Goal: Transaction & Acquisition: Purchase product/service

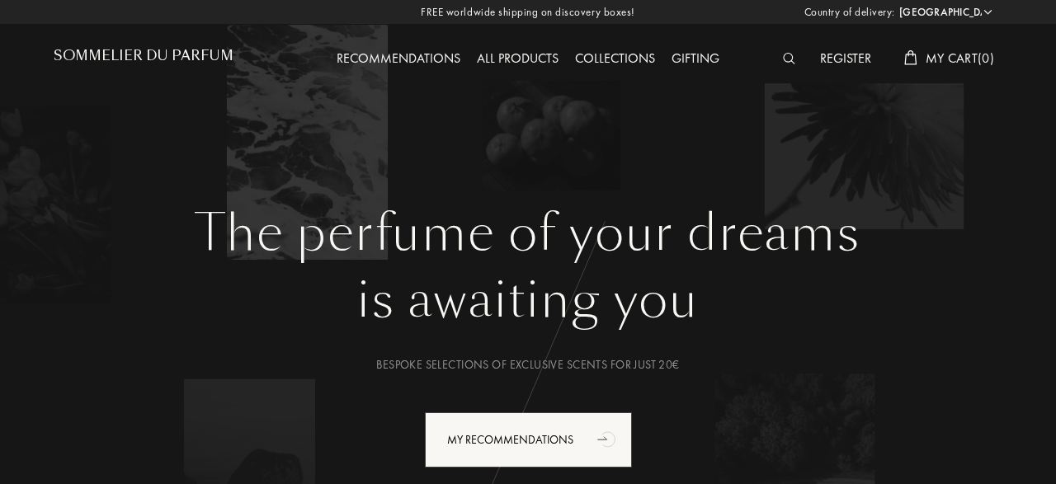
select select "DE"
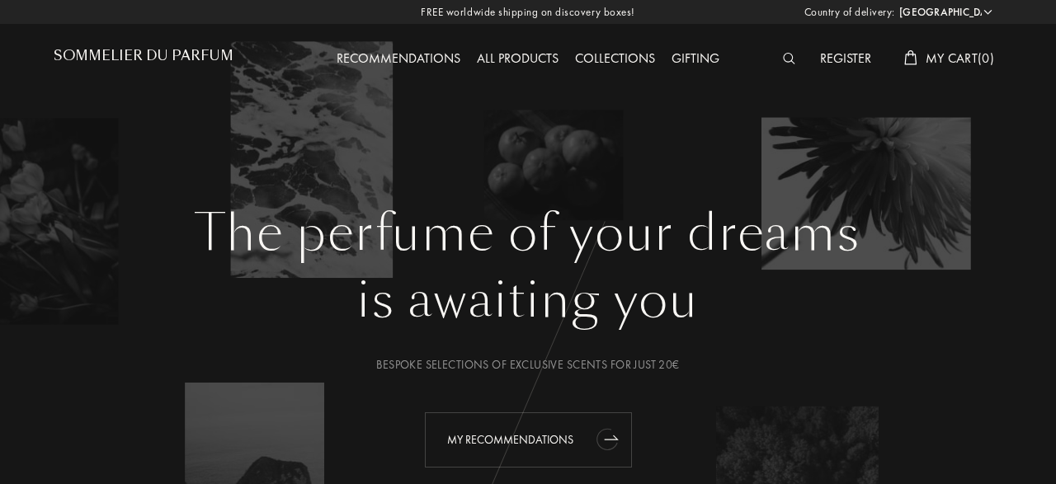
click at [566, 441] on div "My Recommendations" at bounding box center [528, 439] width 207 height 55
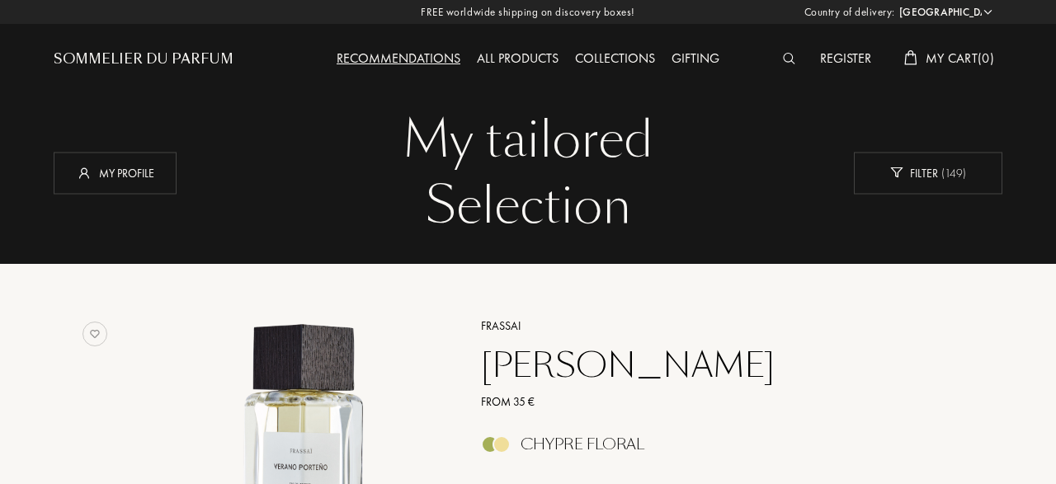
select select "DE"
click at [788, 50] on div at bounding box center [793, 59] width 37 height 21
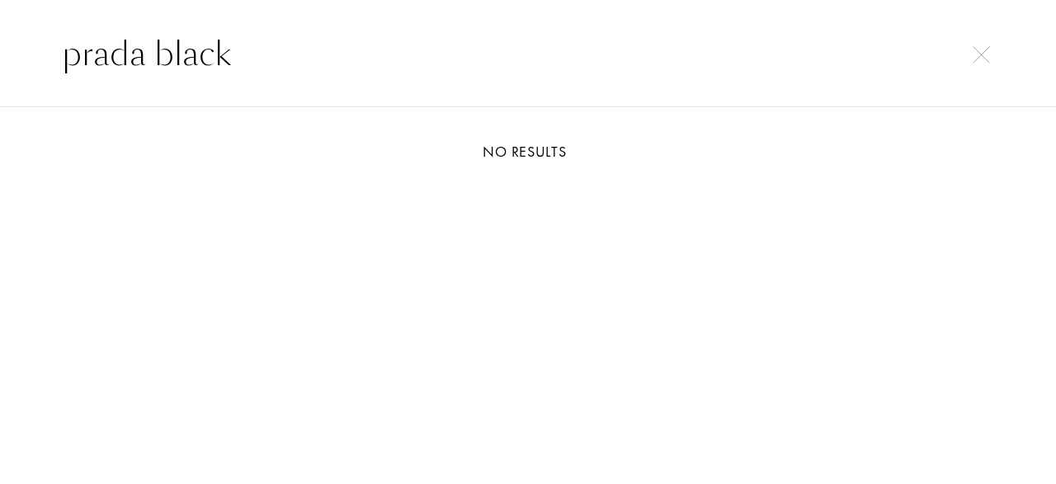
type input "prada black"
click at [374, 67] on input "prada black" at bounding box center [528, 53] width 998 height 49
click at [976, 57] on img at bounding box center [981, 54] width 17 height 17
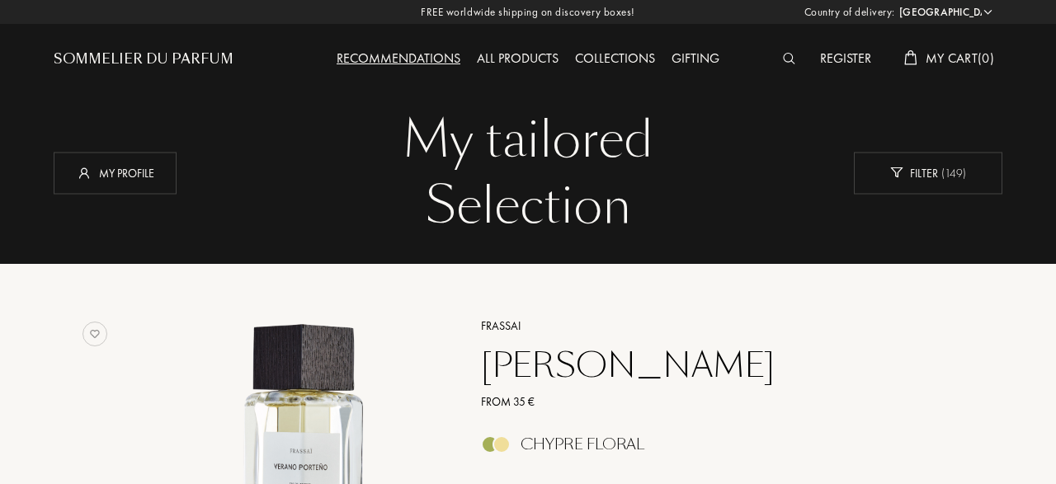
click at [785, 61] on img at bounding box center [789, 59] width 12 height 12
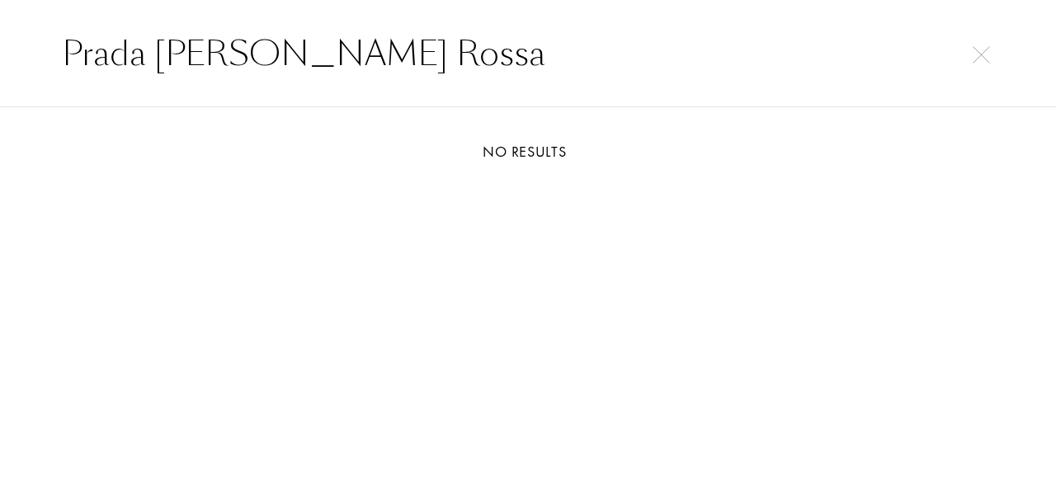
click at [106, 51] on input "Prada Luna Rossa" at bounding box center [528, 53] width 998 height 49
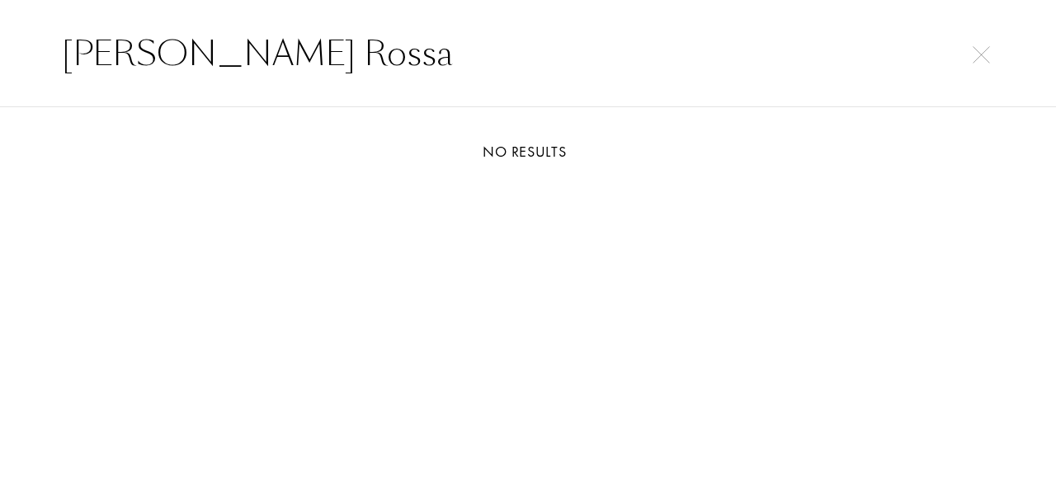
click at [290, 51] on input "Luna Rossa" at bounding box center [528, 53] width 998 height 49
drag, startPoint x: 311, startPoint y: 62, endPoint x: 0, endPoint y: 72, distance: 311.2
click at [29, 72] on input "Luna Rossa Black" at bounding box center [528, 53] width 998 height 49
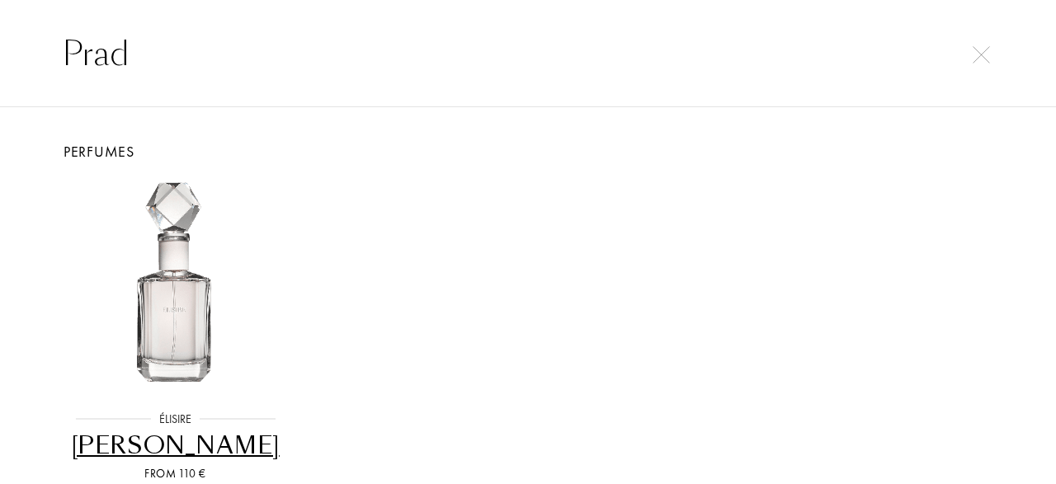
type input "Prad"
click at [987, 62] on img at bounding box center [981, 54] width 17 height 17
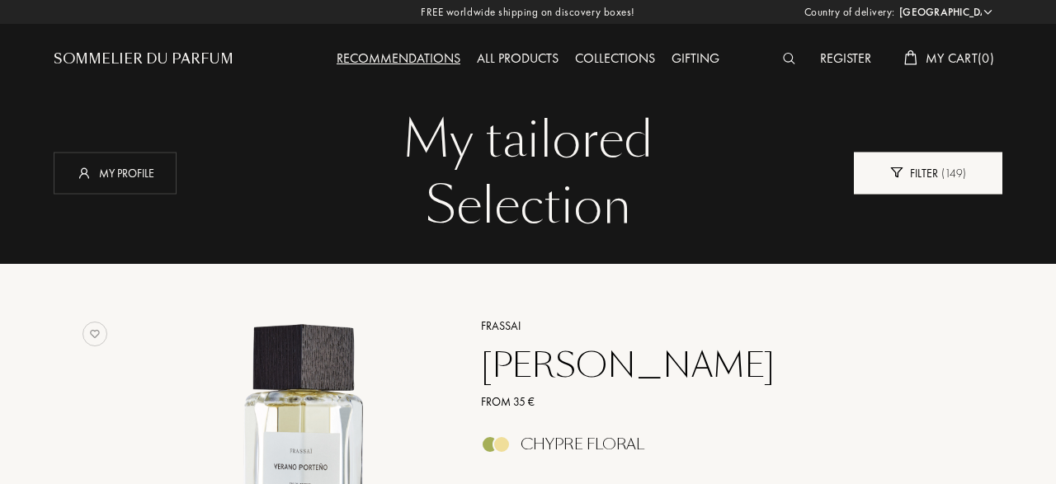
click at [936, 171] on div "Filter ( 149 )" at bounding box center [928, 173] width 148 height 42
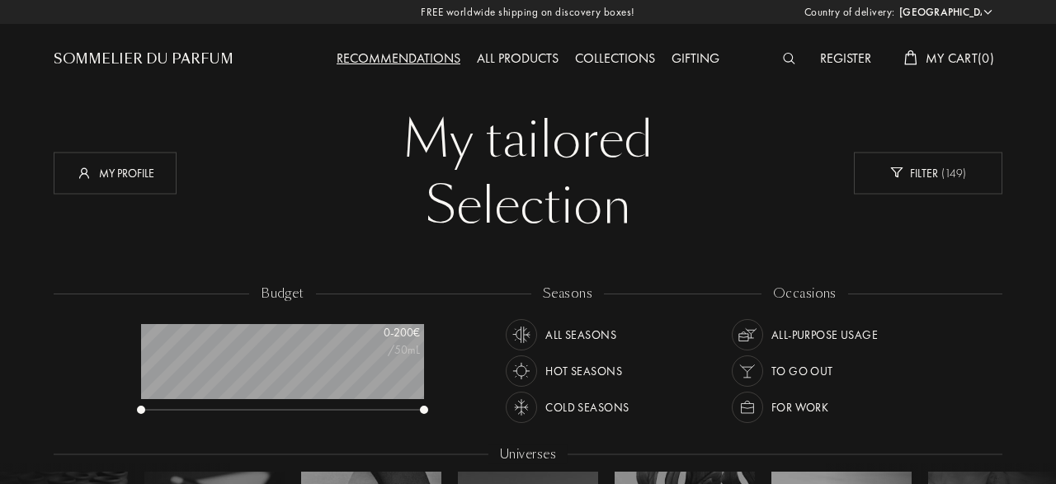
click at [528, 59] on div "All products" at bounding box center [518, 59] width 98 height 21
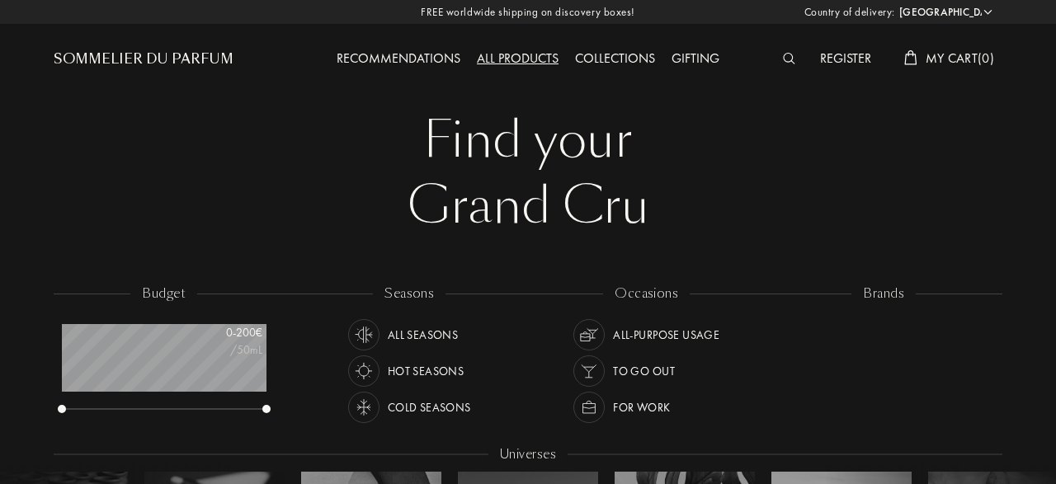
select select "DE"
click at [789, 61] on img at bounding box center [789, 59] width 12 height 12
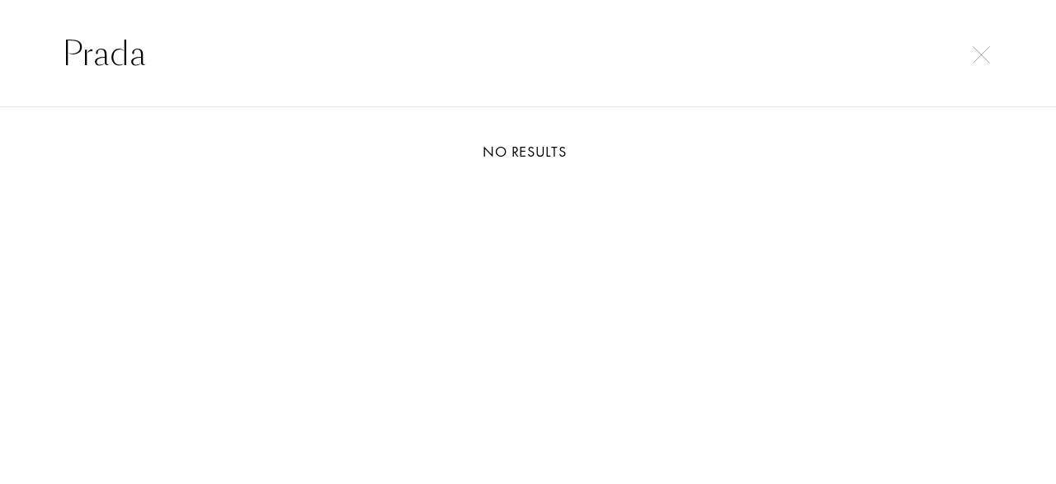
click at [991, 64] on input "Prada" at bounding box center [528, 53] width 998 height 49
type input "Prada"
click at [984, 55] on img at bounding box center [981, 54] width 17 height 17
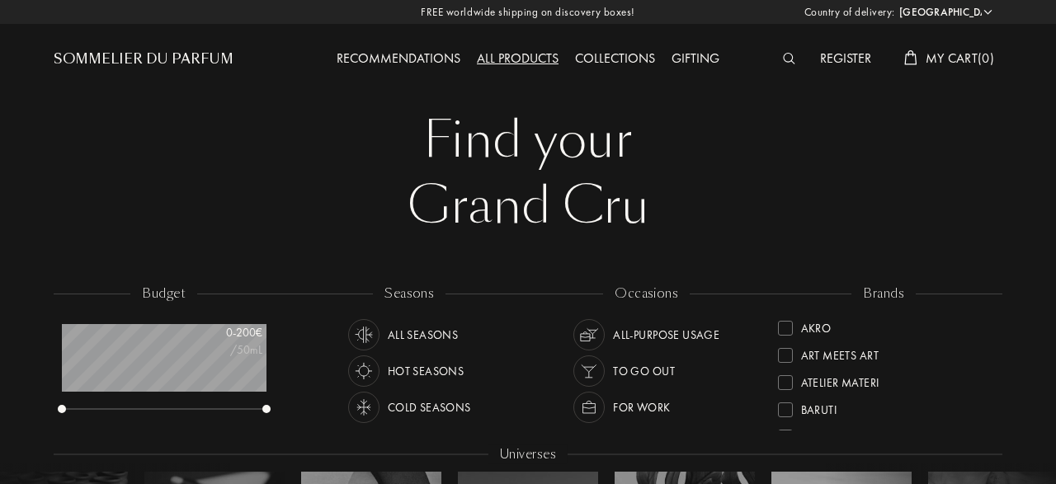
click at [686, 62] on div "Gifting" at bounding box center [695, 59] width 64 height 21
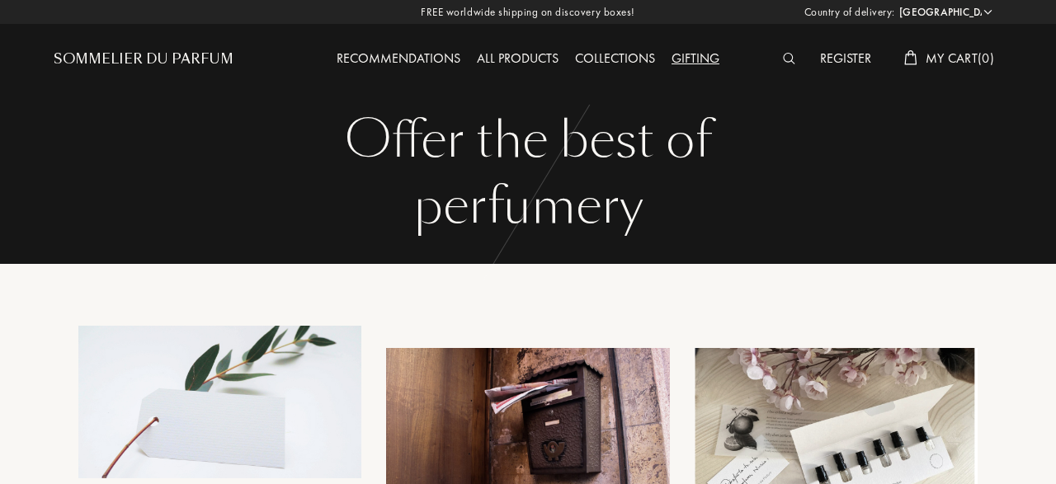
select select "DE"
click at [516, 64] on div "All products" at bounding box center [518, 59] width 98 height 21
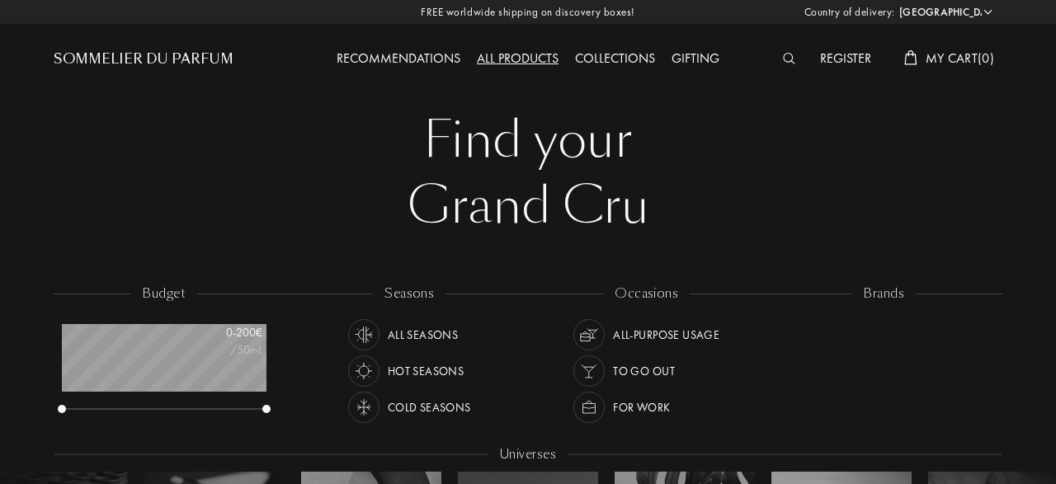
select select "DE"
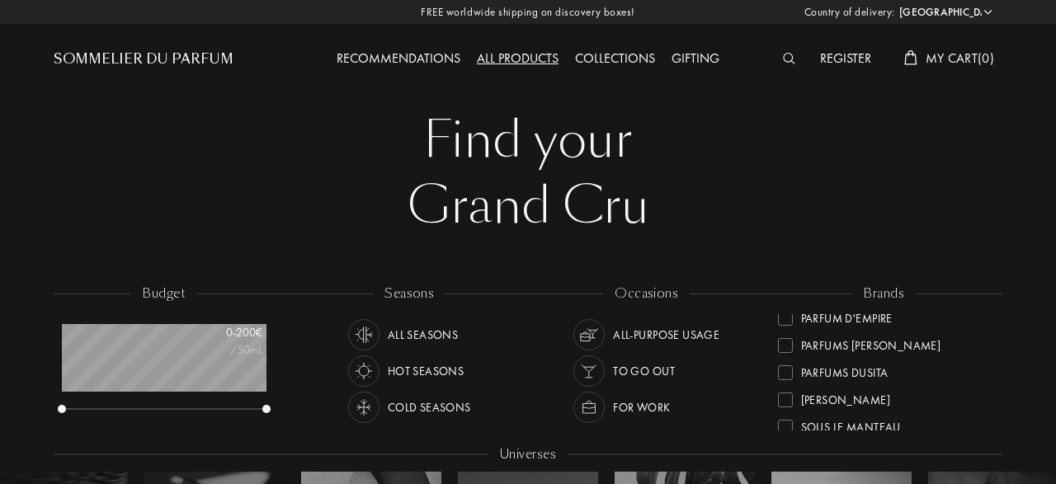
scroll to position [626, 0]
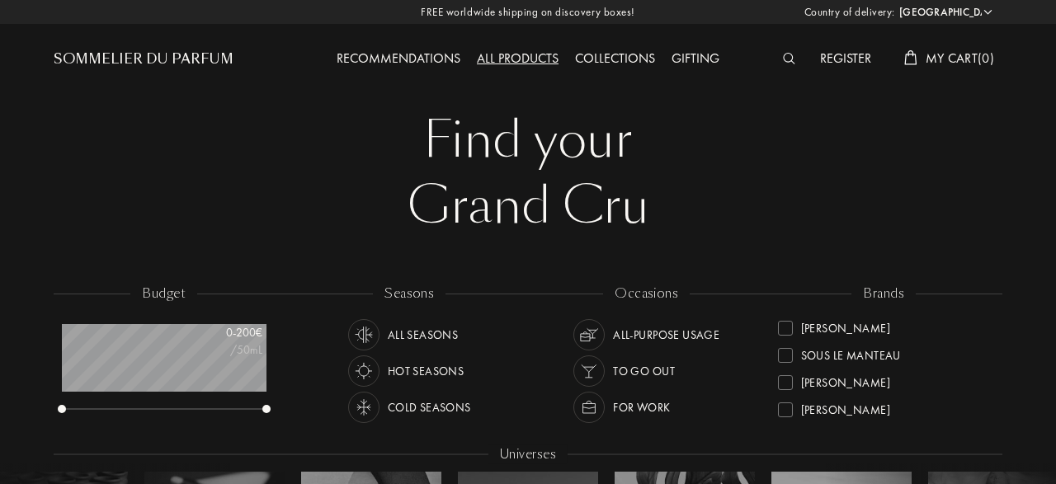
click at [365, 408] on img at bounding box center [363, 407] width 23 height 23
click at [588, 412] on img at bounding box center [588, 407] width 23 height 23
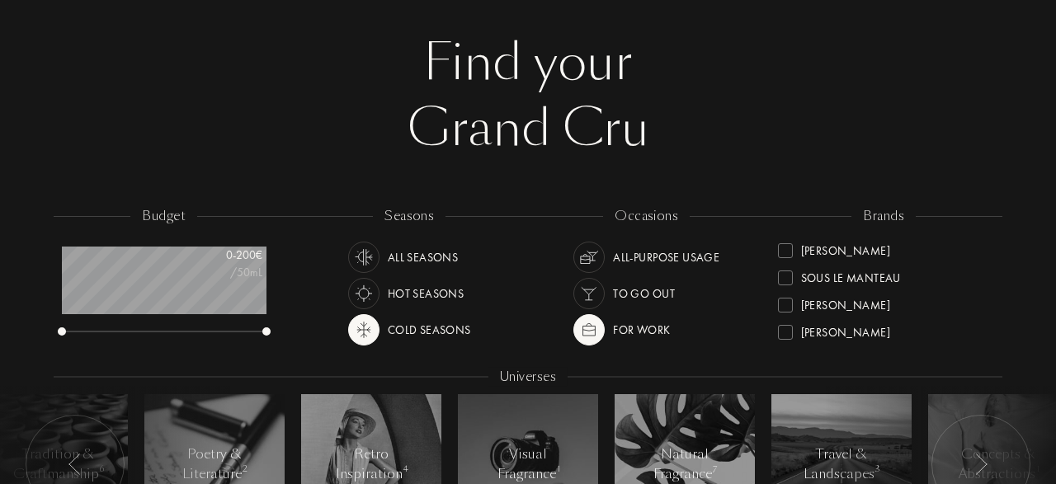
scroll to position [78, 0]
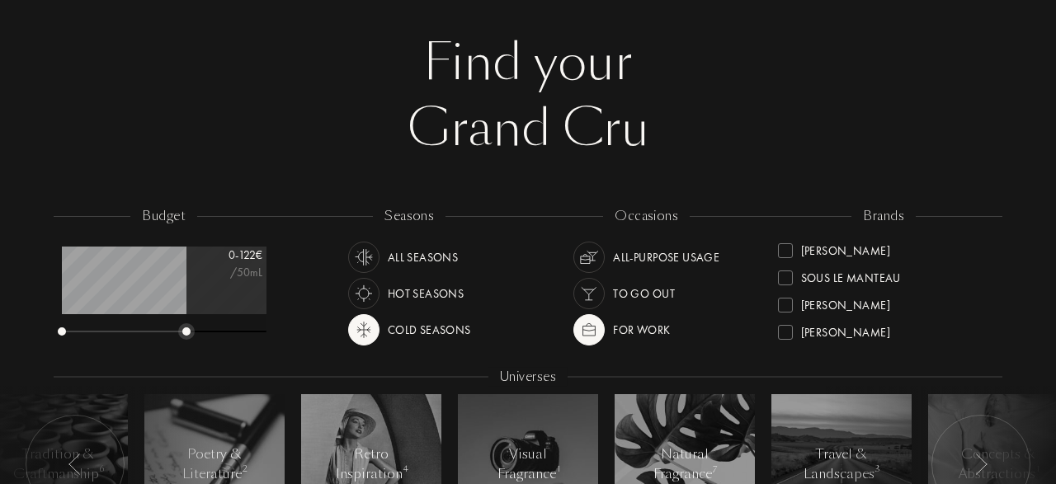
drag, startPoint x: 266, startPoint y: 328, endPoint x: 187, endPoint y: 342, distance: 80.4
click at [187, 342] on div "budget 0 - 122 € /50mL" at bounding box center [173, 281] width 238 height 148
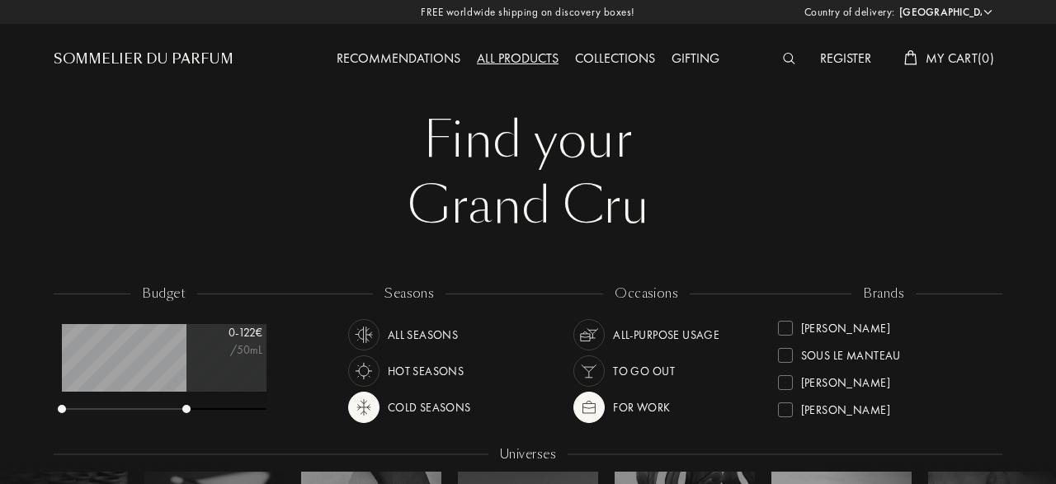
click at [371, 62] on div "Recommendations" at bounding box center [398, 59] width 140 height 21
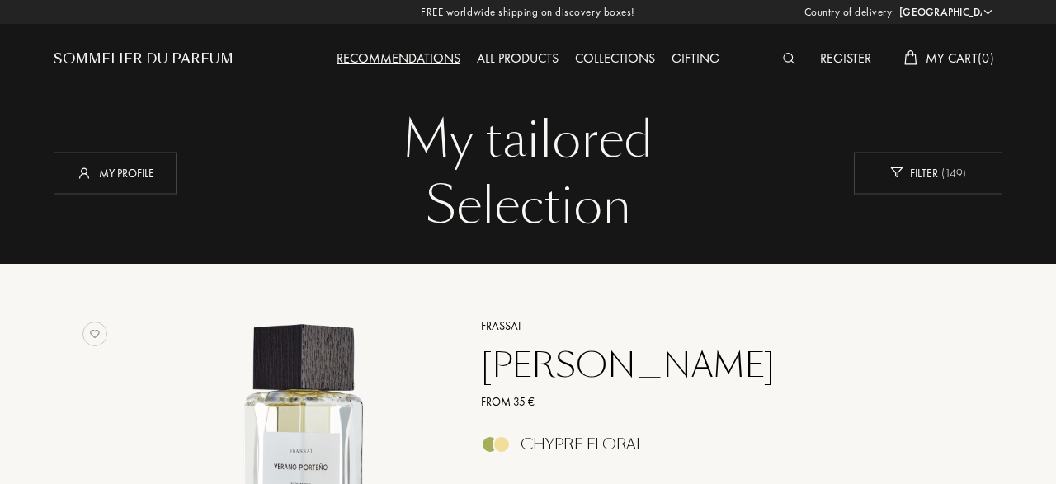
select select "DE"
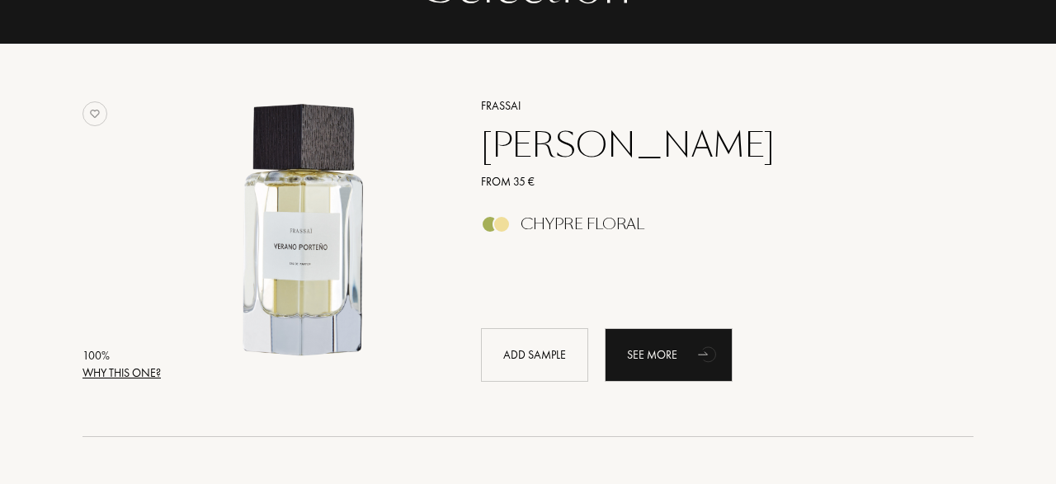
scroll to position [219, 0]
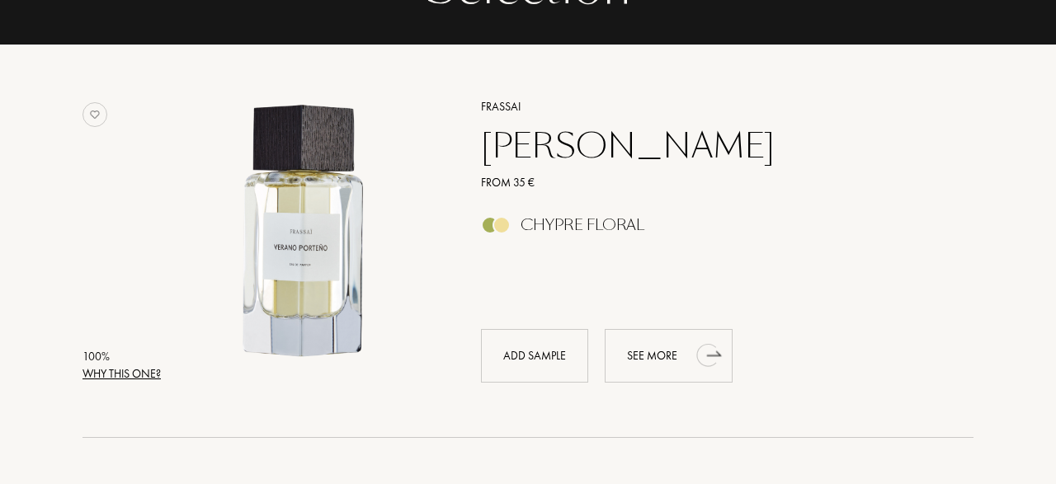
click at [674, 337] on div "See more" at bounding box center [669, 356] width 128 height 54
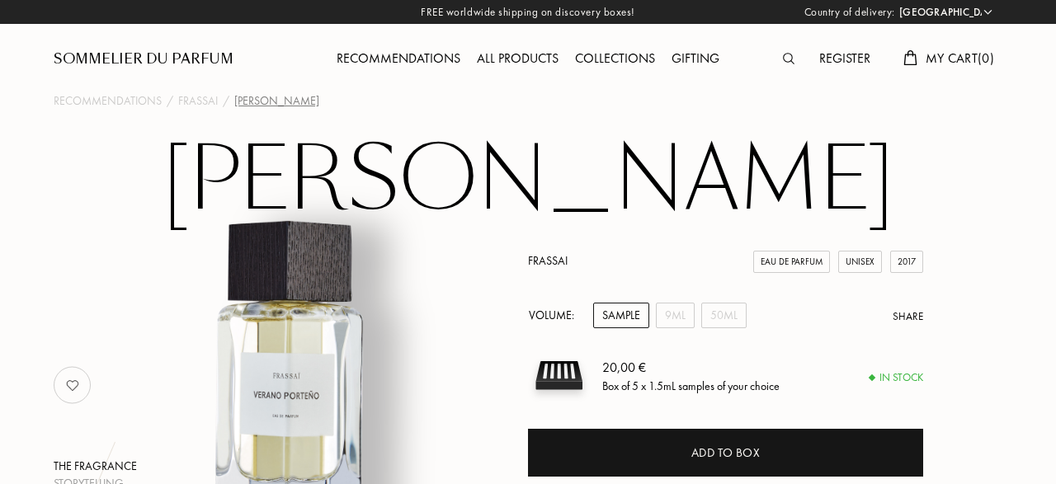
select select "DE"
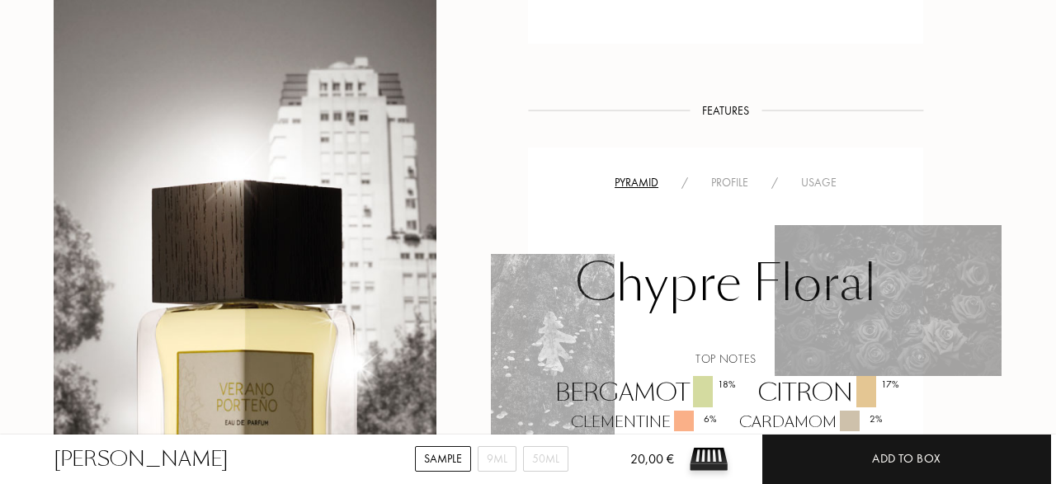
scroll to position [973, 0]
click at [720, 181] on div "Profile" at bounding box center [730, 183] width 60 height 17
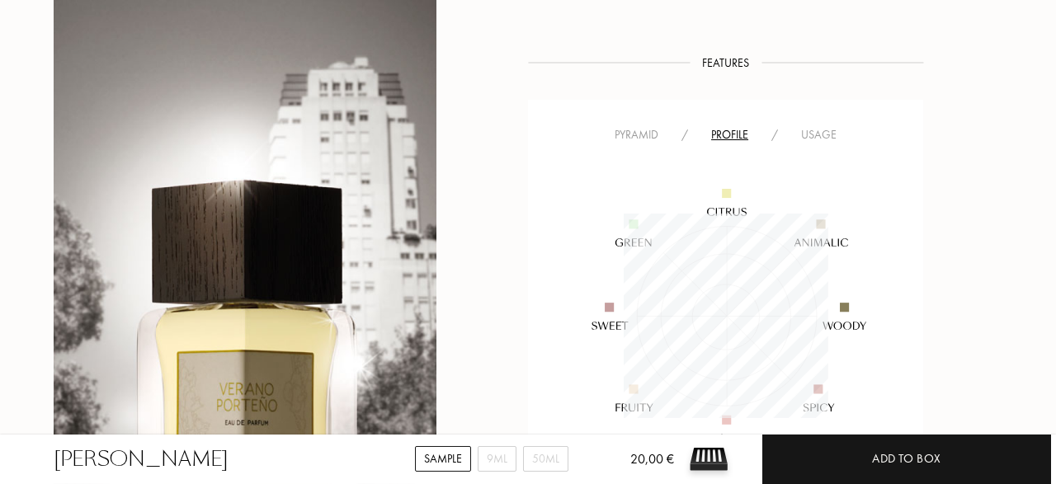
scroll to position [1017, 0]
click at [642, 146] on div "Pyramid" at bounding box center [636, 139] width 67 height 17
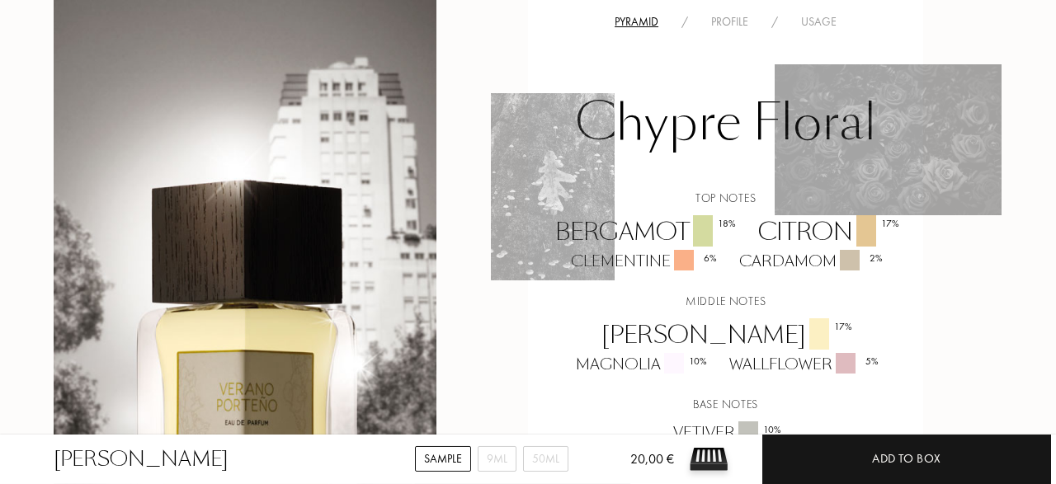
scroll to position [1143, 0]
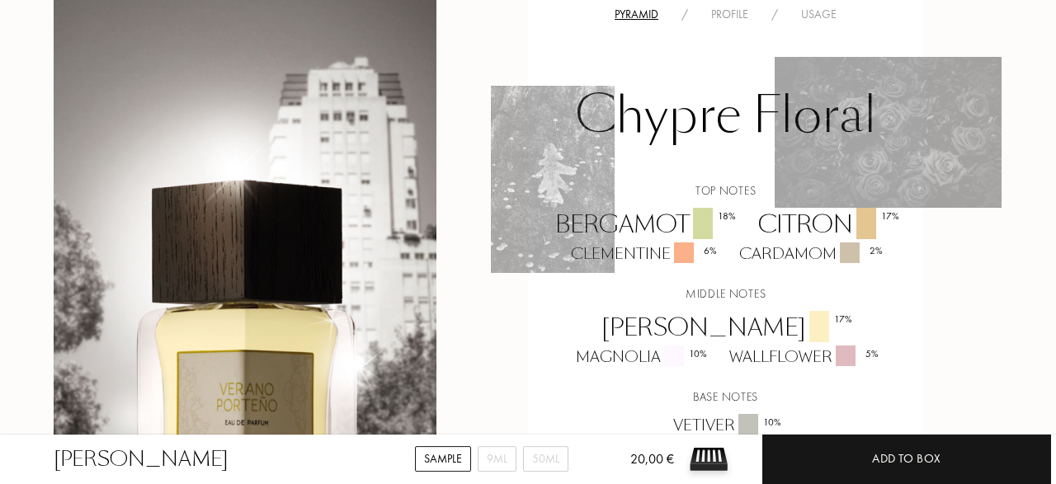
click at [642, 146] on div "Chypre Floral" at bounding box center [725, 120] width 370 height 84
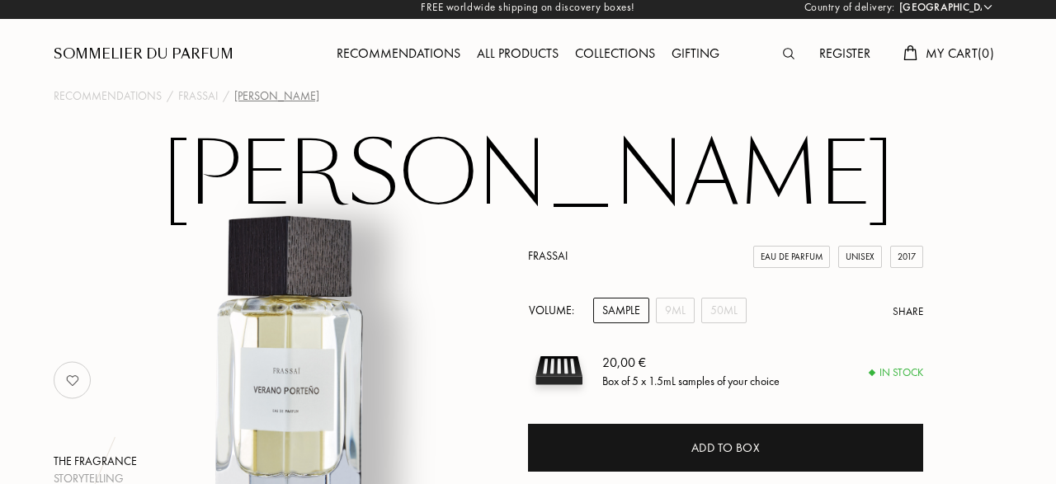
scroll to position [0, 0]
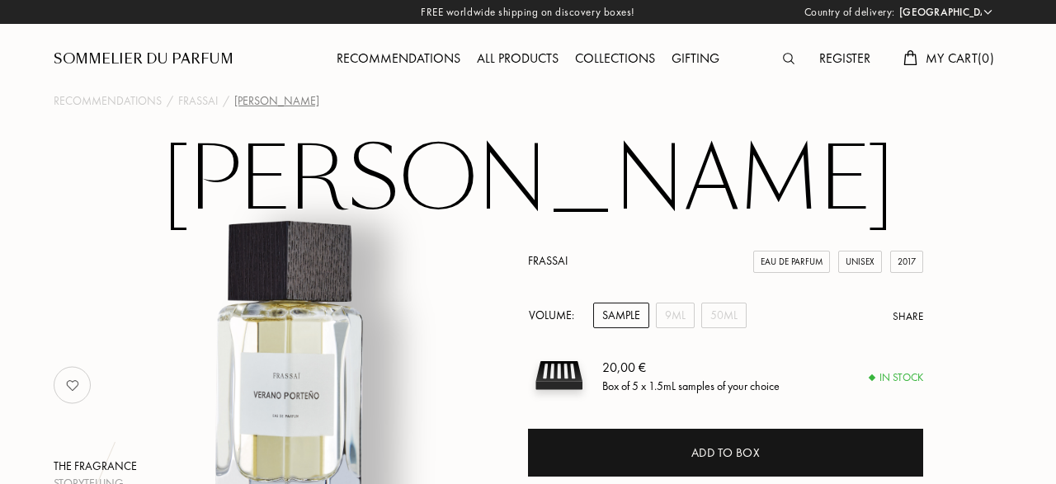
click at [411, 50] on div "Recommendations" at bounding box center [398, 59] width 140 height 21
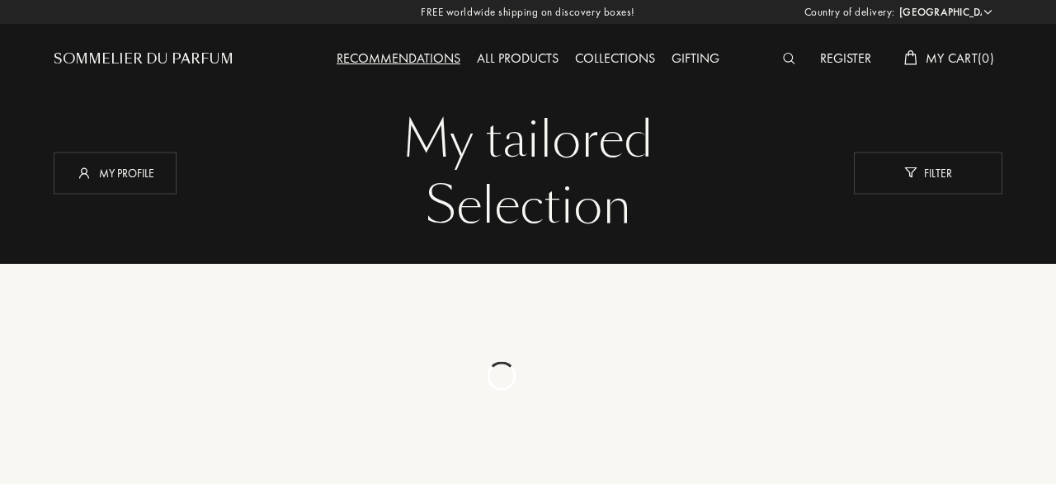
select select "DE"
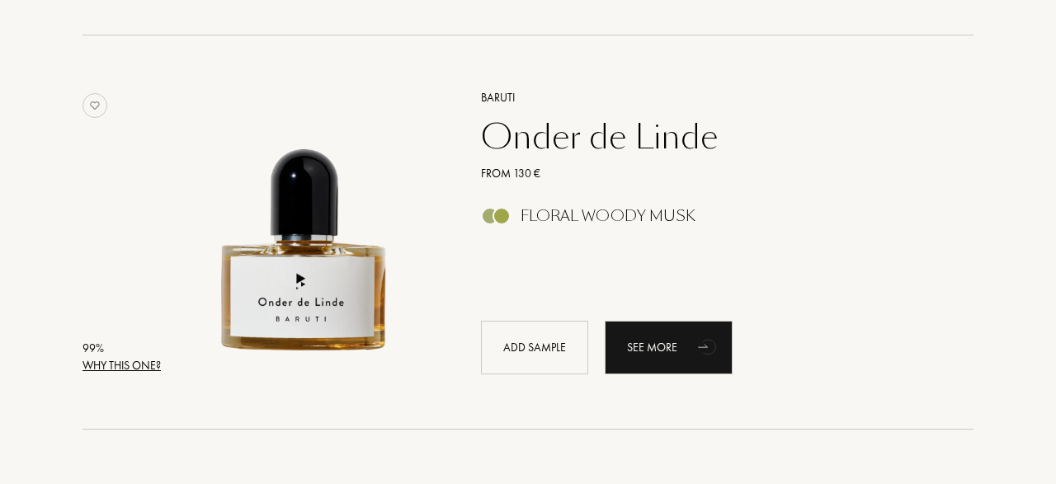
scroll to position [628, 0]
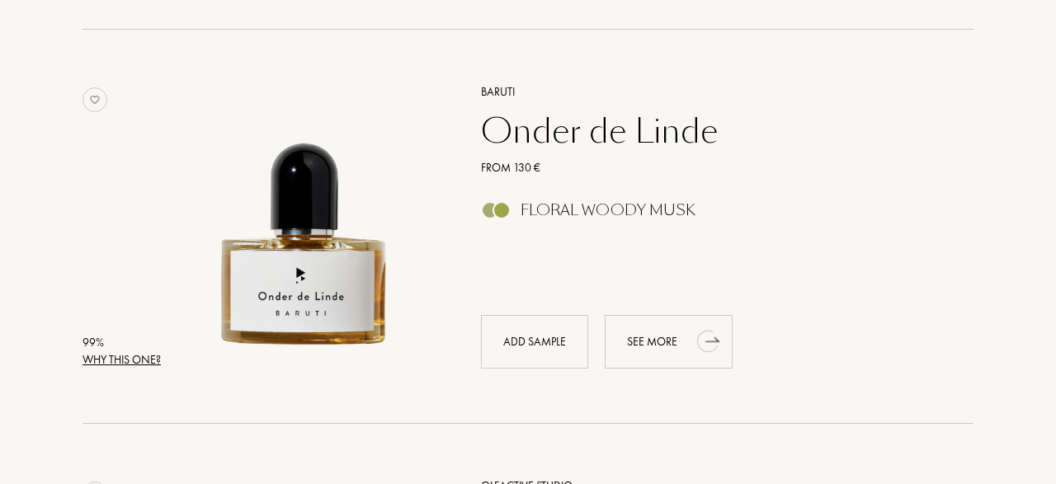
click at [643, 352] on div "See more" at bounding box center [669, 342] width 128 height 54
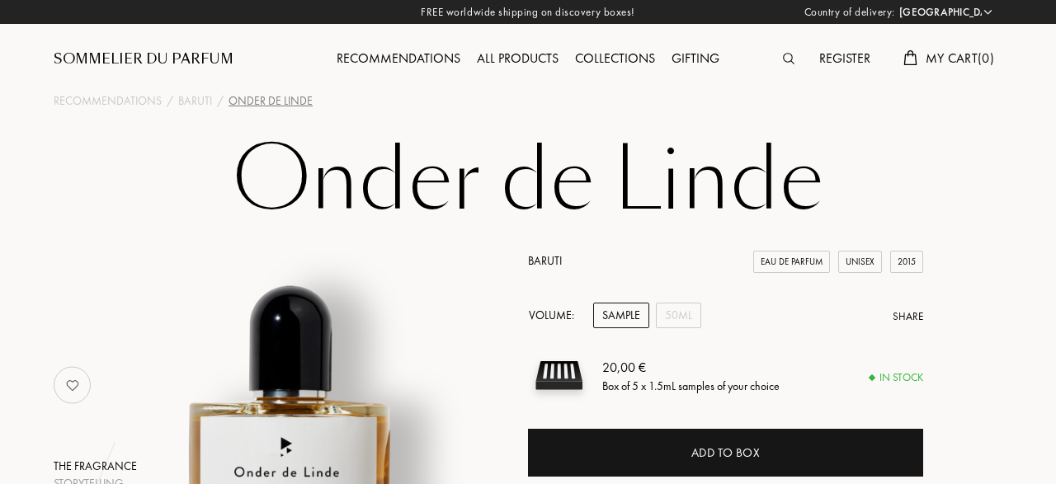
select select "DE"
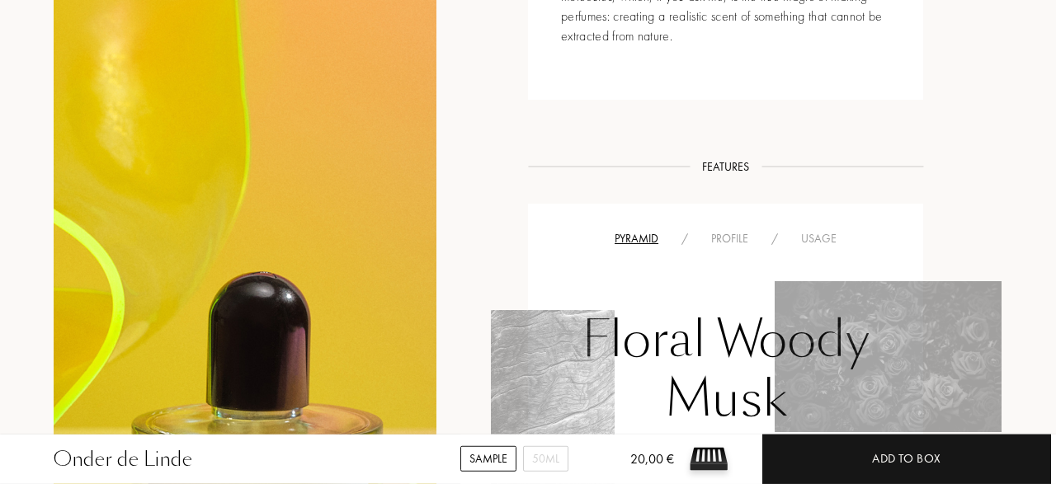
scroll to position [881, 0]
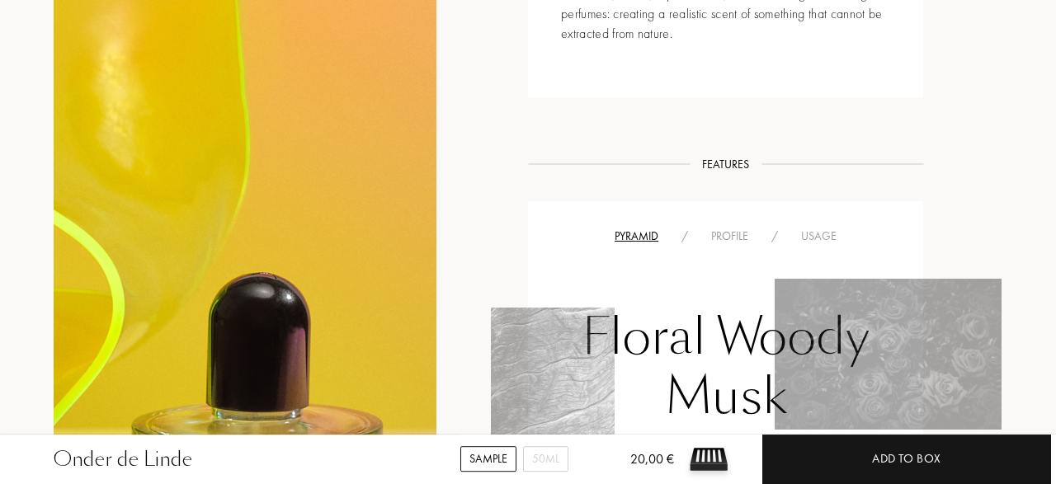
click at [733, 235] on div "Profile" at bounding box center [730, 236] width 60 height 17
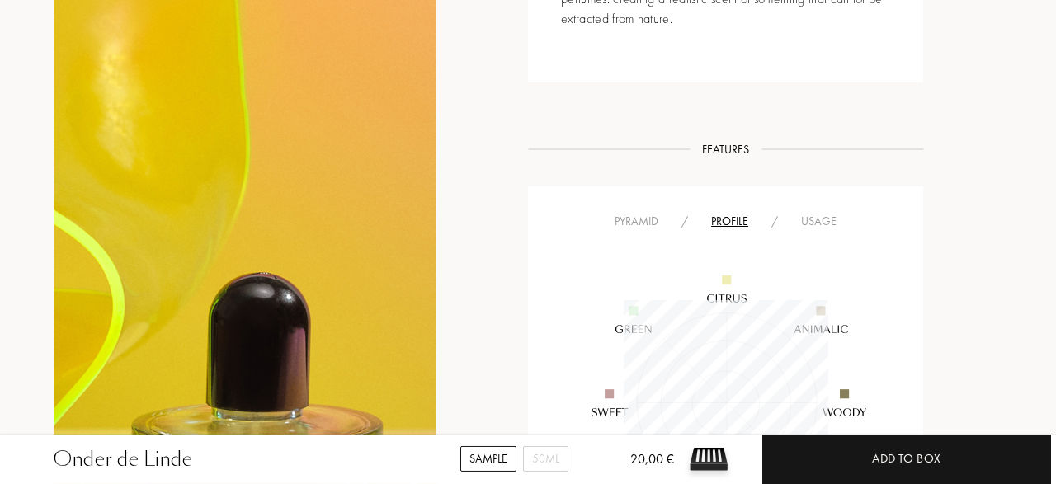
scroll to position [893, 0]
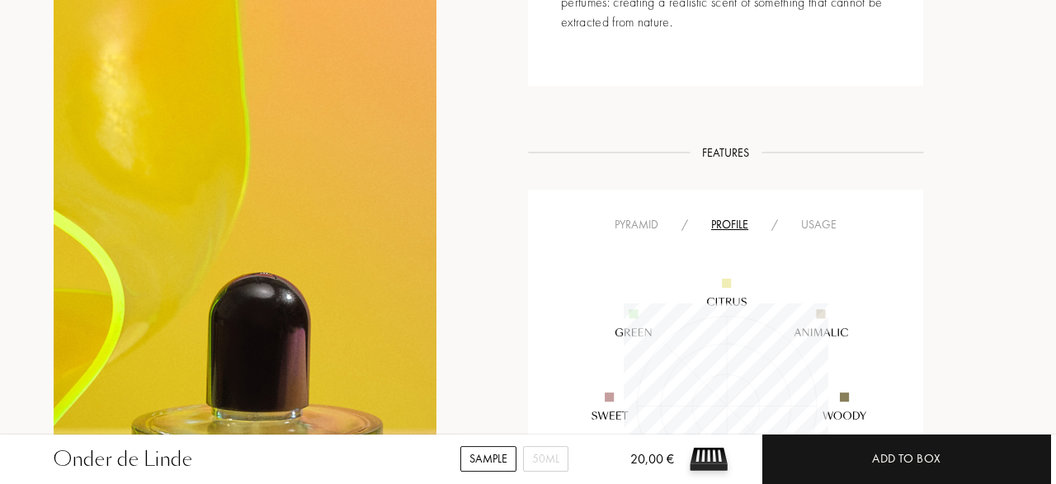
click at [817, 227] on div "Usage" at bounding box center [818, 224] width 59 height 17
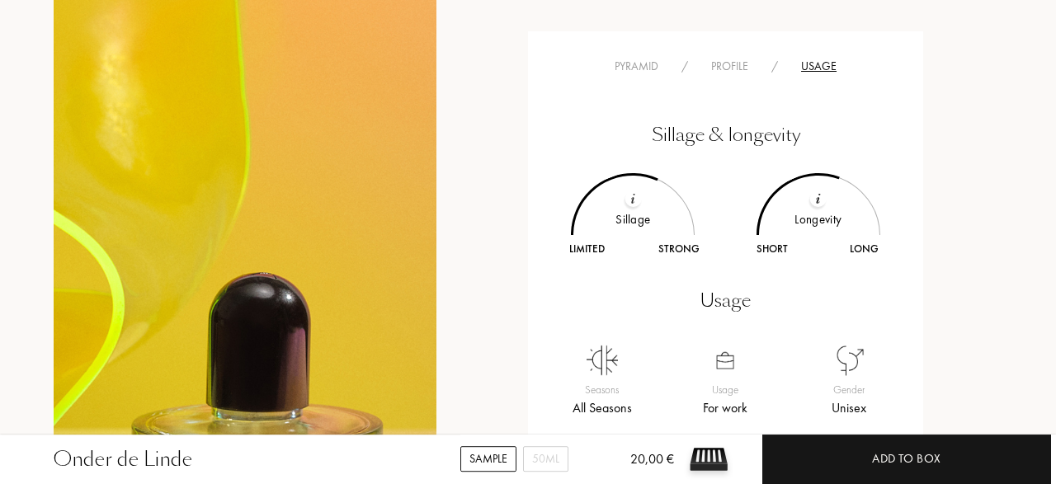
scroll to position [1051, 0]
click at [632, 67] on div "Pyramid" at bounding box center [636, 66] width 67 height 17
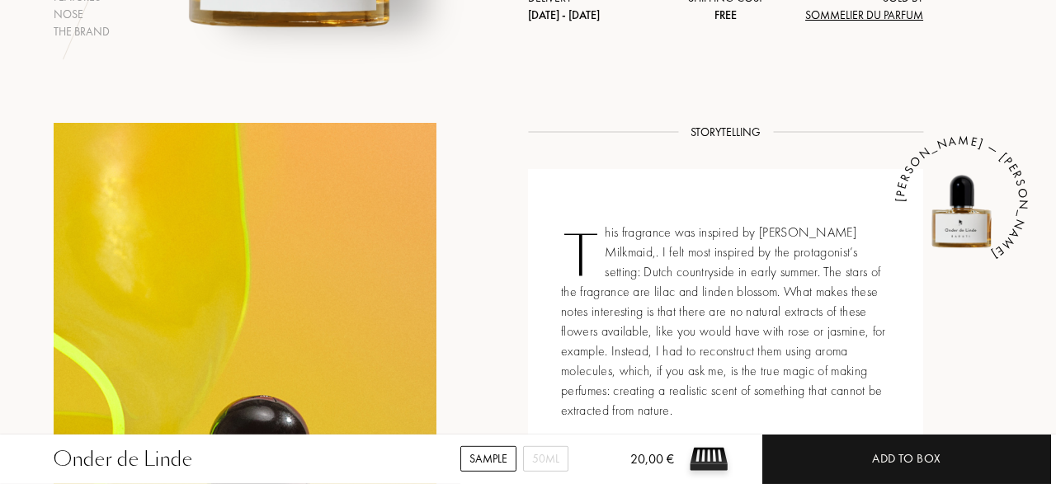
scroll to position [505, 0]
click at [898, 204] on icon "ONDER DE LINDE — BARUTI" at bounding box center [974, 213] width 289 height 289
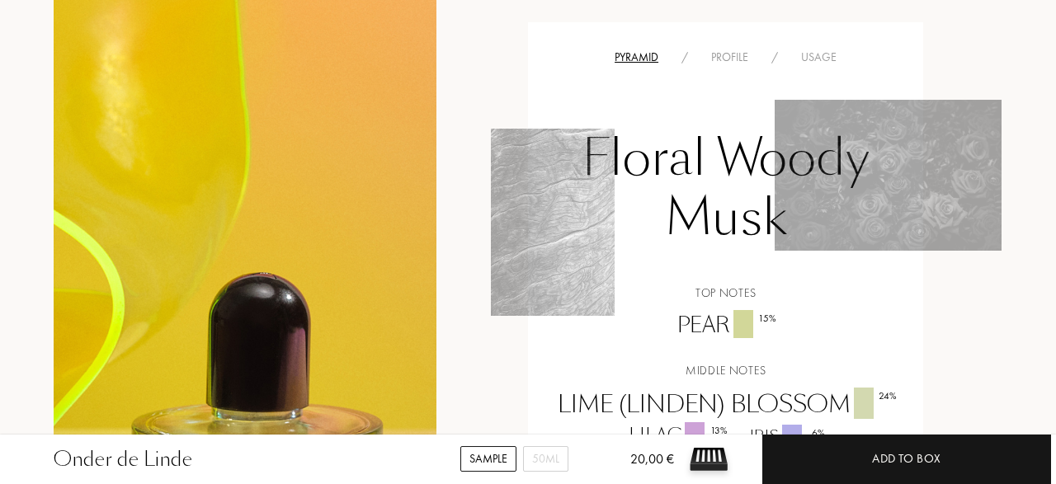
scroll to position [1061, 0]
click at [720, 67] on div "Floral Woody Musk Top notes Pear 15 % Middle notes Lime (Linden) Blossom 24 % L…" at bounding box center [725, 316] width 370 height 501
click at [732, 56] on div "Profile" at bounding box center [730, 56] width 60 height 17
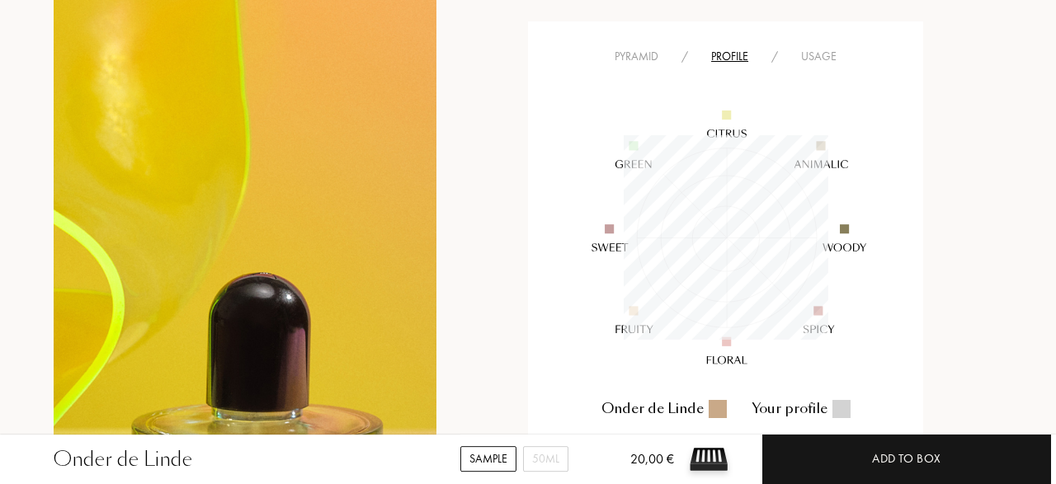
scroll to position [205, 205]
click at [817, 58] on div "Usage" at bounding box center [818, 56] width 59 height 17
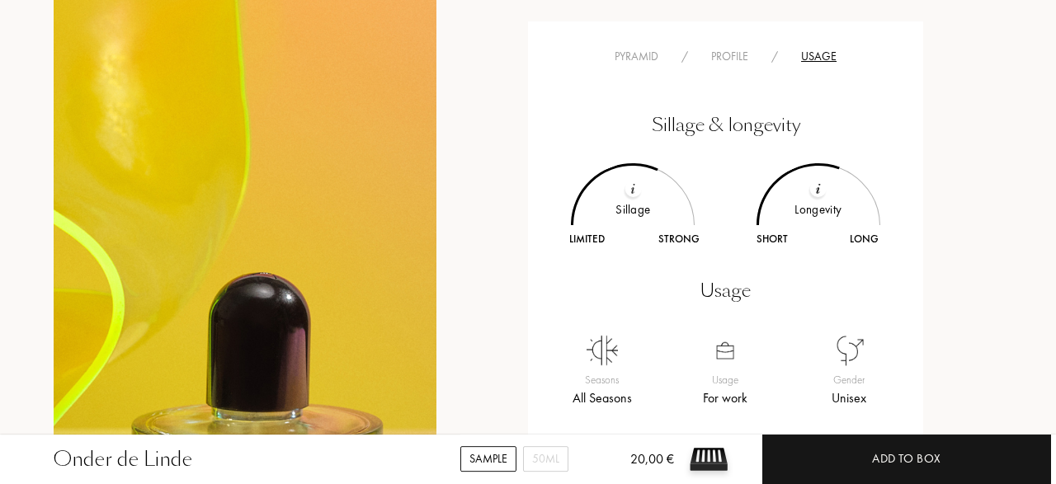
click at [630, 191] on div at bounding box center [632, 189] width 16 height 16
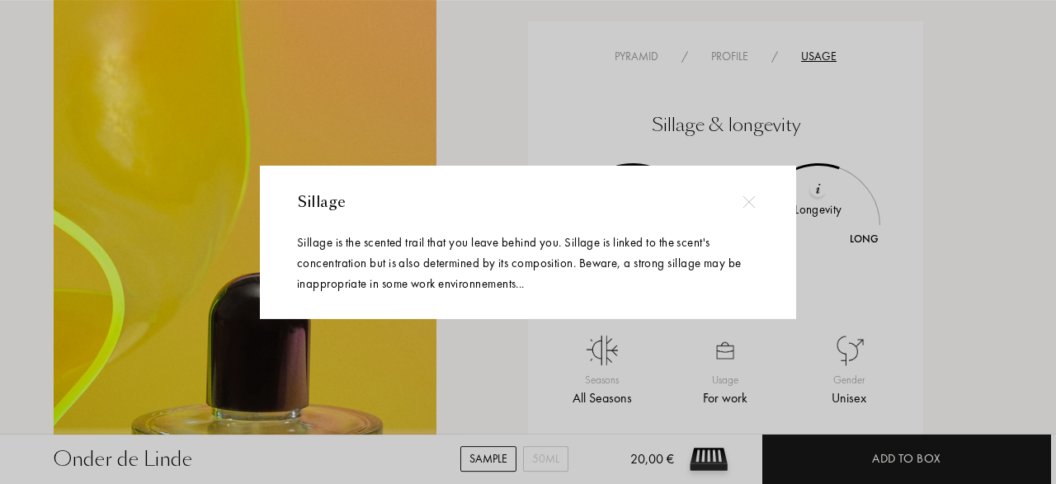
click at [747, 202] on img at bounding box center [748, 202] width 12 height 12
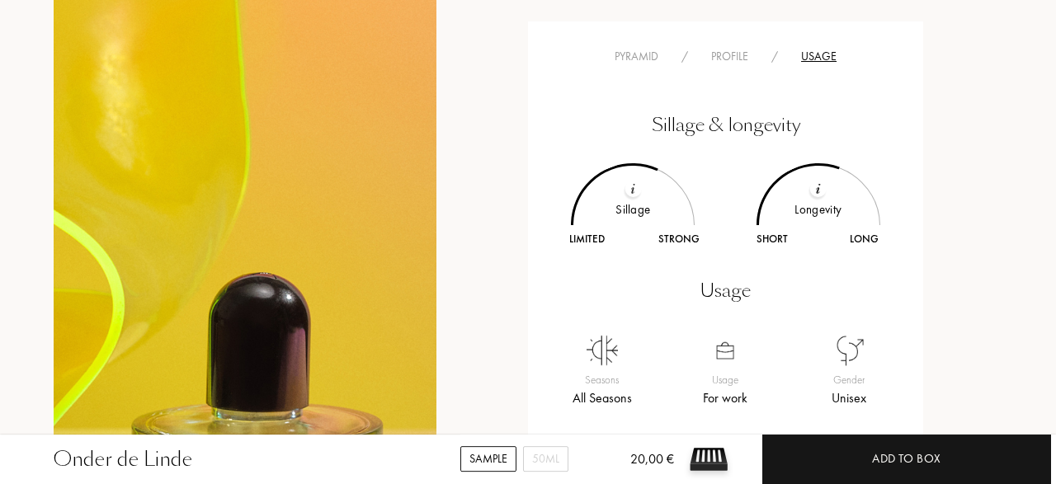
click at [817, 193] on img at bounding box center [818, 188] width 5 height 11
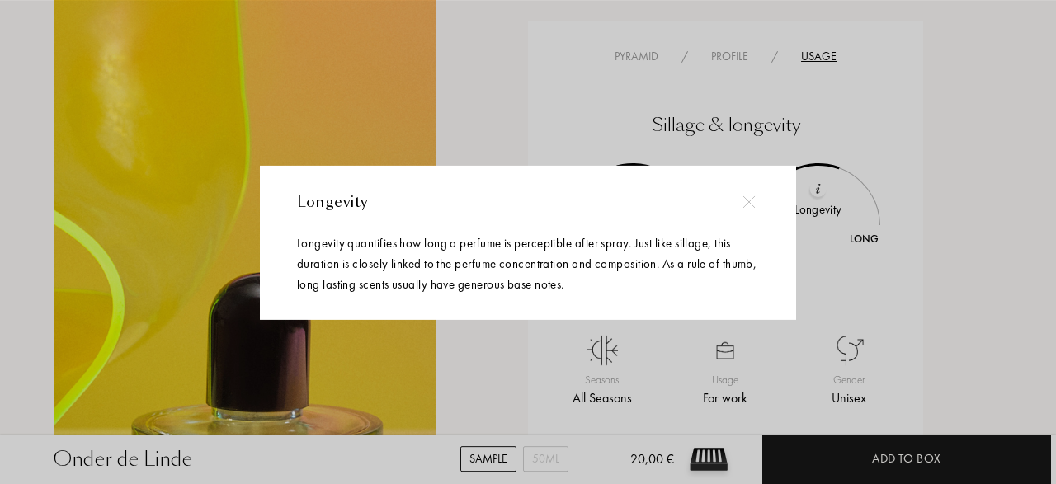
click at [750, 205] on img at bounding box center [748, 202] width 12 height 12
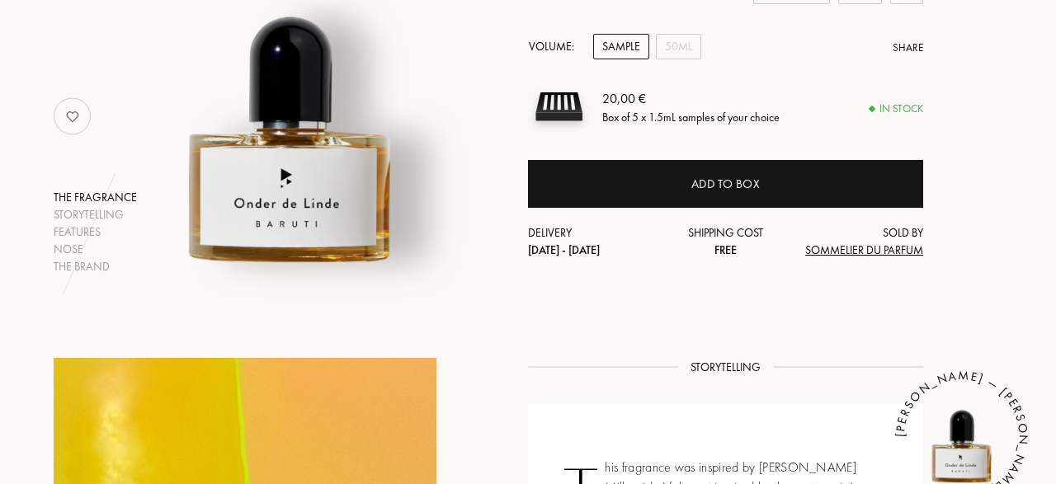
scroll to position [0, 0]
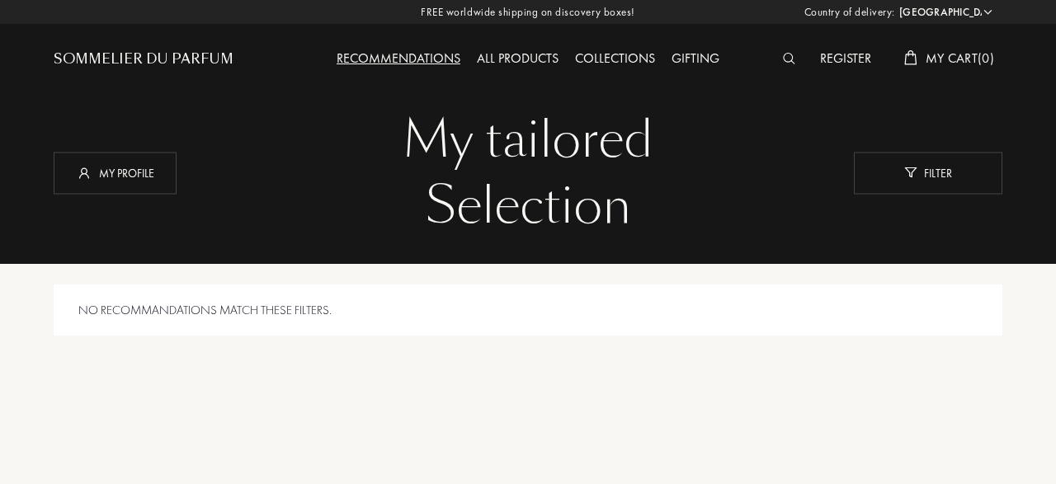
select select "DE"
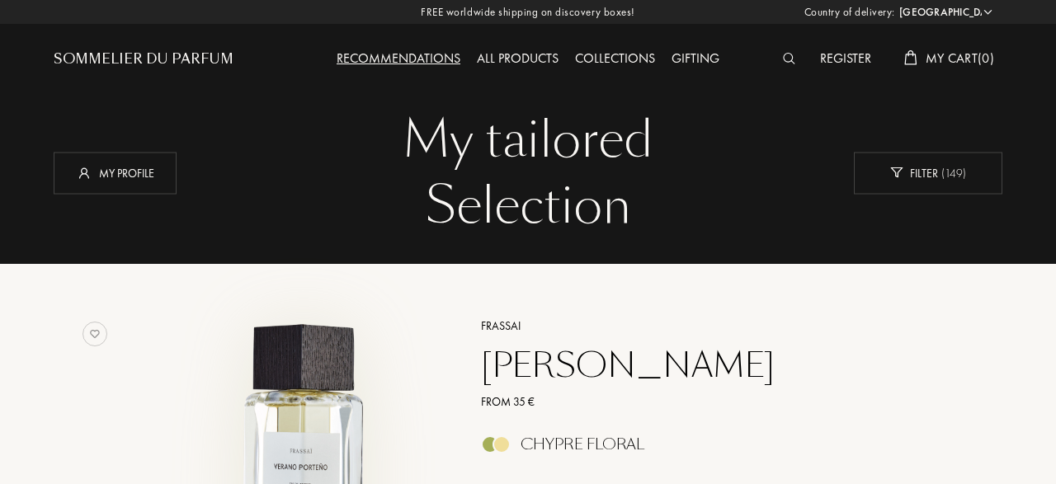
click at [336, 375] on img at bounding box center [304, 452] width 275 height 275
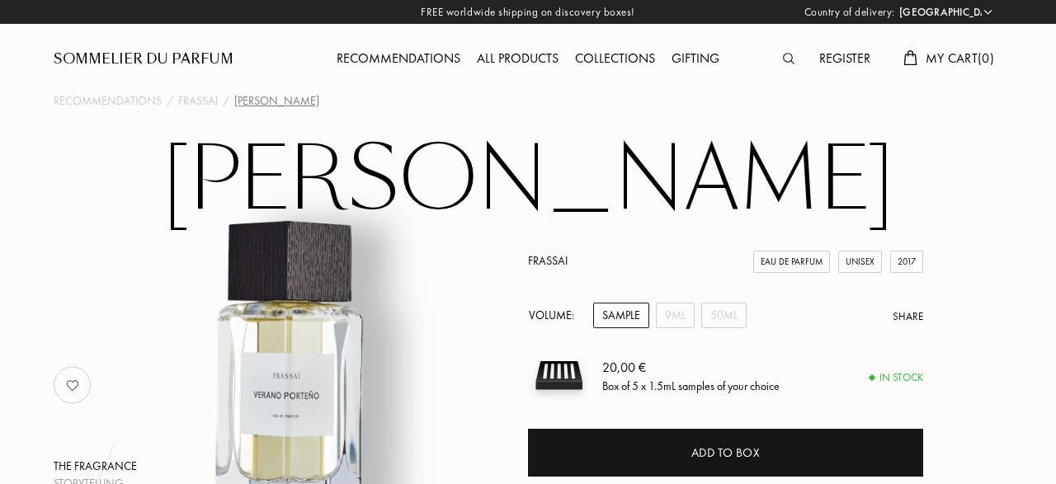
select select "DE"
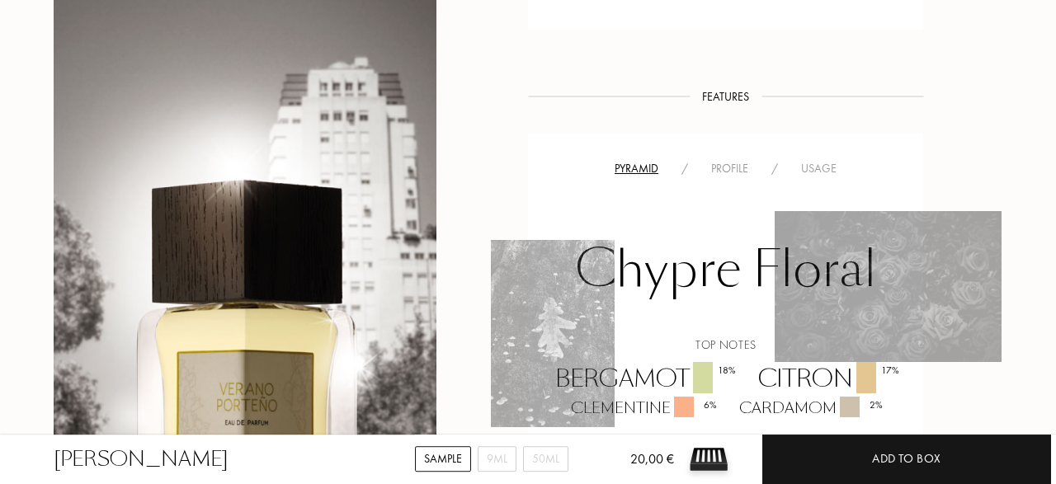
scroll to position [980, 0]
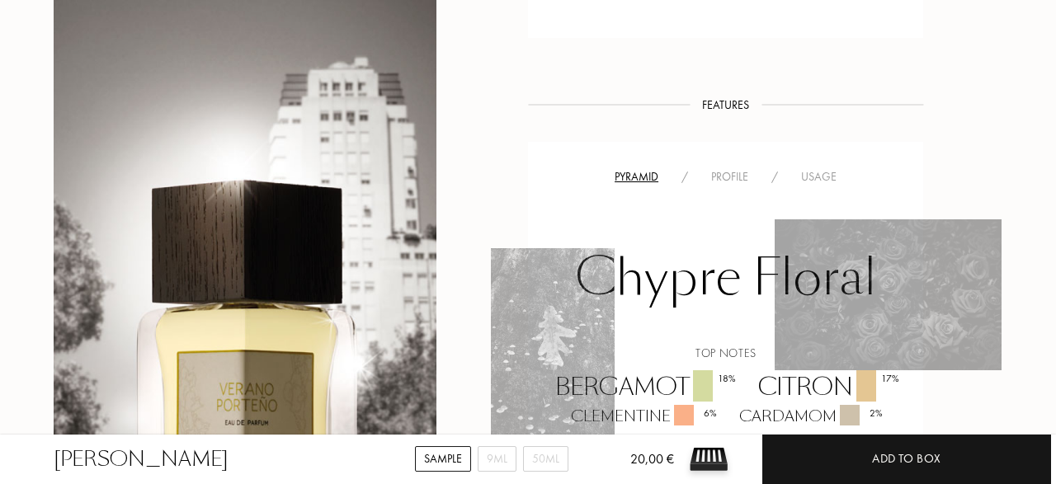
click at [827, 179] on div "Usage" at bounding box center [818, 176] width 59 height 17
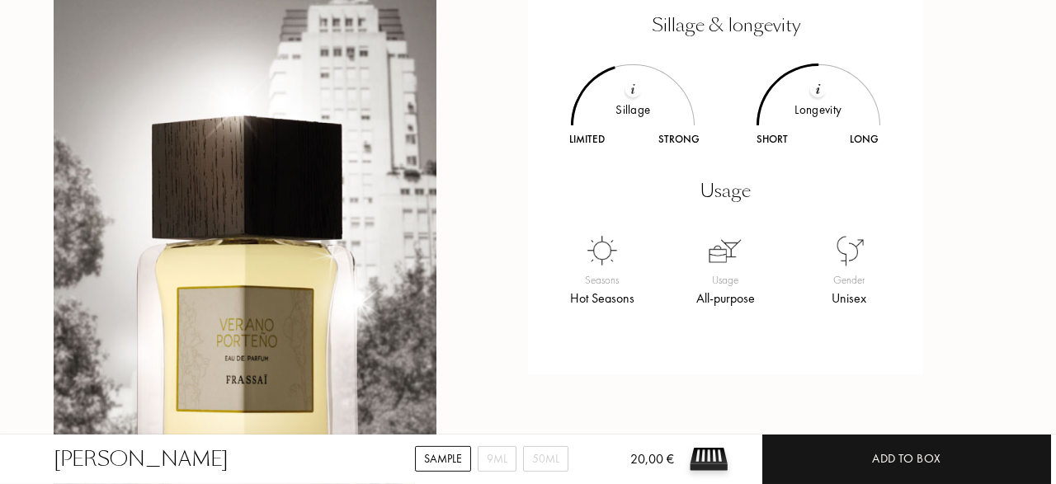
scroll to position [1201, 0]
click at [940, 315] on div "Storytelling Storytelling [PERSON_NAME] captures the feeling of [GEOGRAPHIC_DAT…" at bounding box center [527, 88] width 973 height 1325
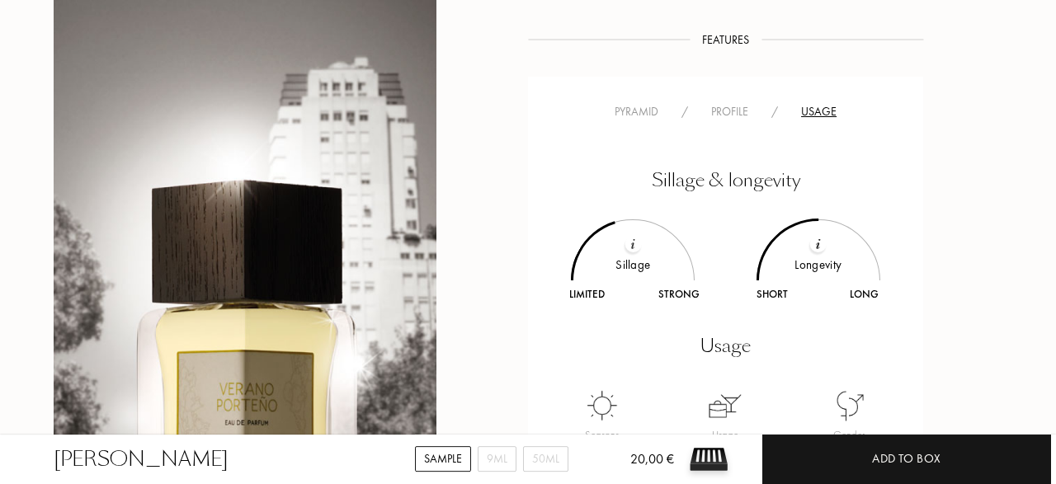
scroll to position [1042, 0]
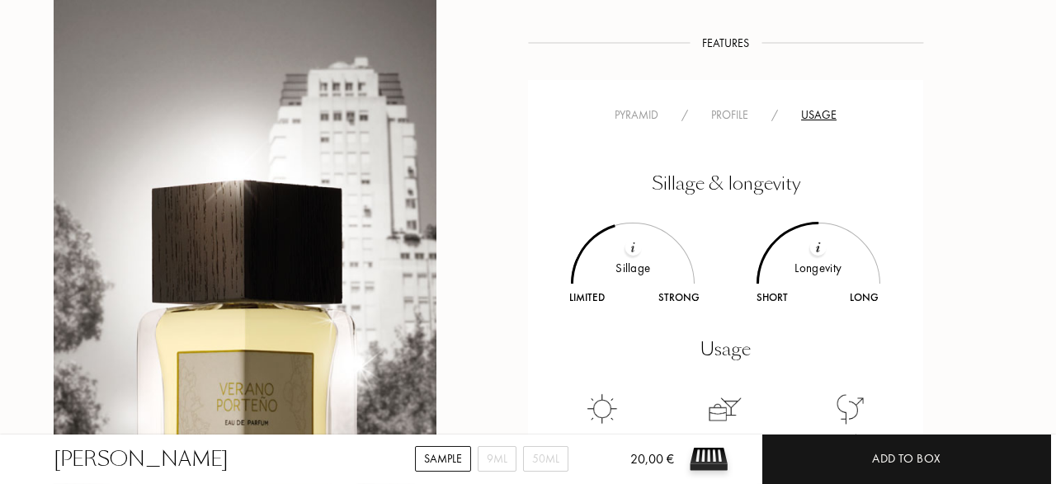
click at [720, 118] on div "Profile" at bounding box center [730, 114] width 60 height 17
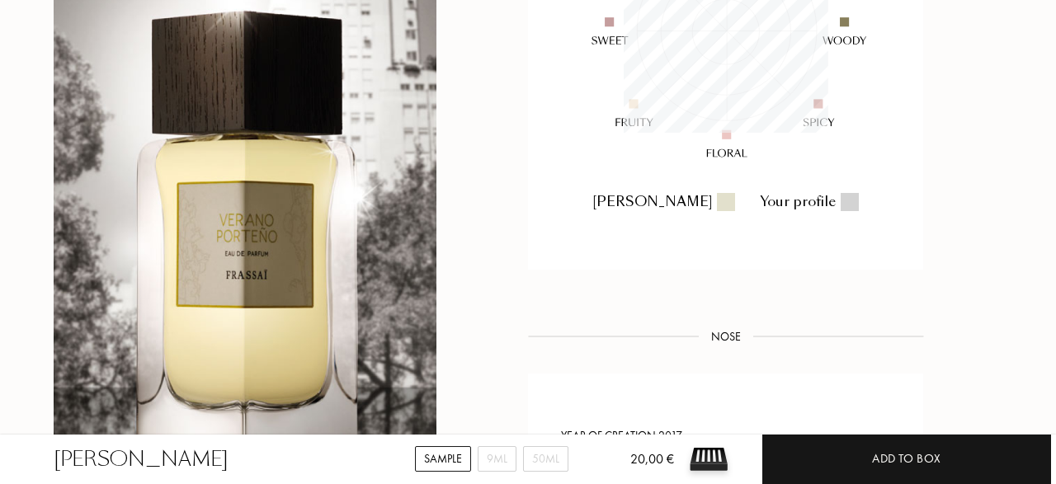
scroll to position [1308, 0]
click at [549, 457] on div "50mL" at bounding box center [545, 459] width 45 height 26
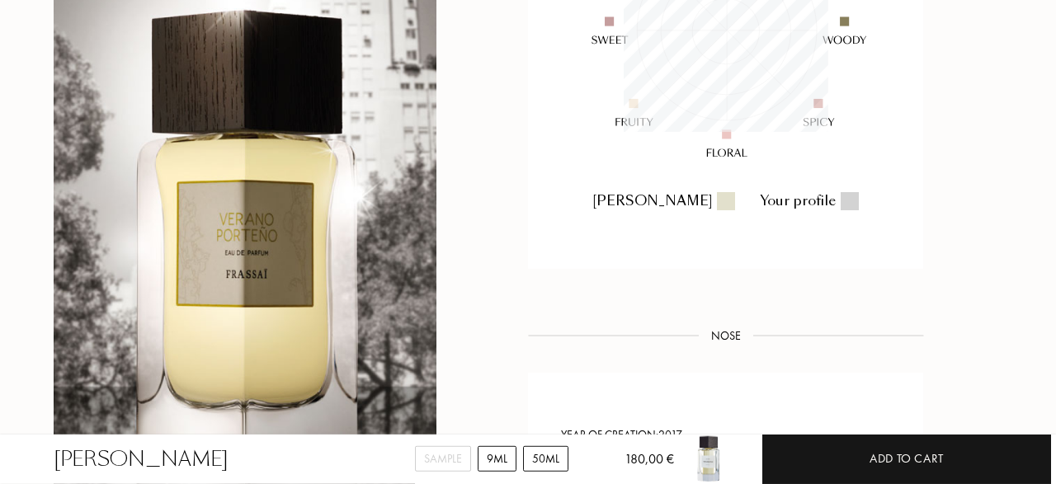
click at [503, 459] on div "9mL" at bounding box center [497, 459] width 39 height 26
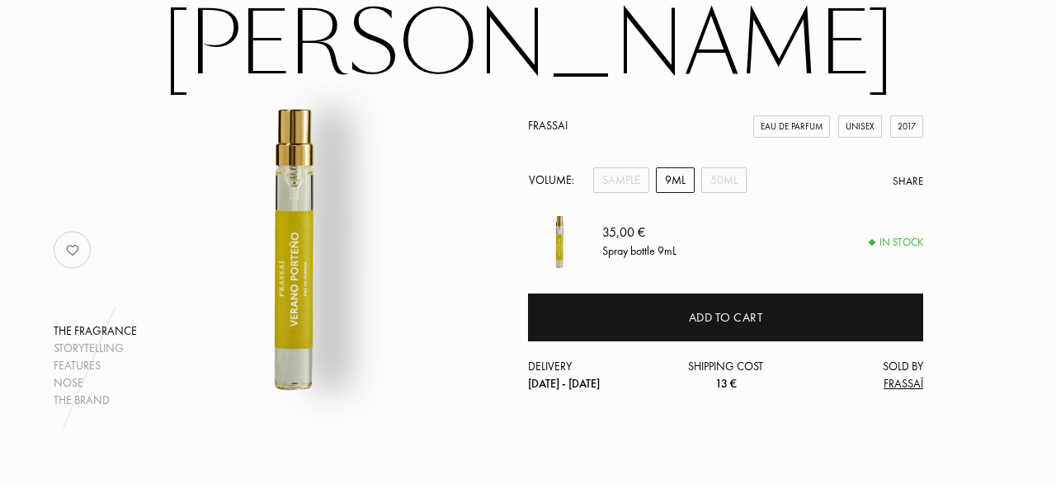
scroll to position [0, 0]
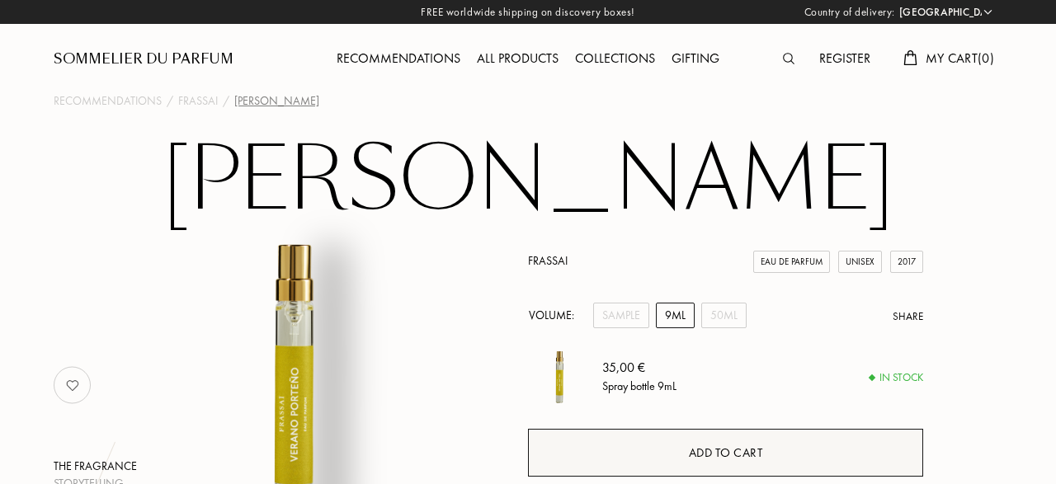
click at [697, 456] on div "Add to cart" at bounding box center [726, 453] width 74 height 19
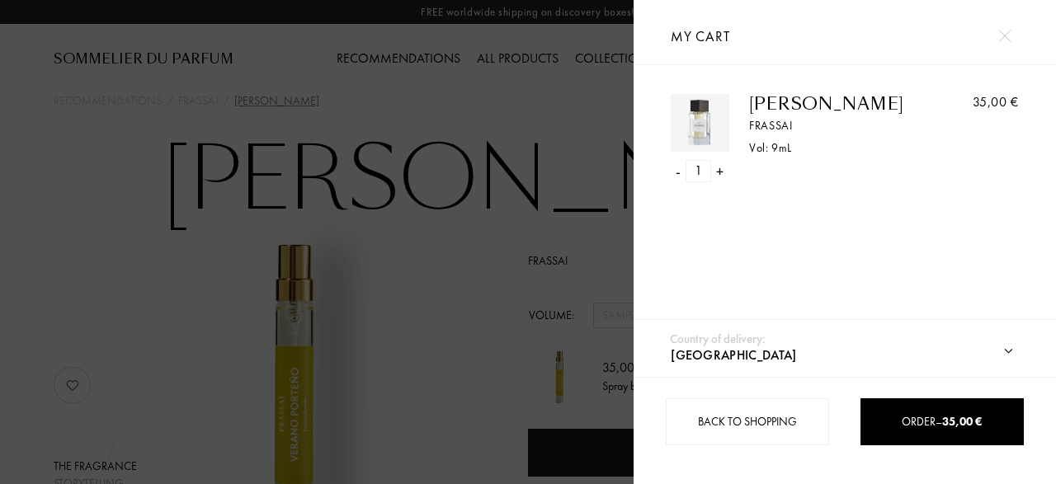
click at [475, 102] on div at bounding box center [317, 242] width 634 height 484
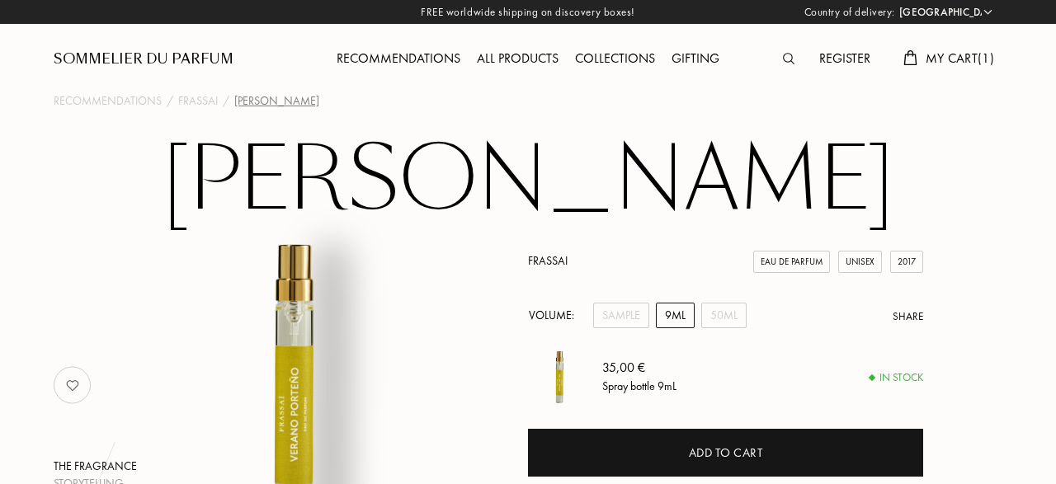
click at [420, 54] on div "Country of delivery: Afghanistan Albania Algeria Andorra Angola Anguilla Antart…" at bounding box center [528, 242] width 1056 height 484
click at [420, 54] on div "Recommendations" at bounding box center [398, 59] width 140 height 21
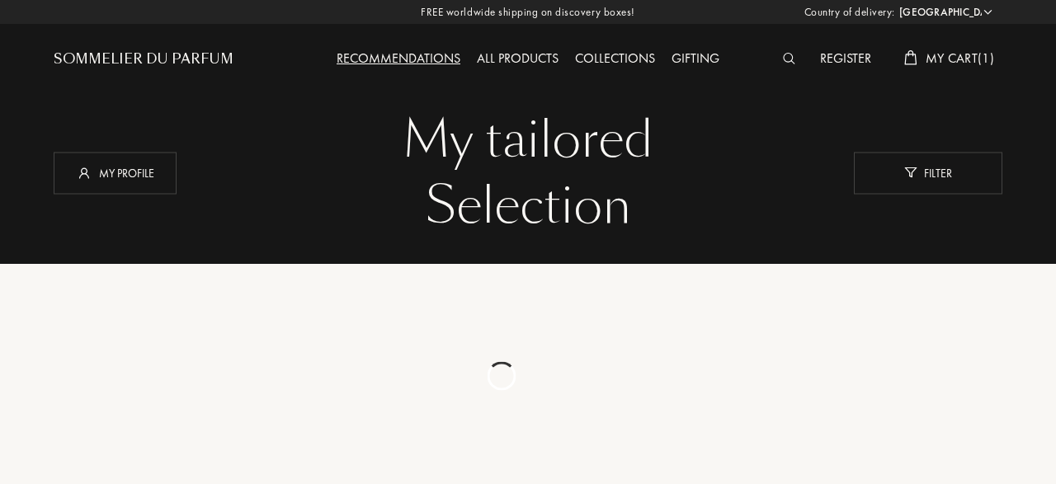
select select "DE"
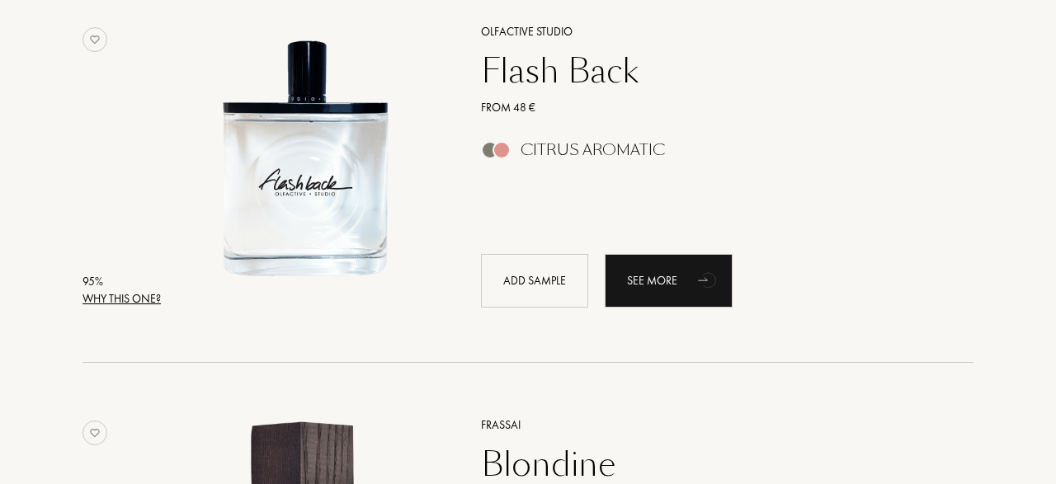
scroll to position [1084, 0]
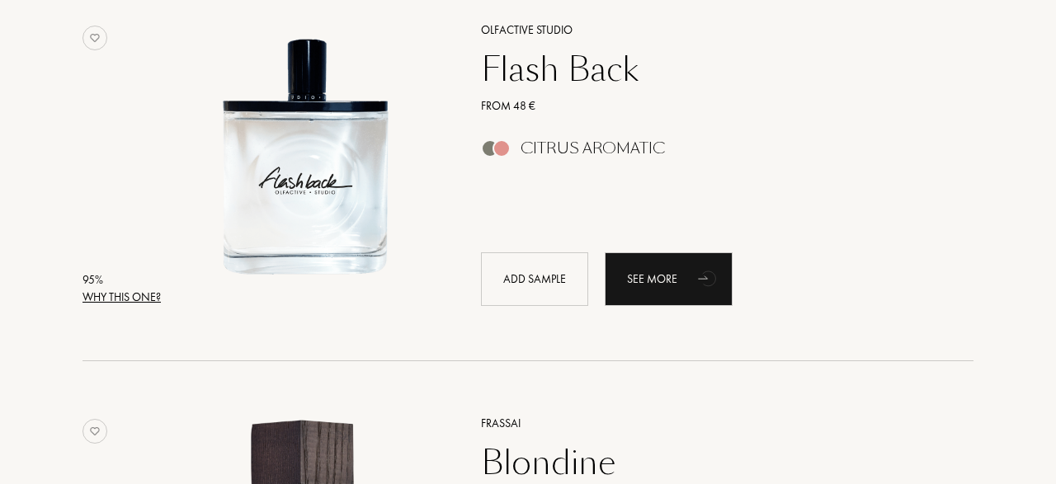
click at [563, 70] on div "Flash Back" at bounding box center [709, 69] width 481 height 40
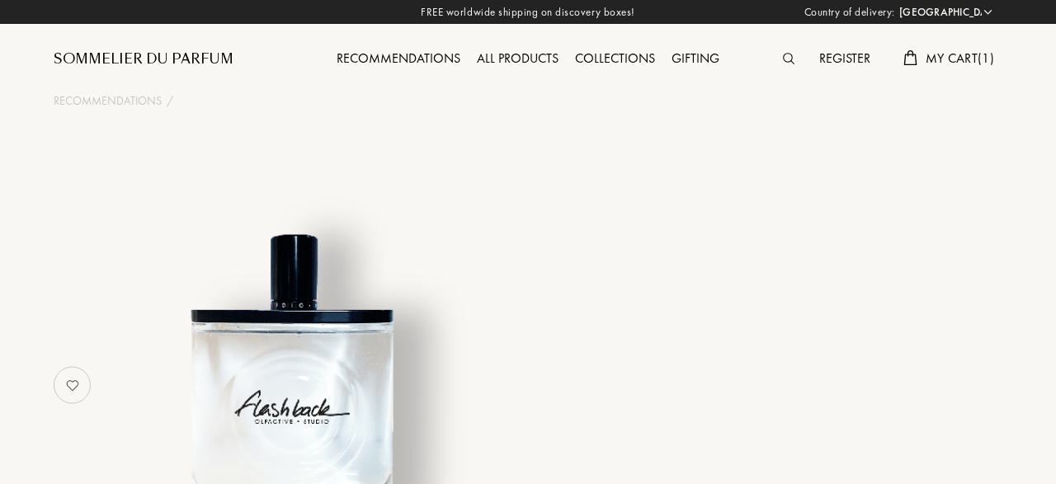
select select "DE"
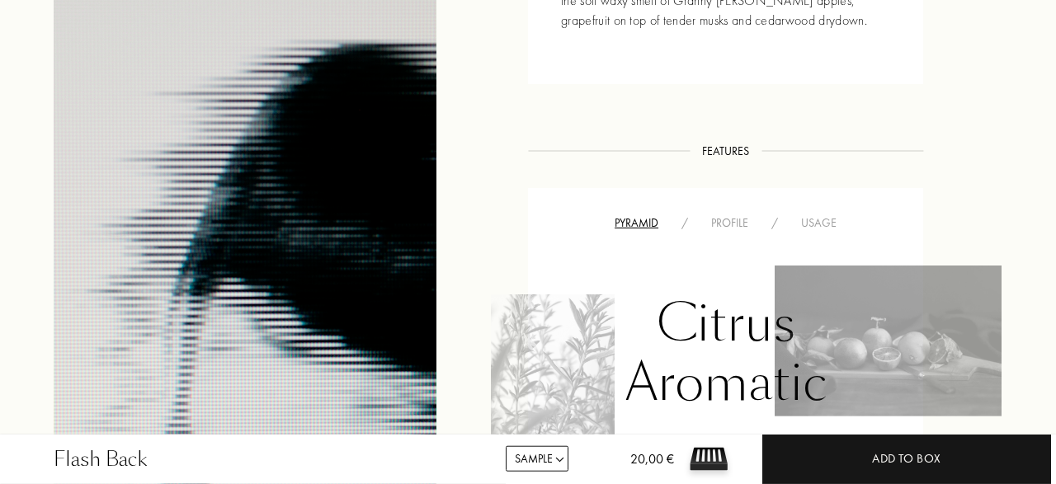
scroll to position [794, 0]
click at [732, 224] on div "Profile" at bounding box center [730, 223] width 60 height 17
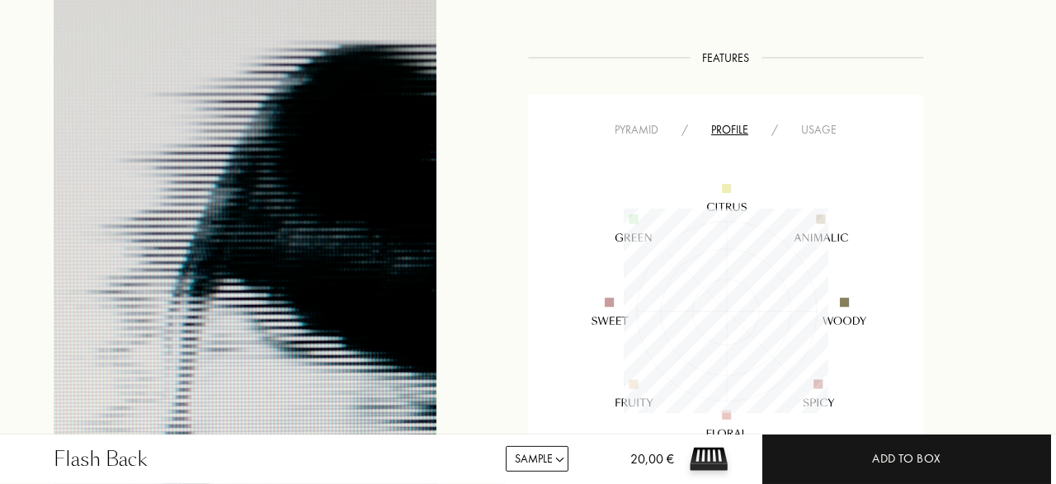
scroll to position [883, 0]
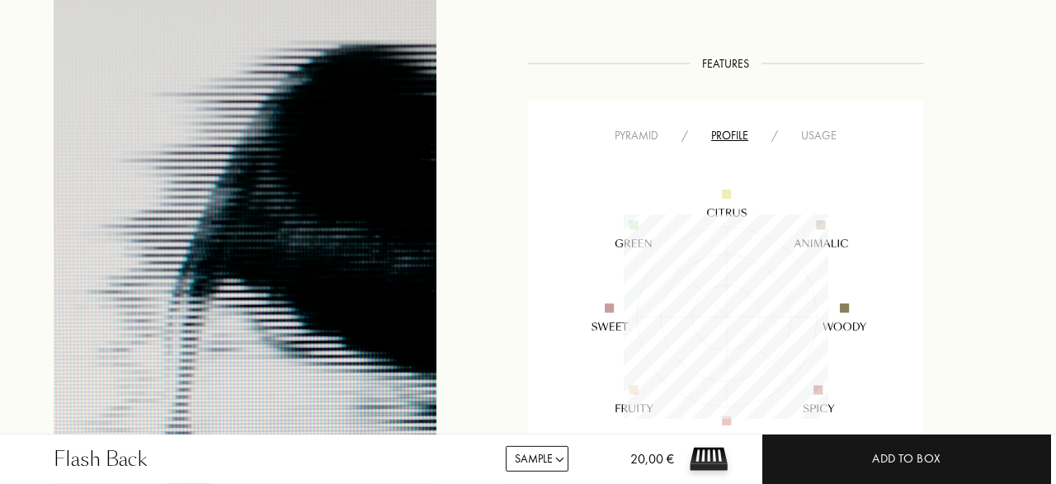
click at [830, 131] on div "Usage" at bounding box center [818, 135] width 59 height 17
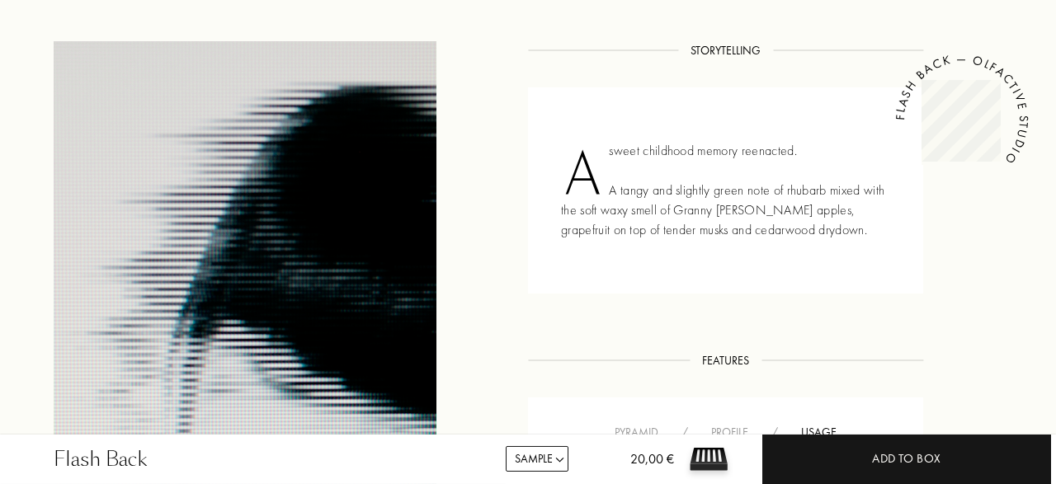
scroll to position [585, 0]
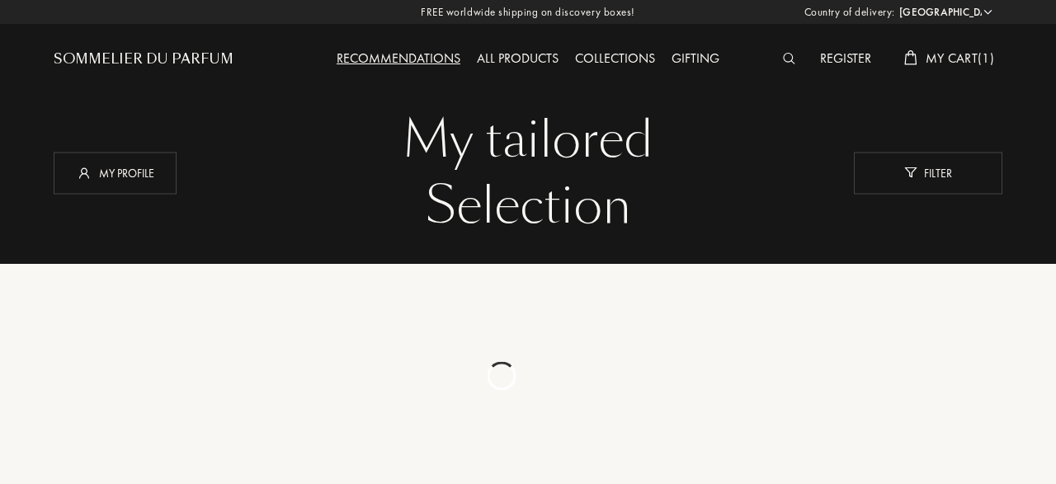
select select "DE"
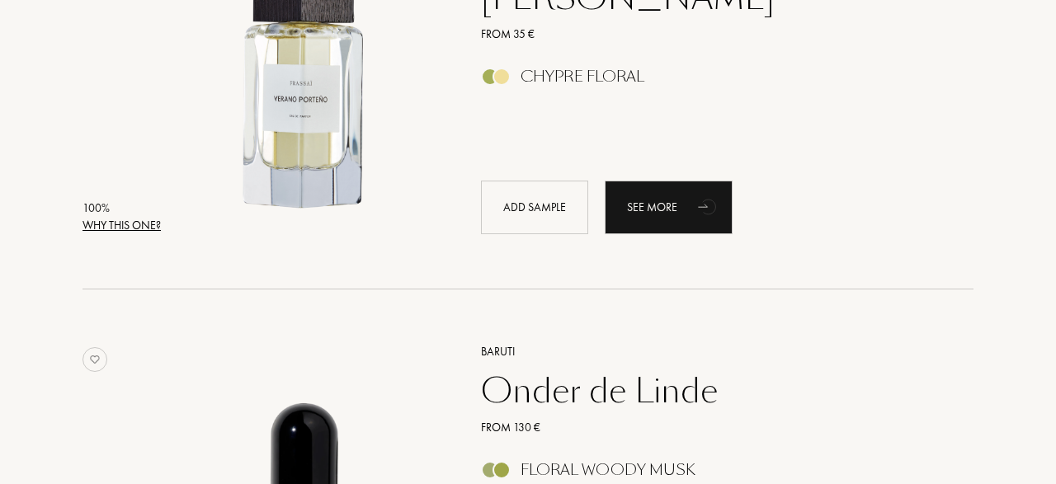
scroll to position [383, 0]
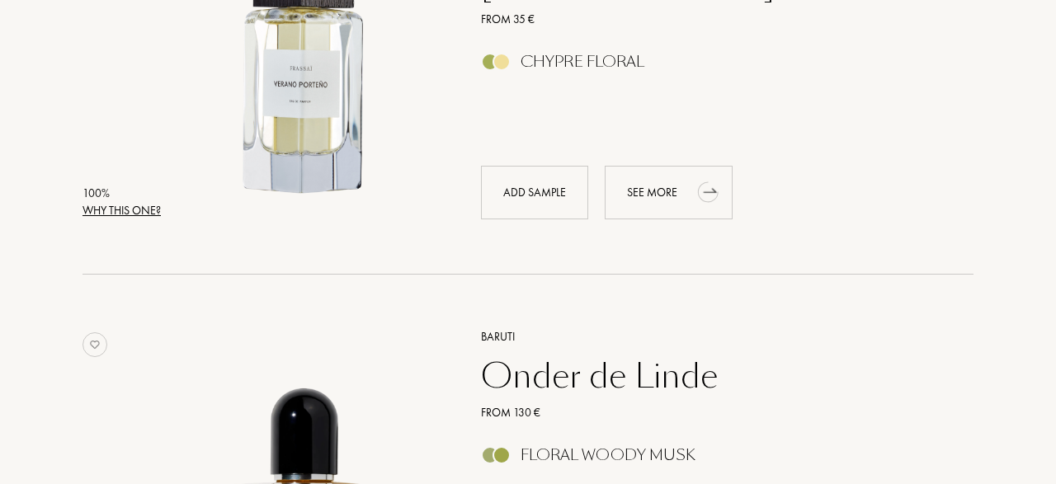
click at [671, 198] on div "See more" at bounding box center [669, 193] width 128 height 54
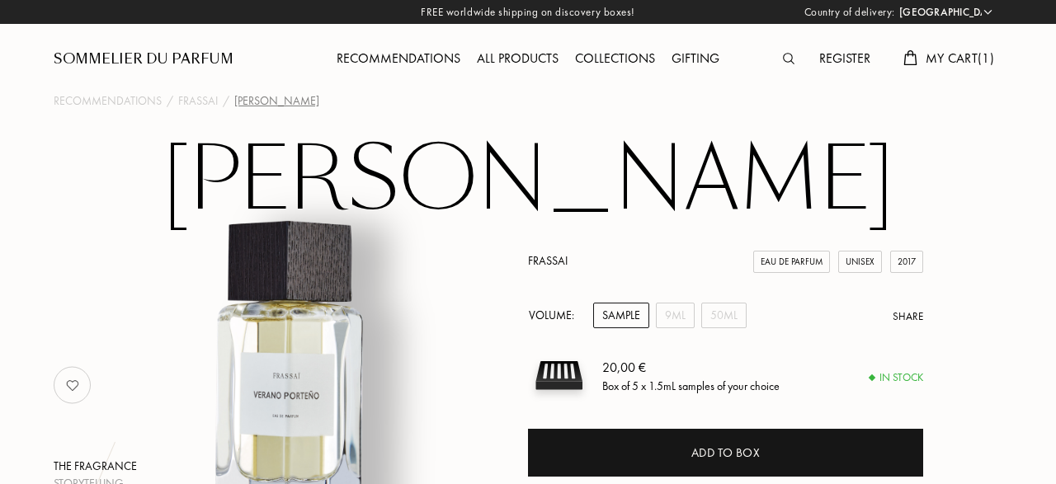
select select "DE"
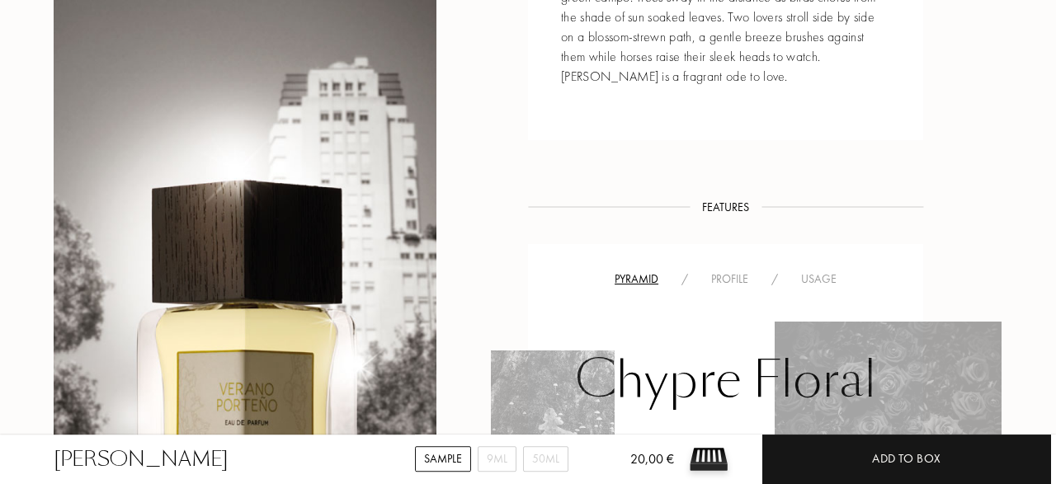
scroll to position [878, 0]
click at [734, 280] on div "Profile" at bounding box center [730, 279] width 60 height 17
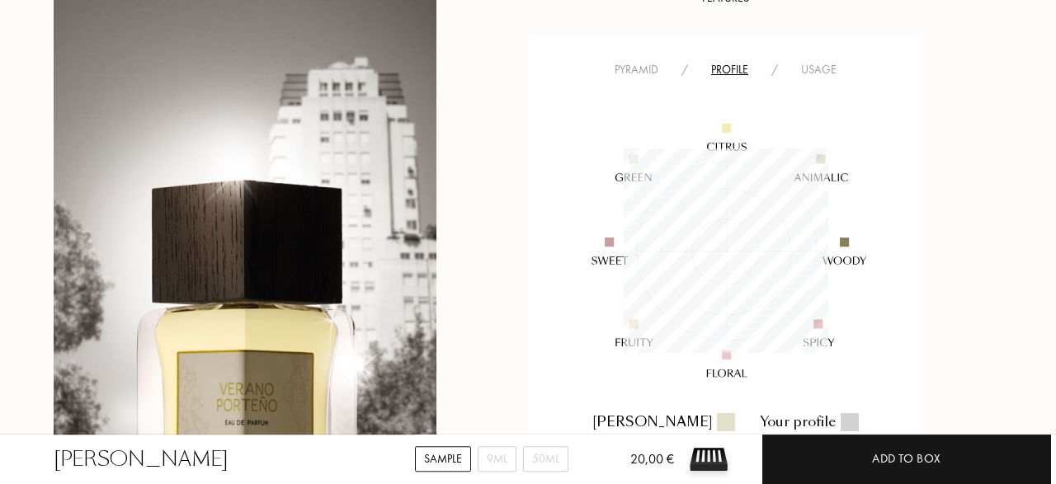
scroll to position [1088, 0]
click at [818, 79] on div "Pyramid / Profile / Usage Verano Porteño Your profile" at bounding box center [725, 261] width 395 height 455
click at [822, 68] on div "Usage" at bounding box center [818, 68] width 59 height 17
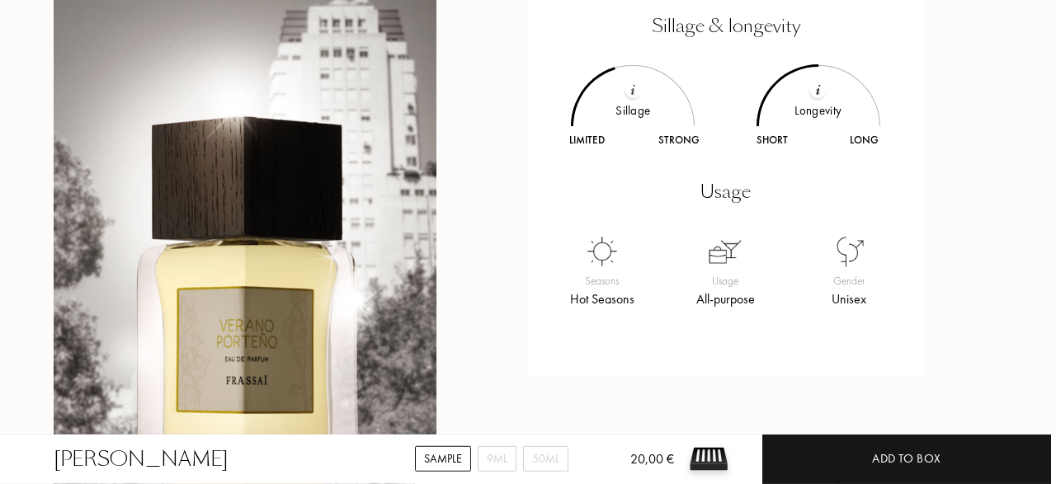
scroll to position [1206, 0]
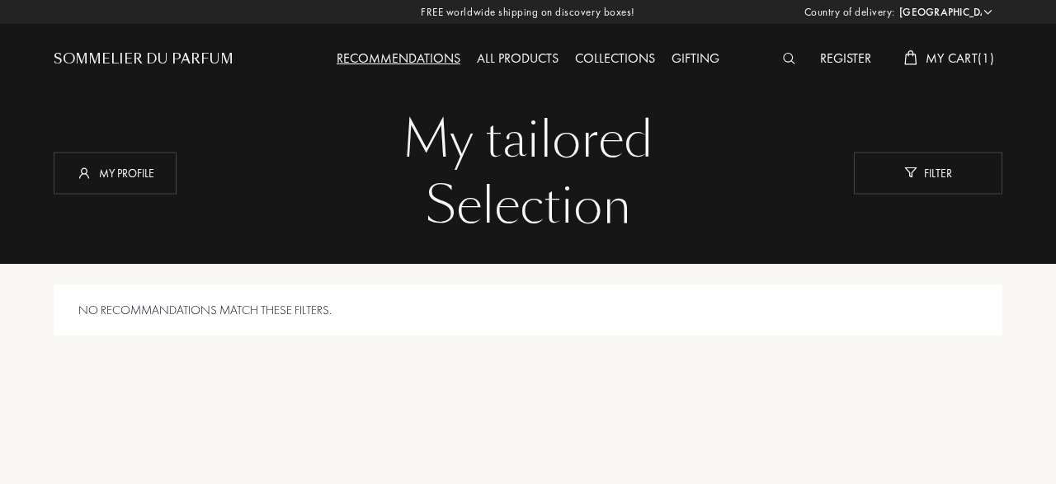
select select "DE"
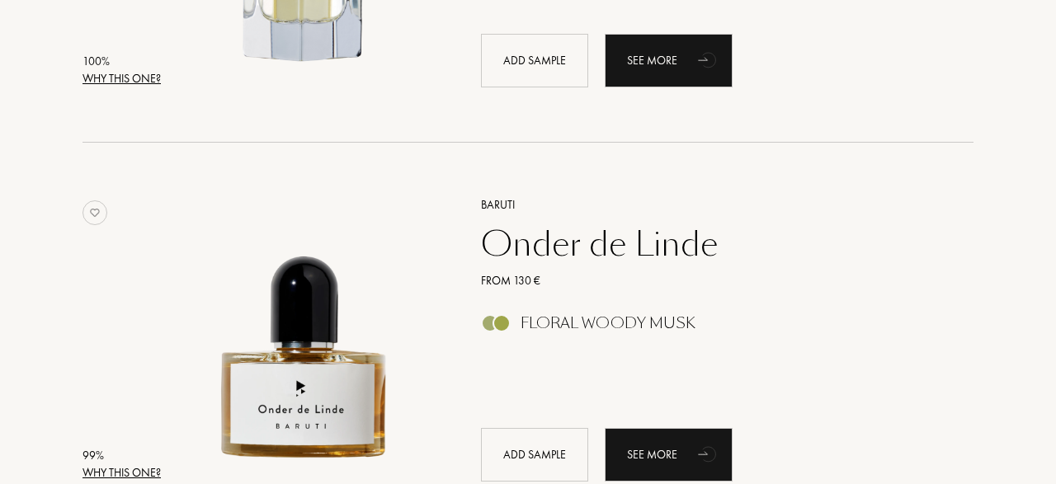
scroll to position [553, 0]
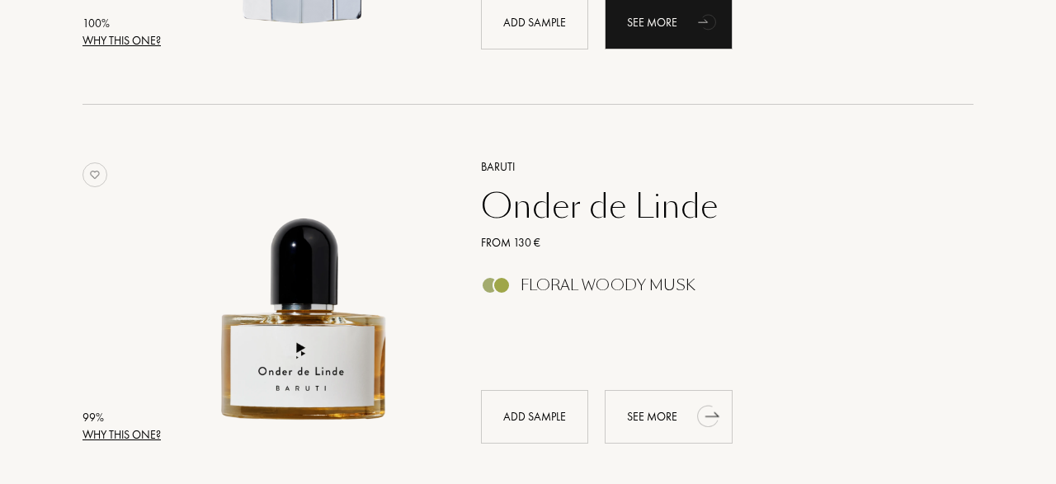
click at [638, 426] on div "See more" at bounding box center [669, 417] width 128 height 54
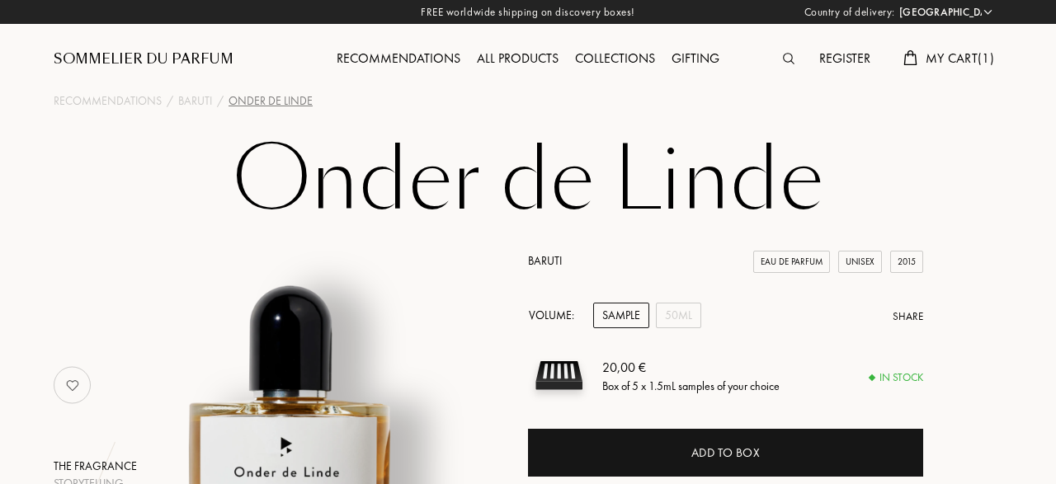
select select "DE"
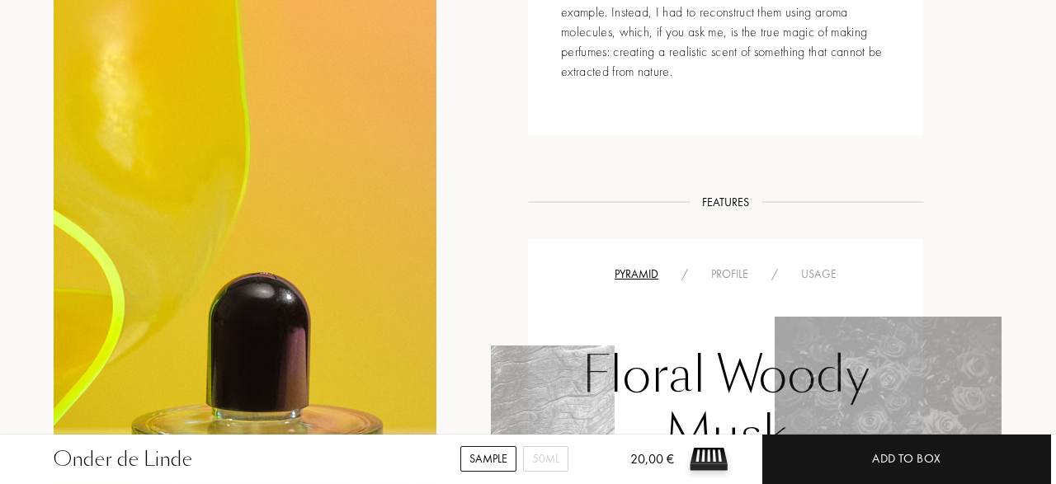
scroll to position [889, 0]
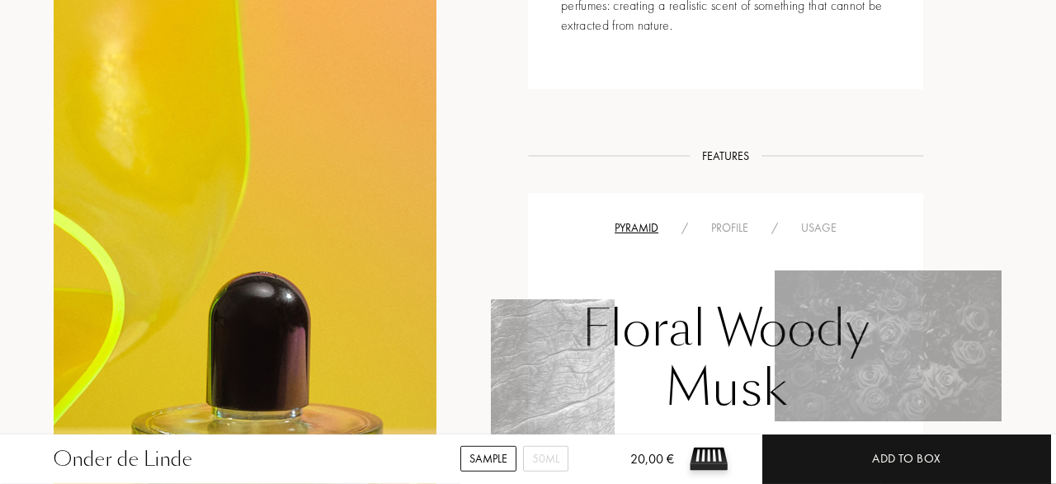
click at [827, 233] on div "Usage" at bounding box center [818, 227] width 59 height 17
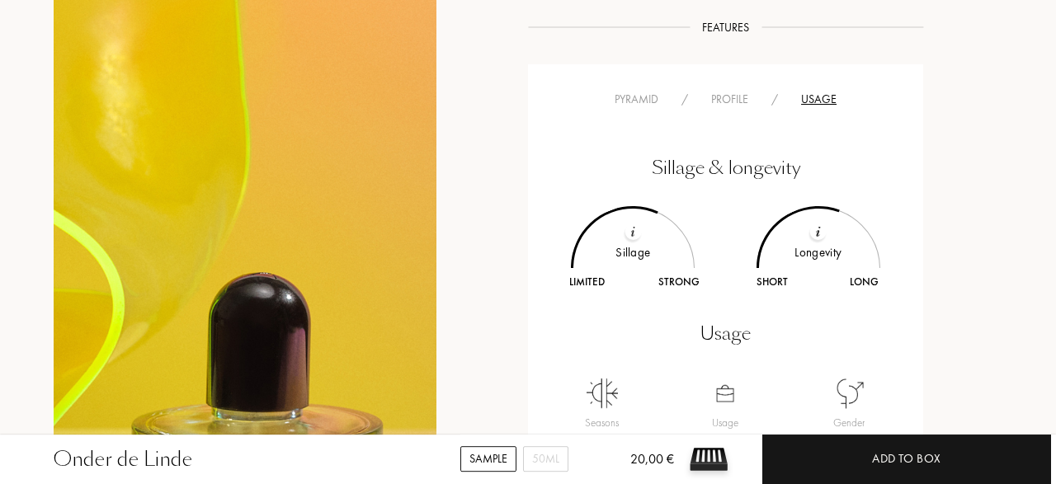
scroll to position [1015, 0]
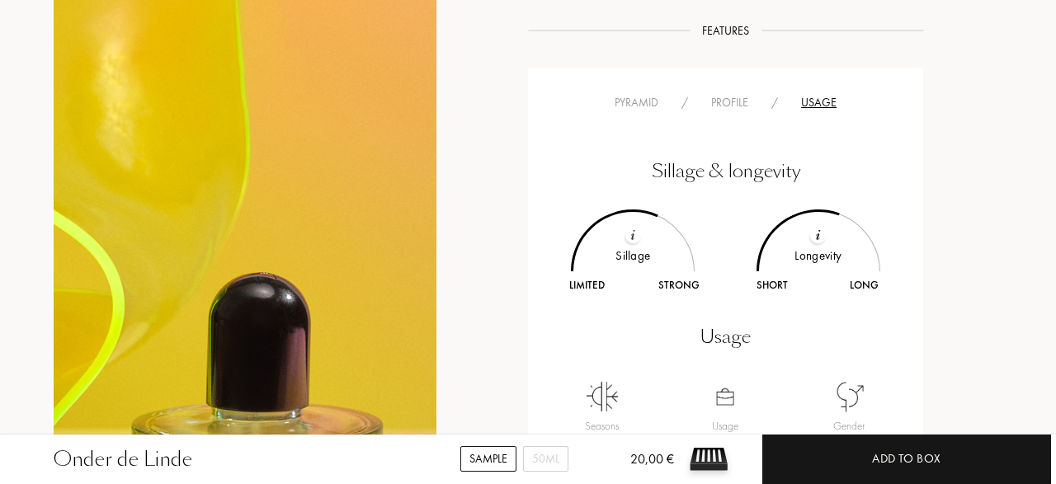
click at [728, 106] on div "Profile" at bounding box center [730, 102] width 60 height 17
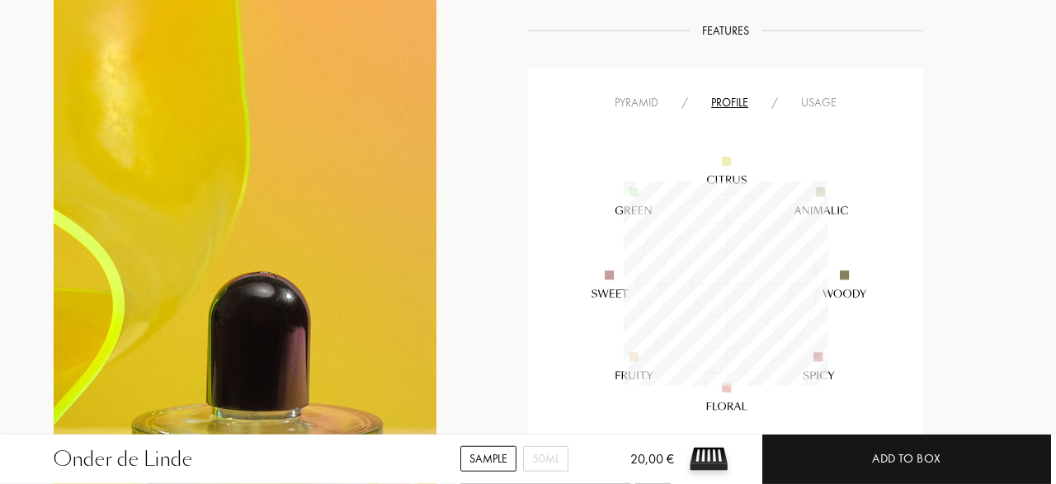
click at [625, 94] on div "Pyramid / Profile / Usage" at bounding box center [725, 102] width 370 height 20
click at [625, 100] on div "Pyramid" at bounding box center [636, 102] width 67 height 17
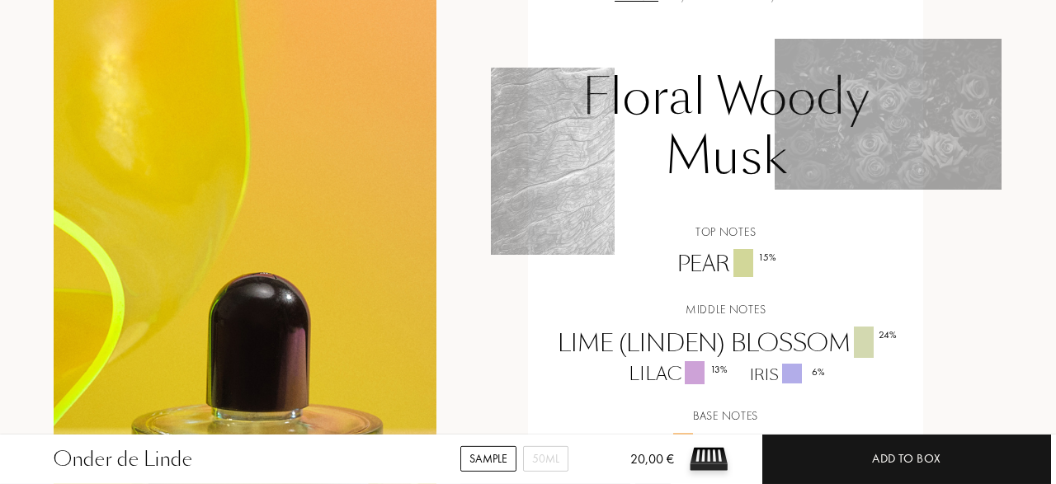
scroll to position [1119, 0]
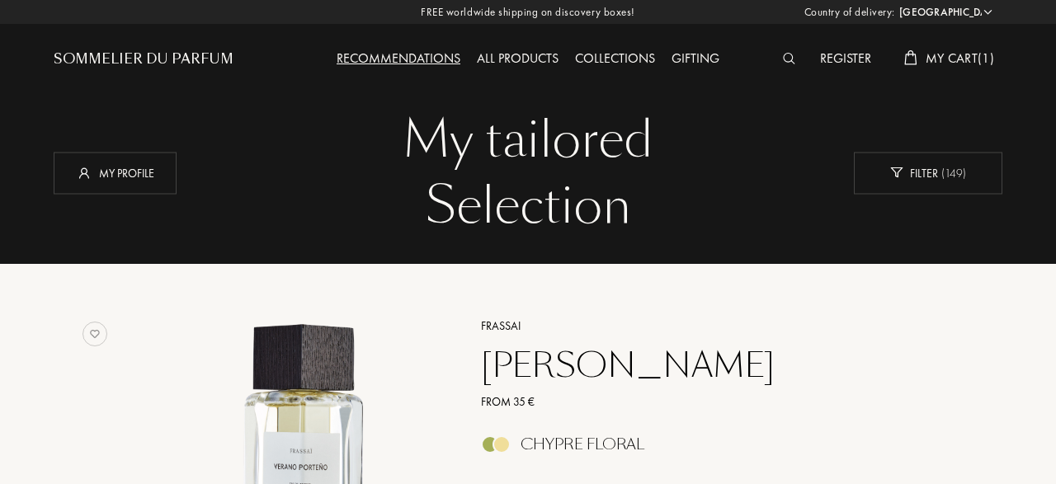
select select "DE"
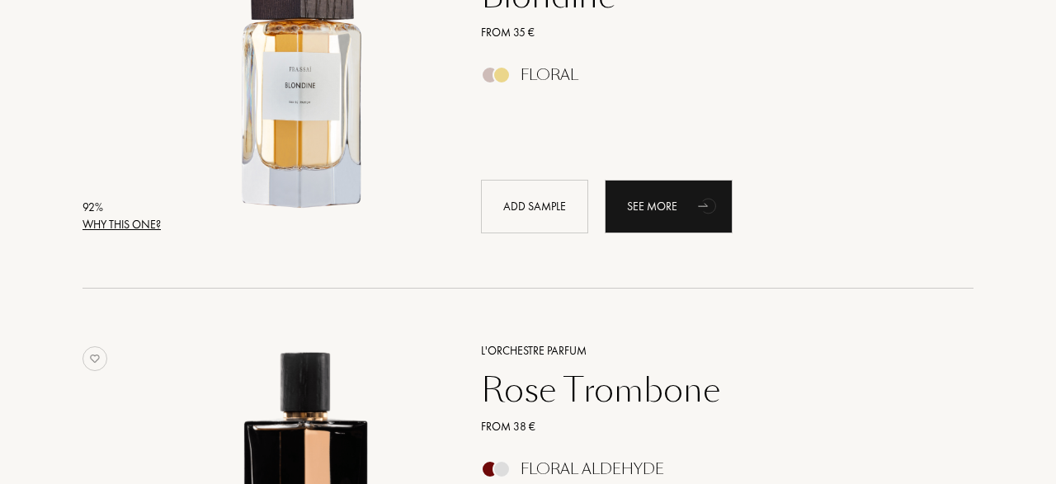
scroll to position [1555, 0]
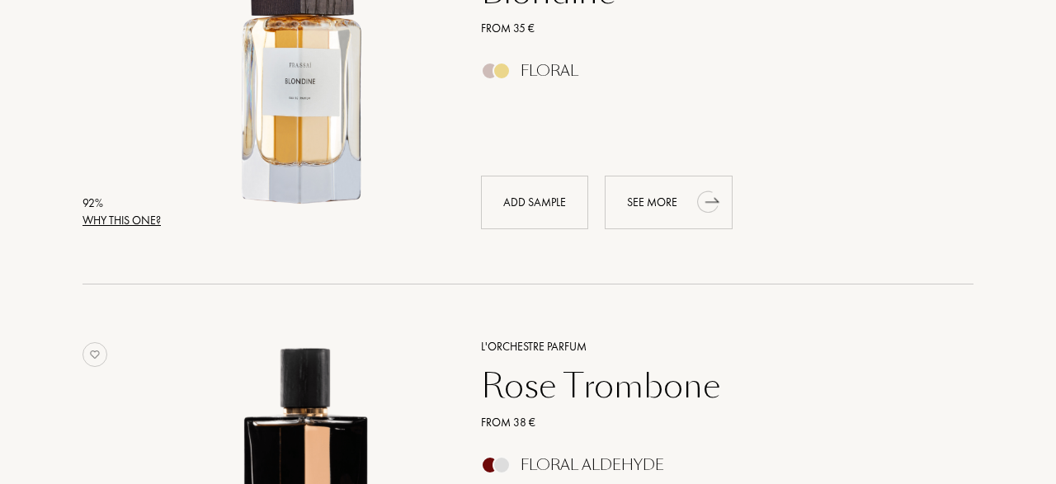
click at [639, 208] on div "See more" at bounding box center [669, 203] width 128 height 54
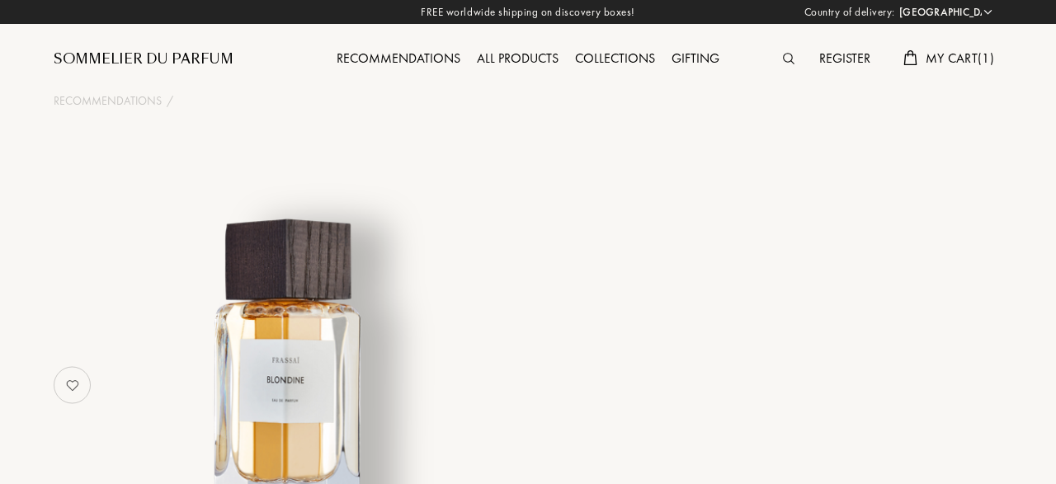
select select "DE"
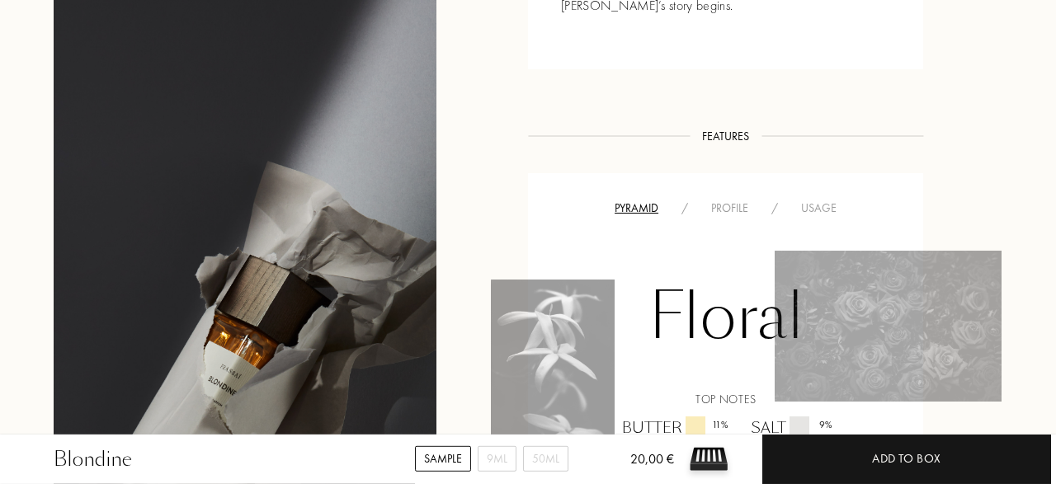
scroll to position [947, 0]
click at [740, 209] on div "Profile" at bounding box center [730, 209] width 60 height 17
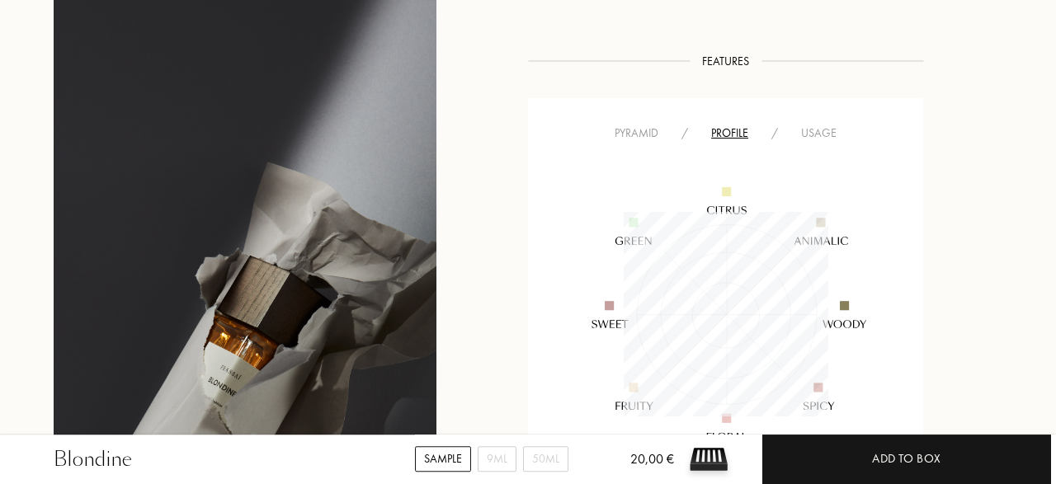
scroll to position [1128, 0]
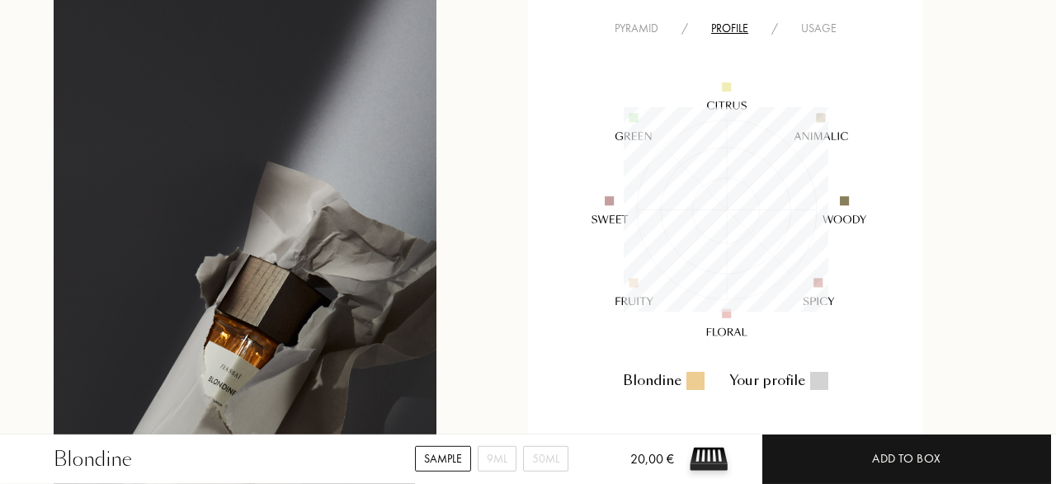
click at [821, 31] on div "Usage" at bounding box center [818, 28] width 59 height 17
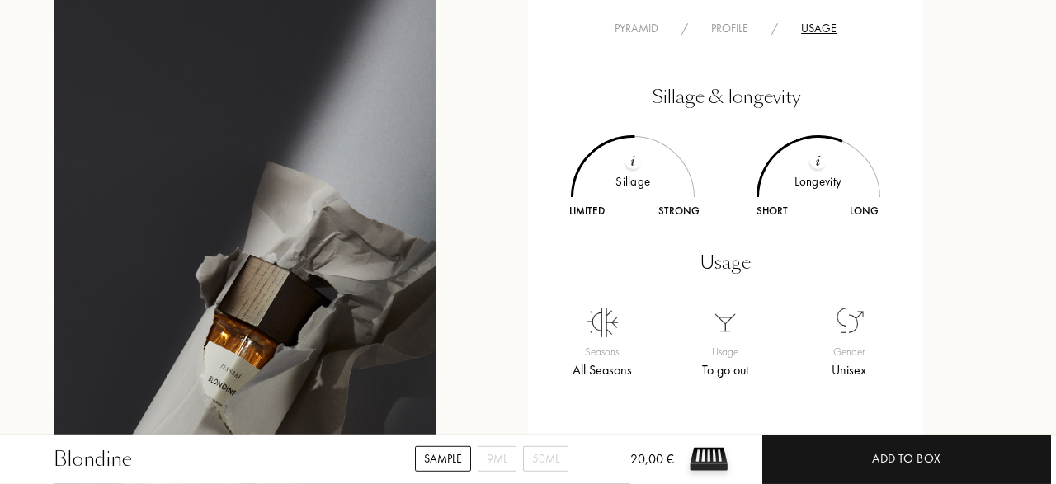
click at [821, 31] on div "Usage" at bounding box center [818, 28] width 59 height 17
click at [728, 33] on div "Profile" at bounding box center [730, 28] width 60 height 17
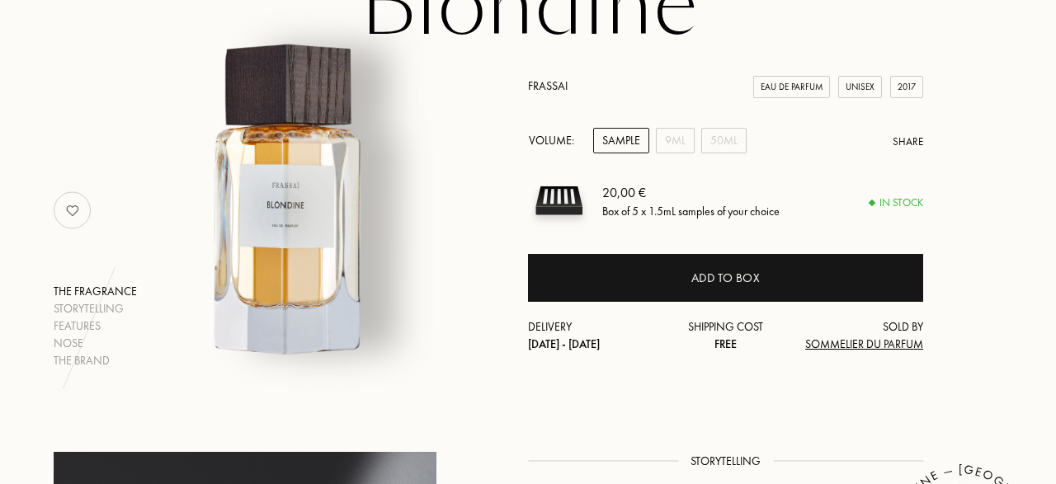
scroll to position [197, 0]
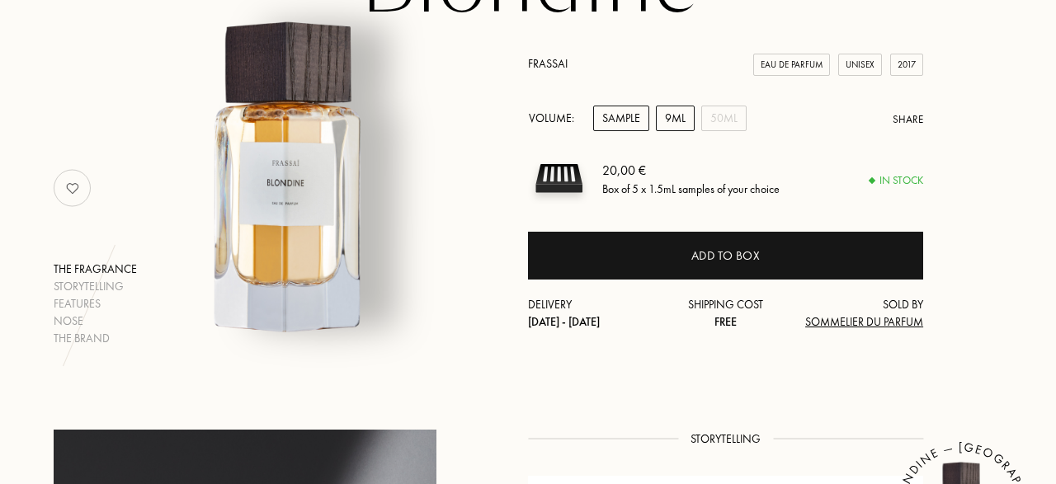
click at [662, 115] on div "9mL" at bounding box center [675, 119] width 39 height 26
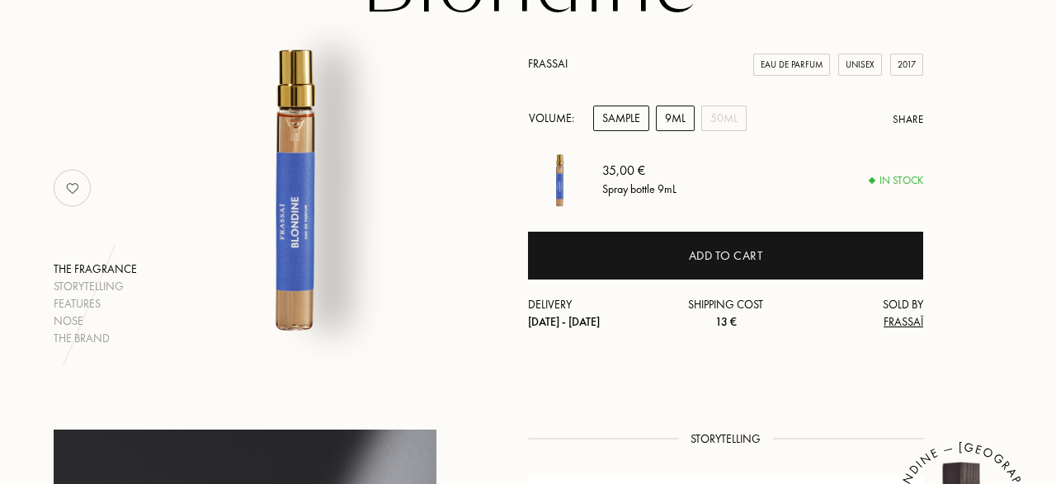
click at [624, 128] on div "Sample" at bounding box center [621, 119] width 56 height 26
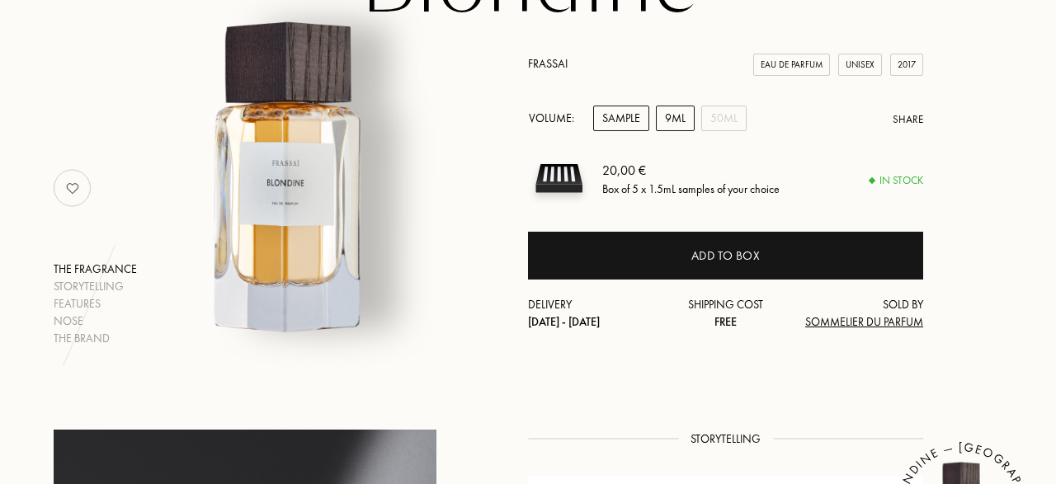
click at [677, 126] on div "9mL" at bounding box center [675, 119] width 39 height 26
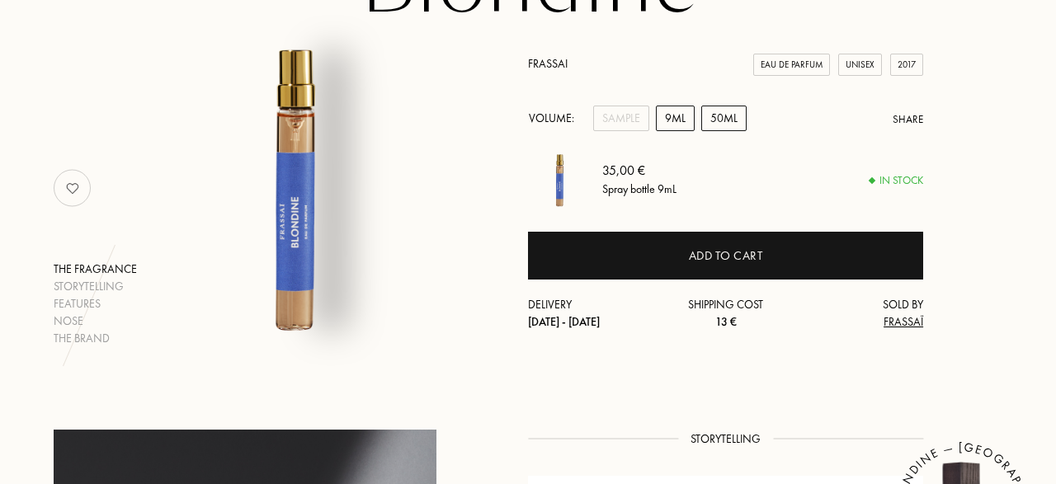
click at [714, 120] on div "50mL" at bounding box center [723, 119] width 45 height 26
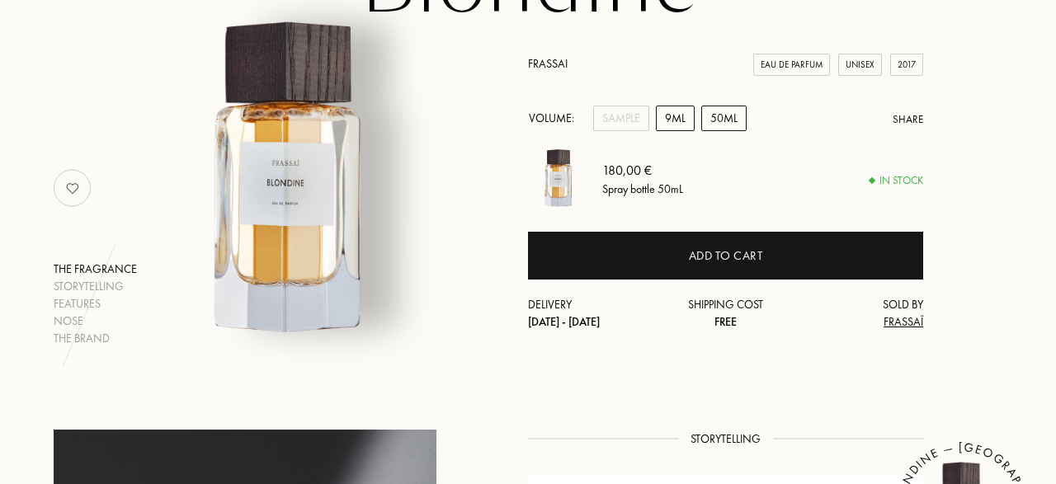
click at [670, 125] on div "9mL" at bounding box center [675, 119] width 39 height 26
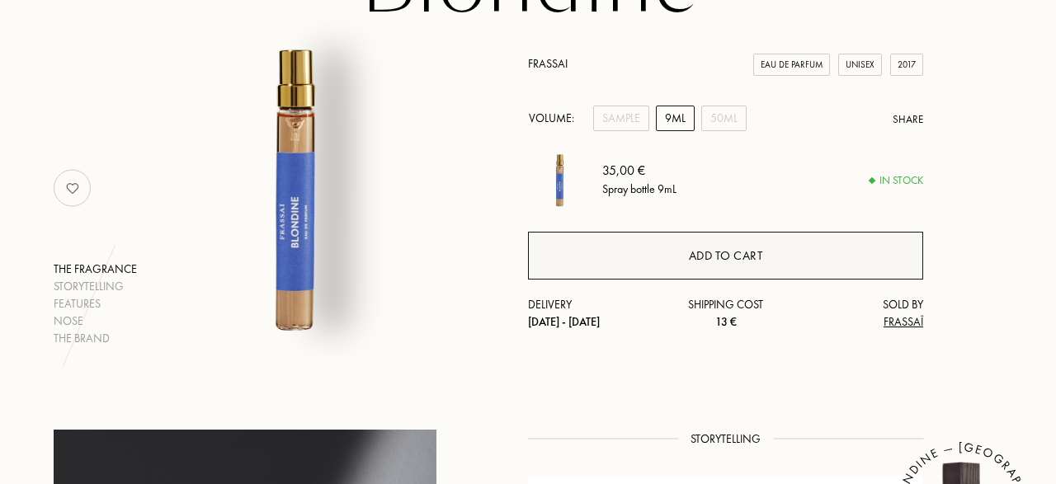
click at [653, 255] on div "Add to cart" at bounding box center [725, 256] width 395 height 48
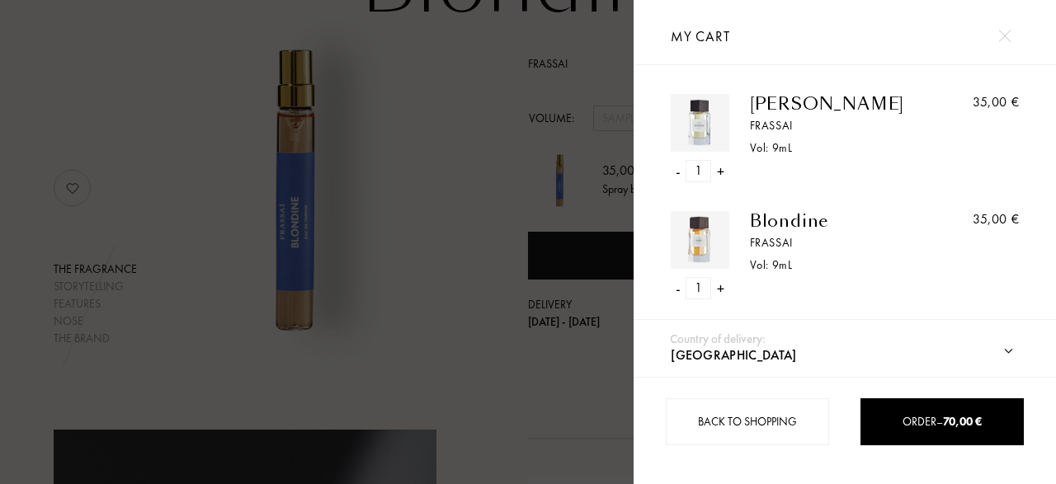
click at [462, 302] on div at bounding box center [317, 242] width 634 height 484
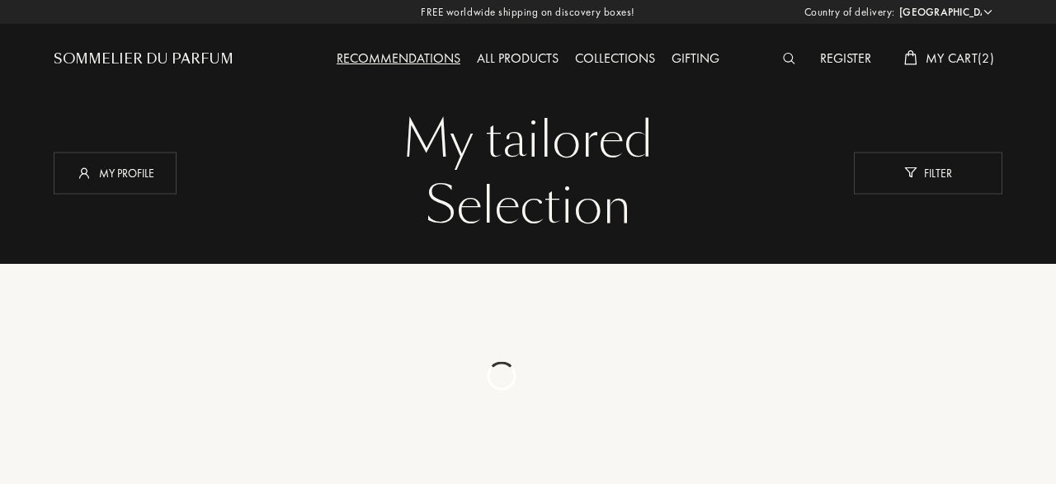
select select "DE"
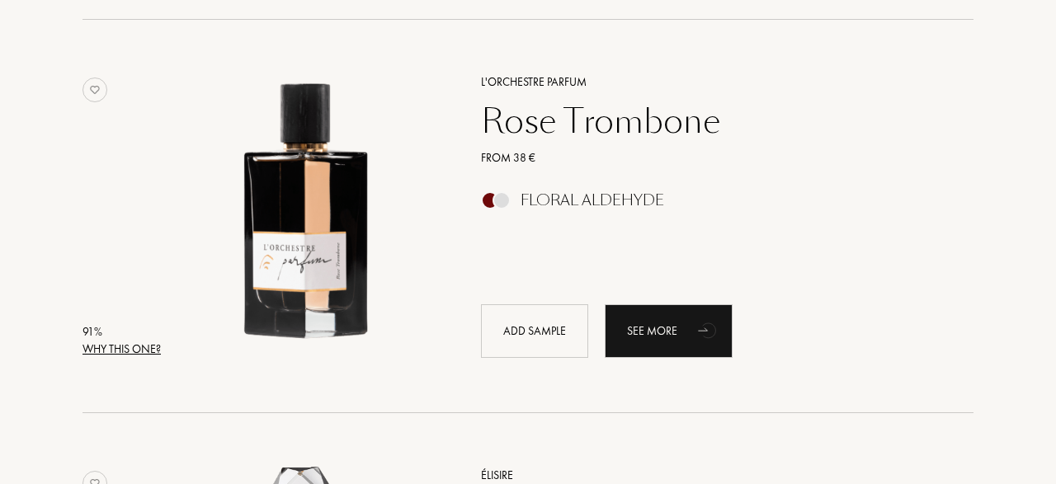
scroll to position [1833, 0]
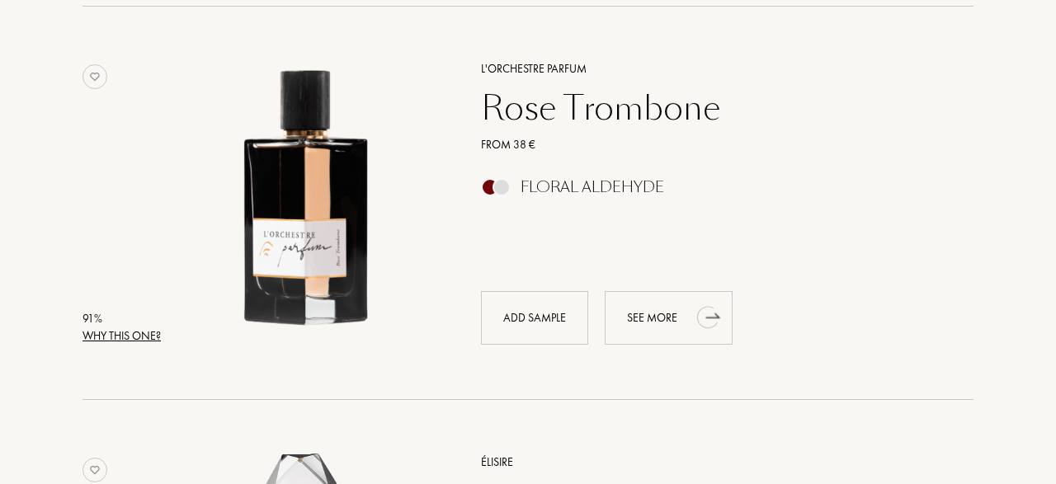
click at [674, 310] on div "See more" at bounding box center [669, 318] width 128 height 54
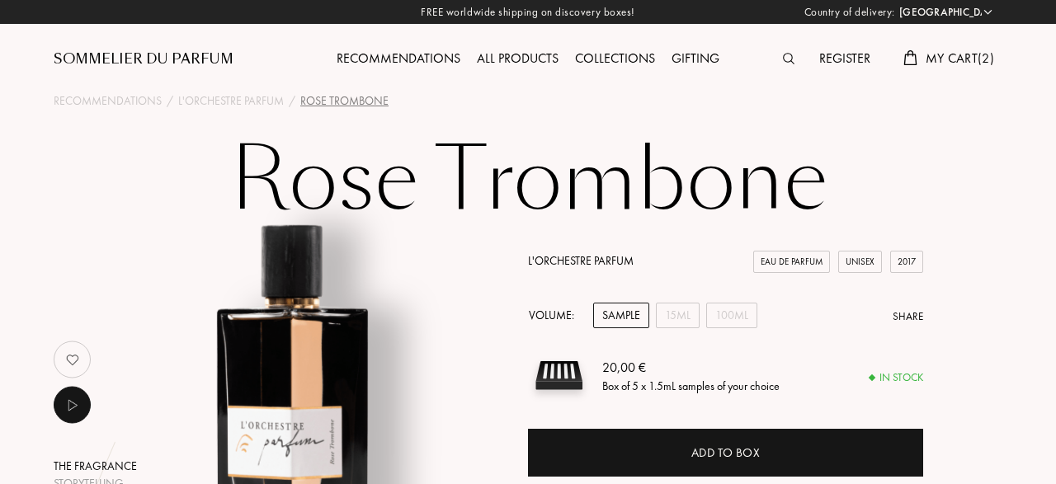
select select "DE"
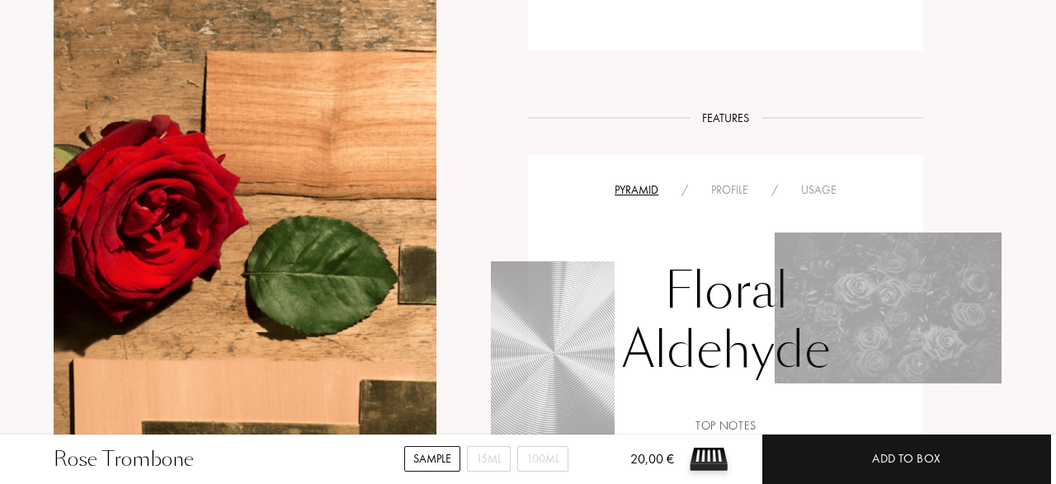
scroll to position [1026, 0]
click at [733, 203] on div "Floral Aldehyde Top notes Rum 16 % Pear 15 % Aldehydes 14 % Middle notes Rose 2…" at bounding box center [725, 439] width 370 height 479
click at [737, 195] on div "Profile" at bounding box center [730, 189] width 60 height 17
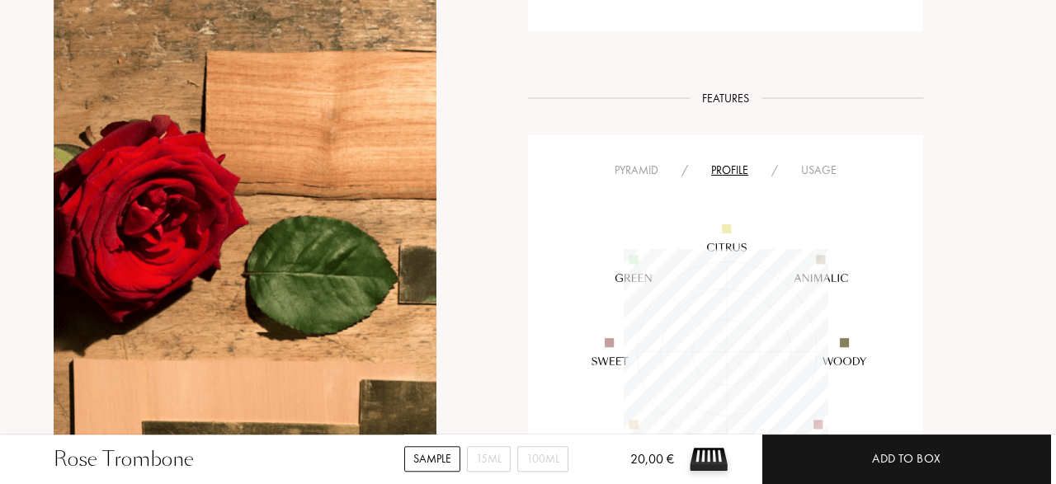
scroll to position [1046, 0]
click at [821, 172] on div "Usage" at bounding box center [818, 170] width 59 height 17
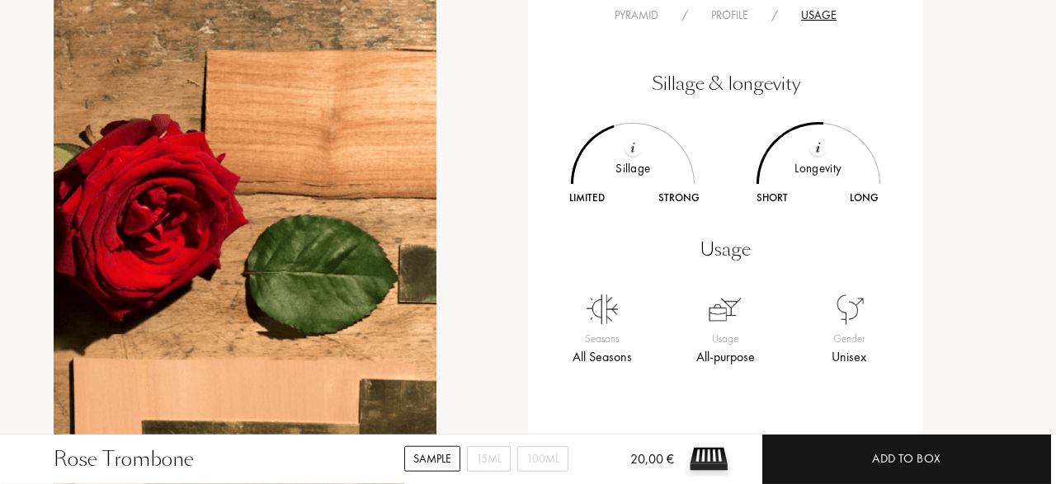
scroll to position [1202, 0]
click at [496, 459] on div "15mL" at bounding box center [489, 459] width 44 height 26
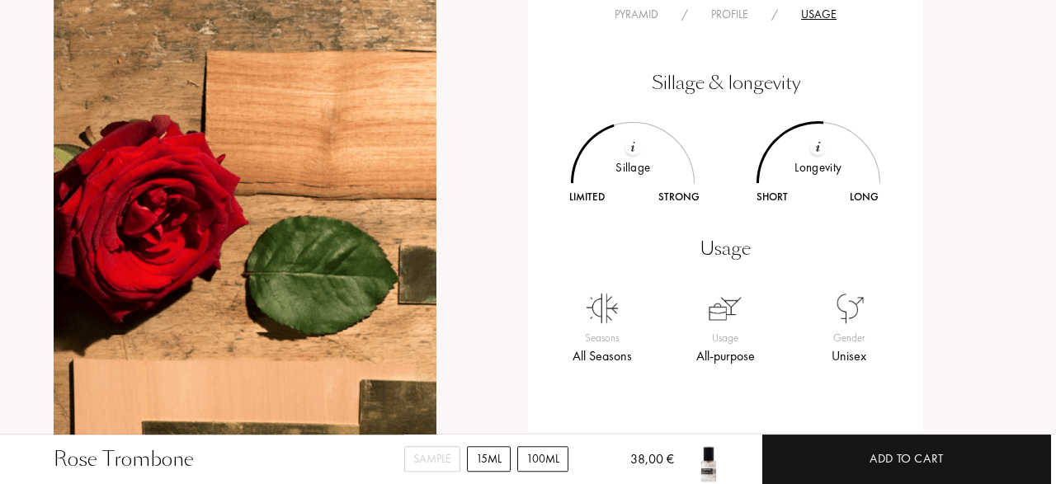
click at [544, 459] on div "100mL" at bounding box center [542, 459] width 51 height 26
click at [500, 458] on div "15mL" at bounding box center [489, 459] width 44 height 26
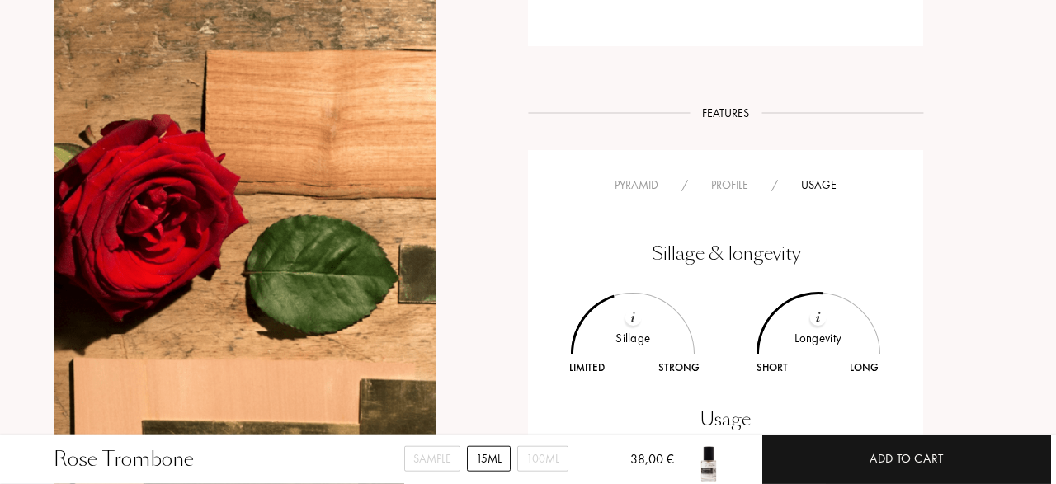
scroll to position [1051, 0]
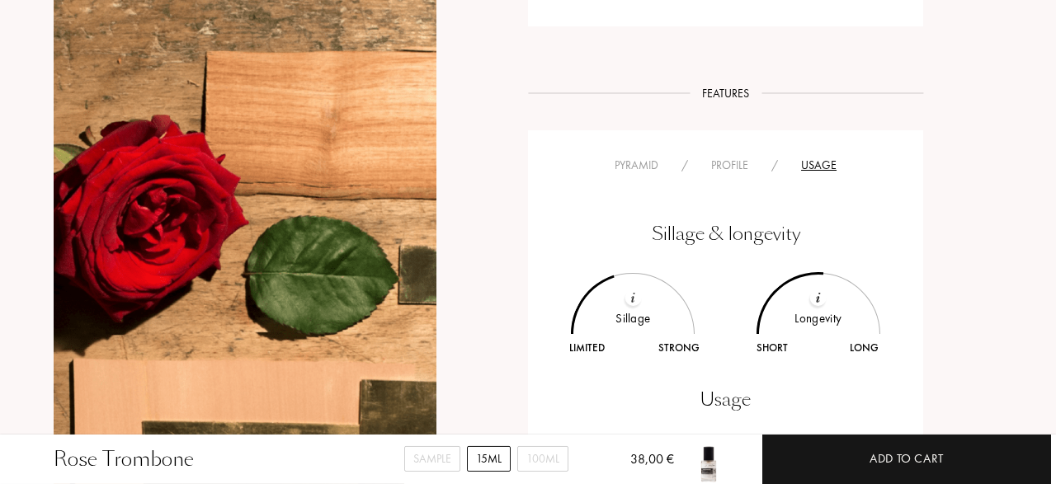
click at [725, 166] on div "Profile" at bounding box center [730, 165] width 60 height 17
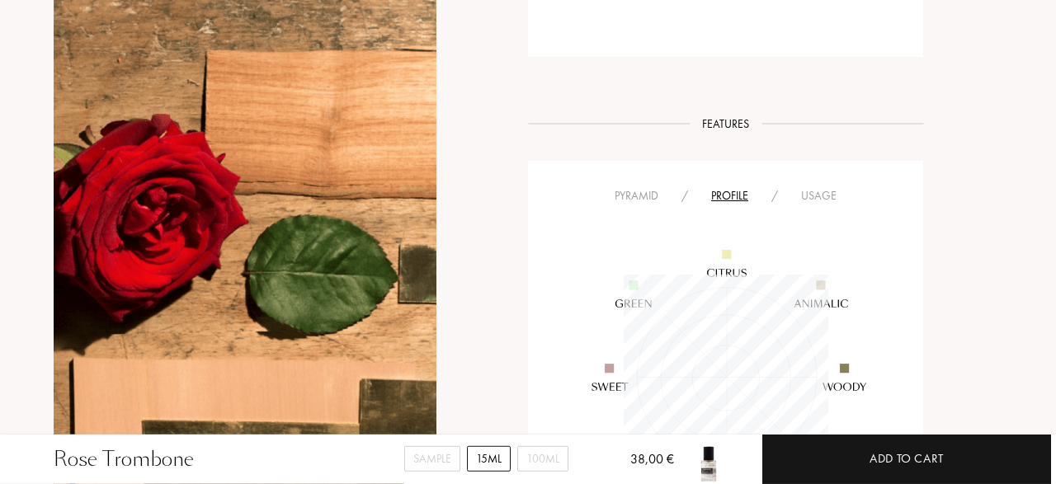
scroll to position [1018, 0]
click at [829, 199] on div "Usage" at bounding box center [818, 198] width 59 height 17
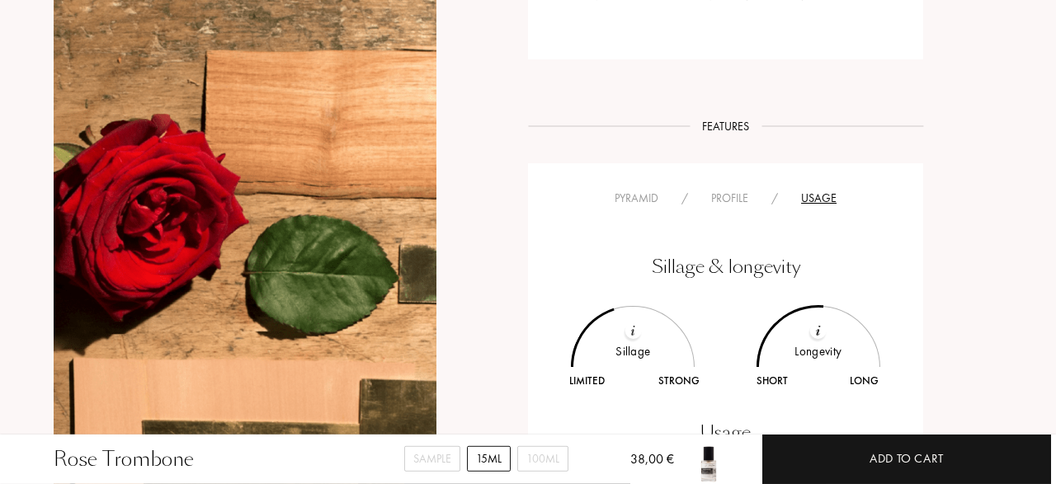
click at [638, 200] on div "Pyramid" at bounding box center [636, 198] width 67 height 17
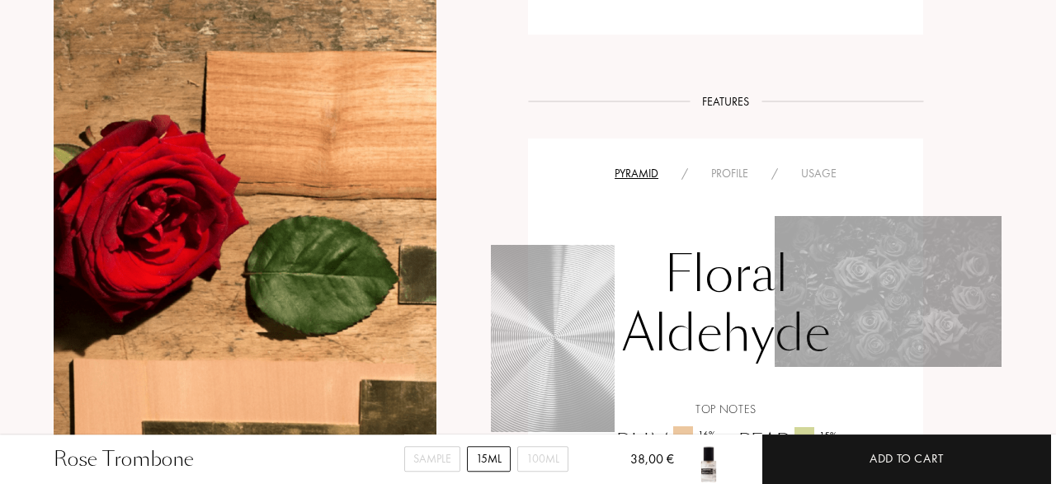
scroll to position [1043, 0]
click at [816, 177] on div "Usage" at bounding box center [818, 173] width 59 height 17
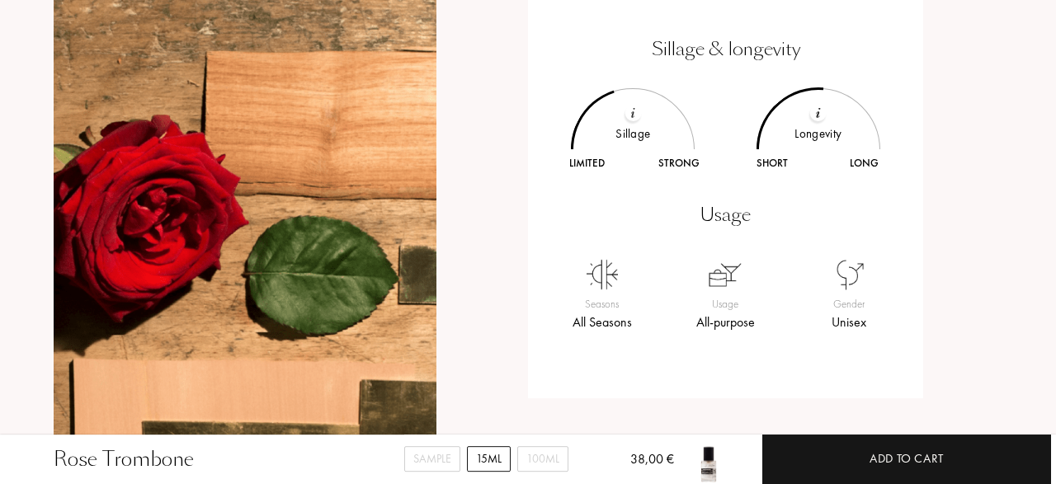
scroll to position [1237, 0]
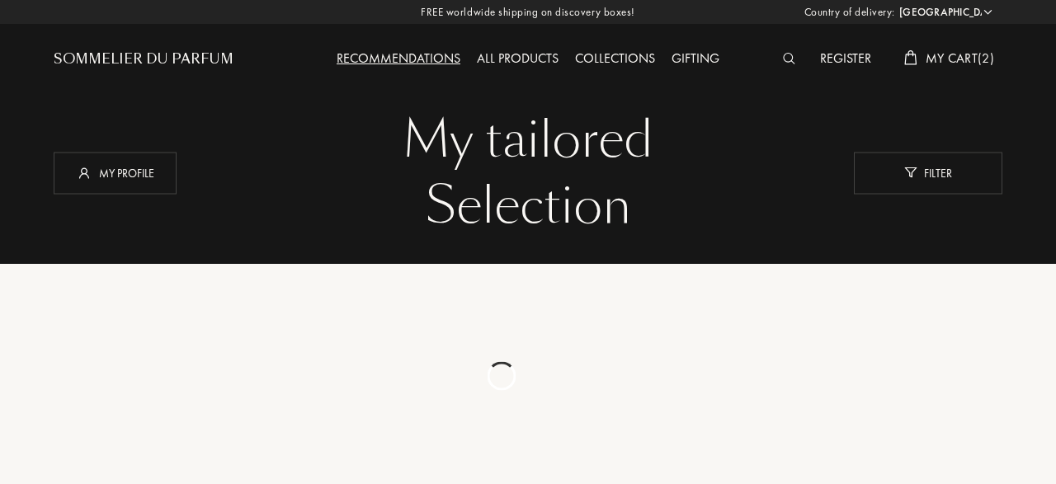
select select "DE"
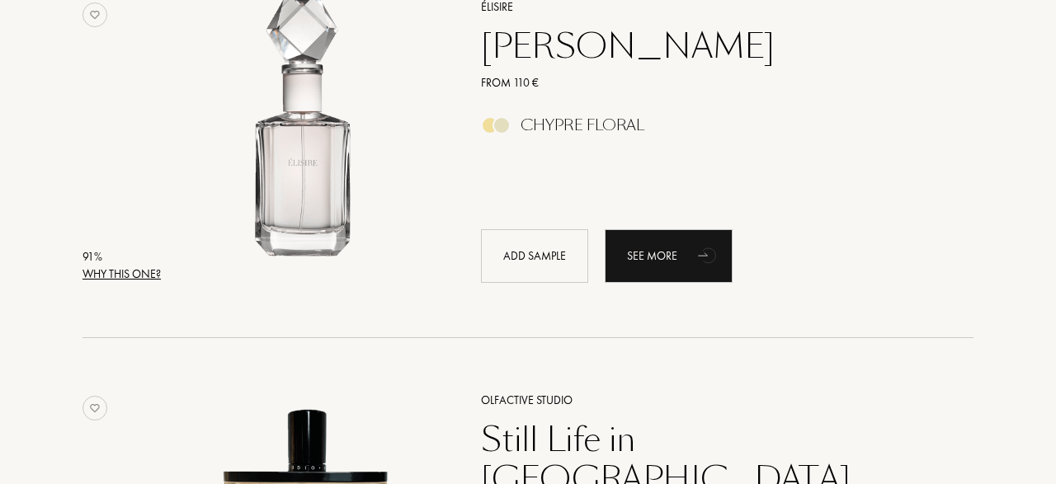
scroll to position [3493, 0]
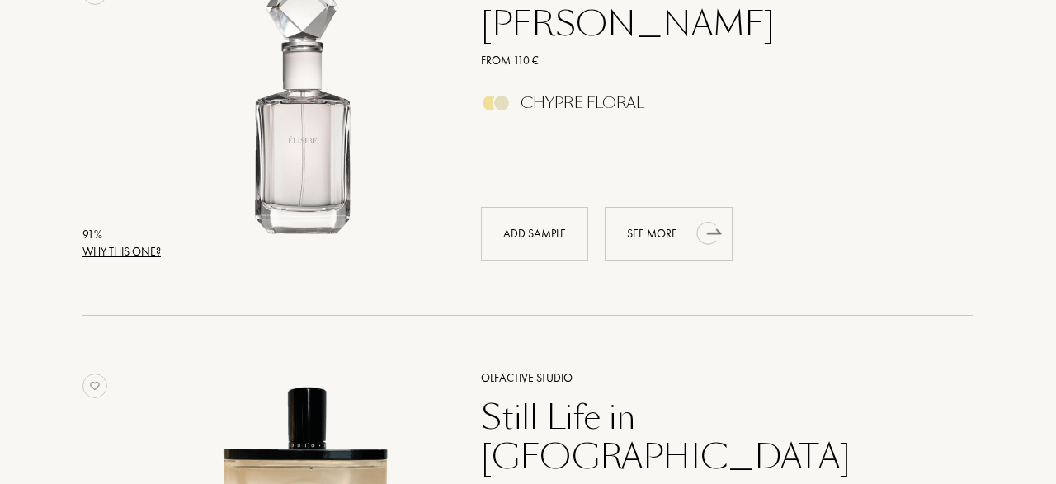
click at [660, 242] on div "See more" at bounding box center [669, 234] width 128 height 54
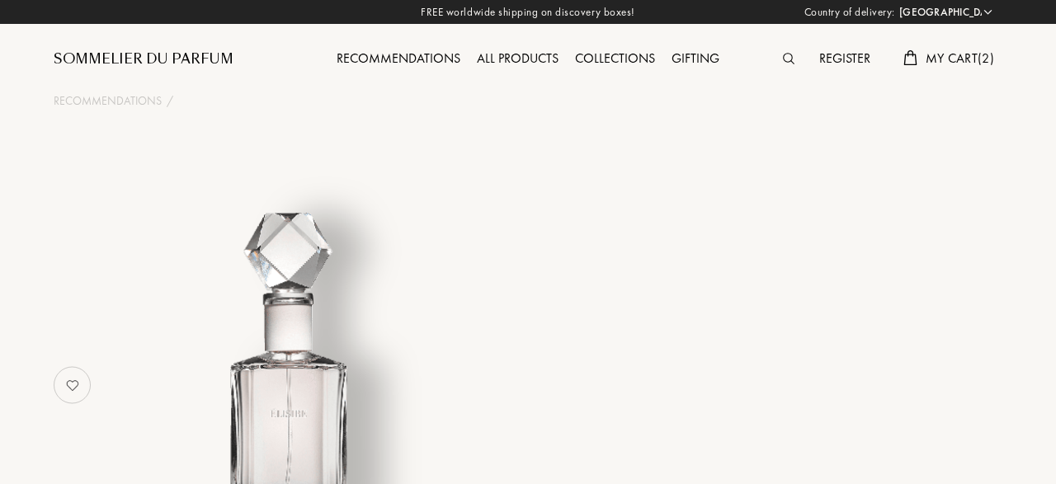
select select "DE"
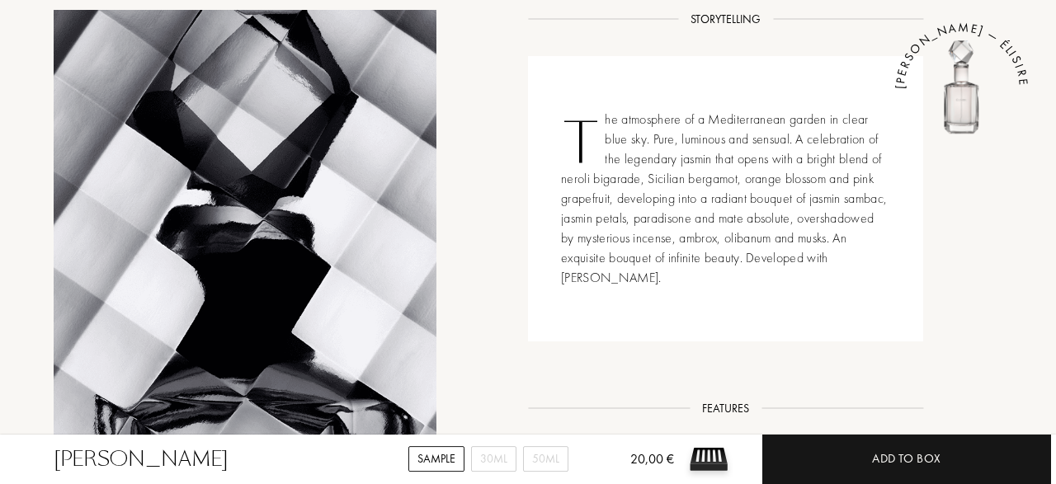
scroll to position [865, 0]
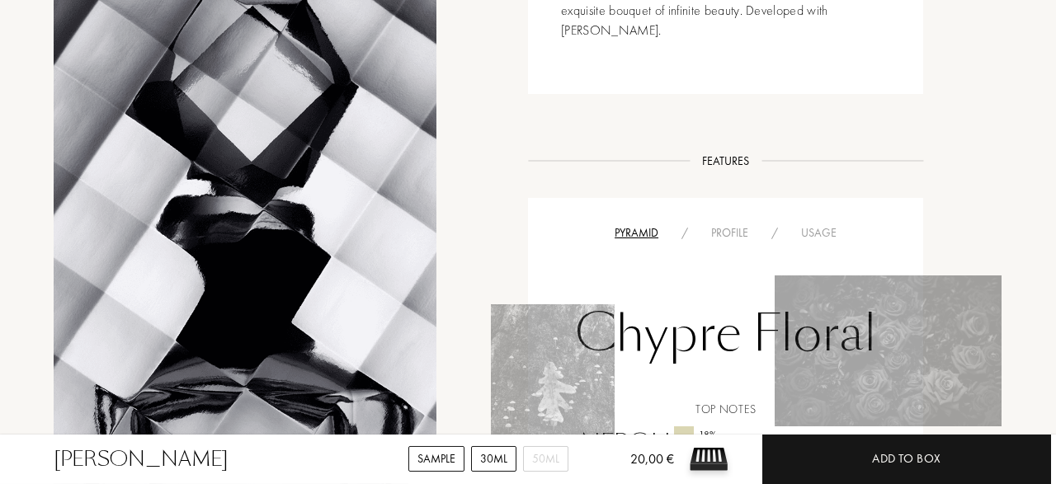
click at [486, 469] on div "30mL" at bounding box center [493, 459] width 45 height 26
click at [550, 459] on div "50mL" at bounding box center [545, 459] width 45 height 26
click at [507, 466] on div "30mL" at bounding box center [493, 459] width 45 height 26
click at [533, 464] on div "50mL" at bounding box center [545, 459] width 45 height 26
click at [490, 468] on div "30mL" at bounding box center [493, 459] width 45 height 26
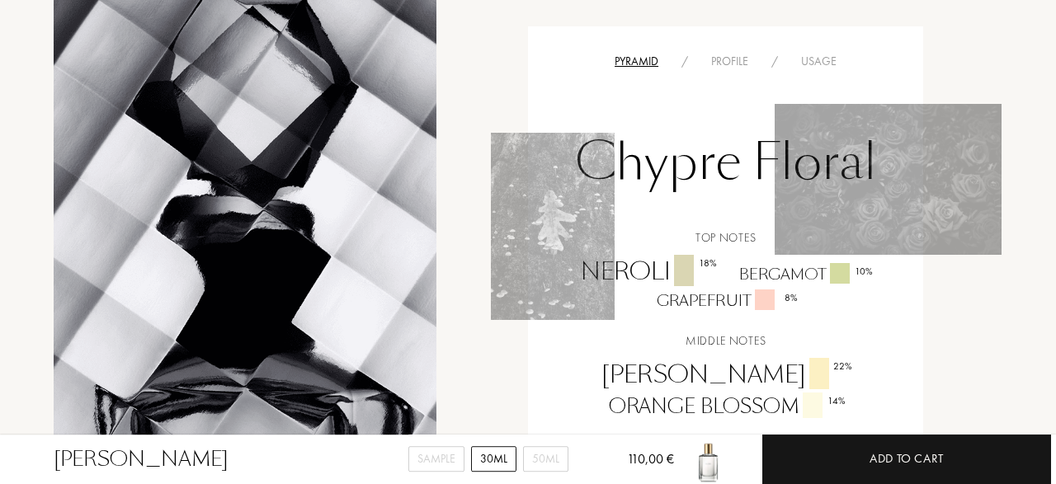
scroll to position [1037, 0]
click at [737, 62] on div "Profile" at bounding box center [730, 60] width 60 height 17
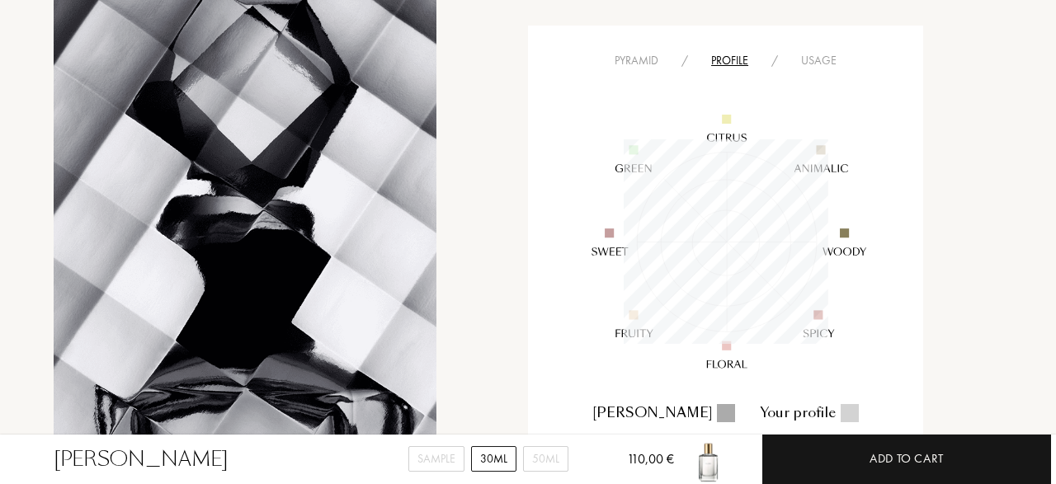
scroll to position [205, 205]
click at [819, 59] on div "Usage" at bounding box center [818, 60] width 59 height 17
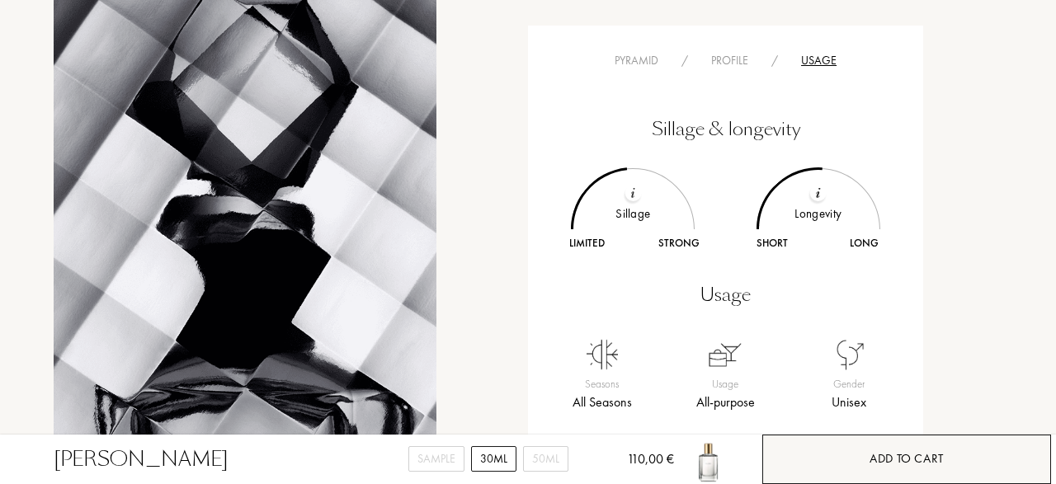
click at [886, 460] on div "Add to cart" at bounding box center [906, 459] width 74 height 19
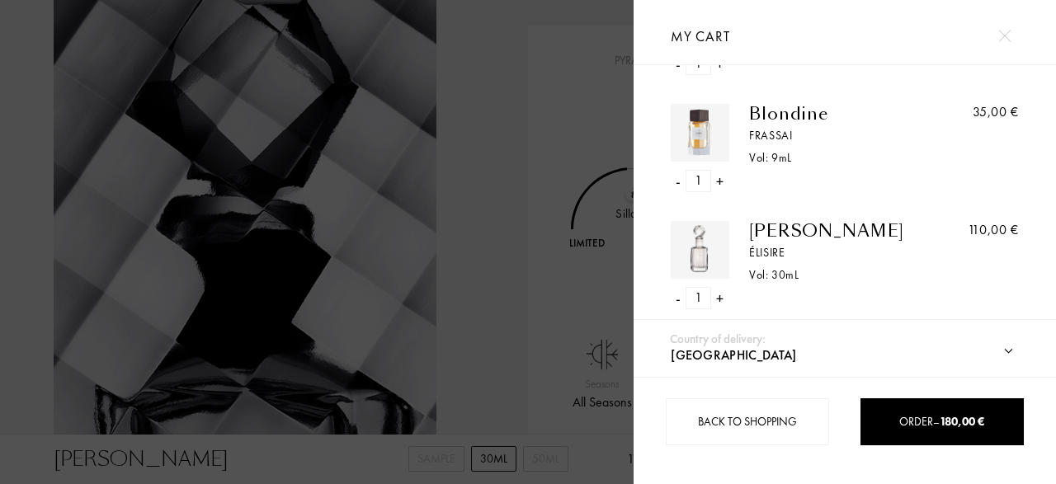
scroll to position [129, 0]
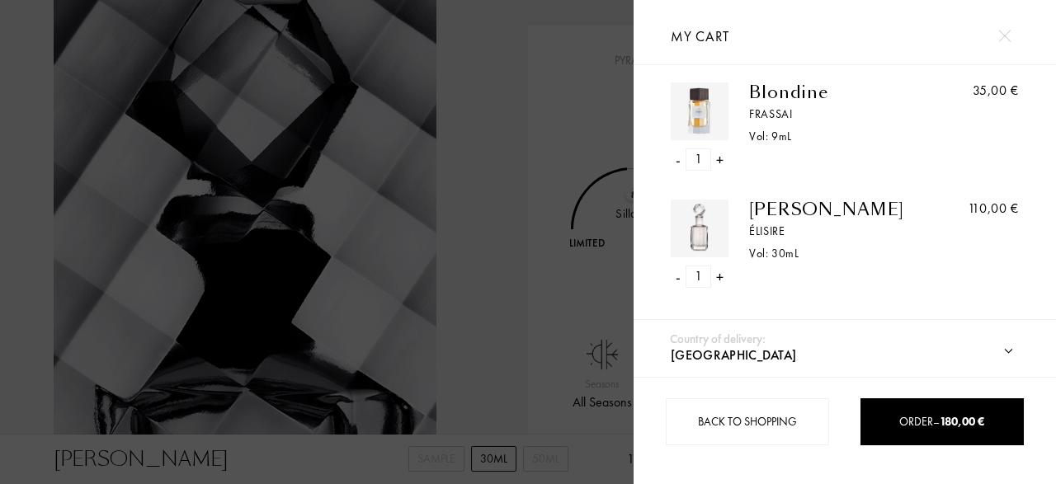
click at [676, 162] on div "-" at bounding box center [678, 159] width 5 height 22
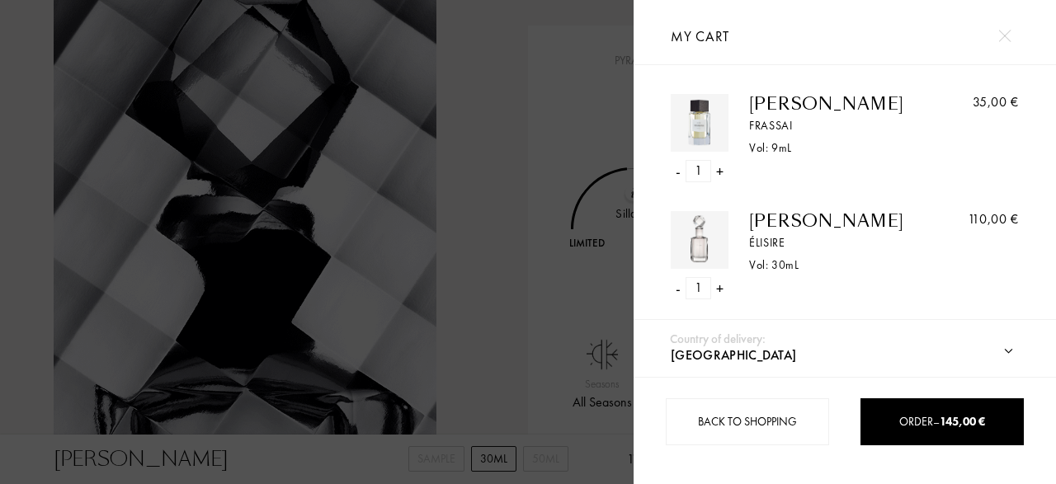
click at [534, 248] on div at bounding box center [317, 242] width 634 height 484
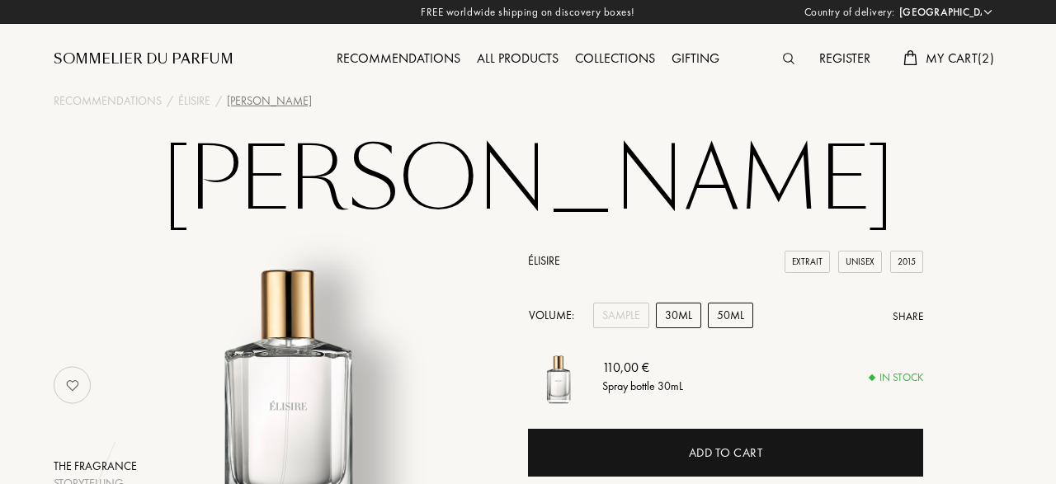
click at [738, 320] on div "50mL" at bounding box center [730, 316] width 45 height 26
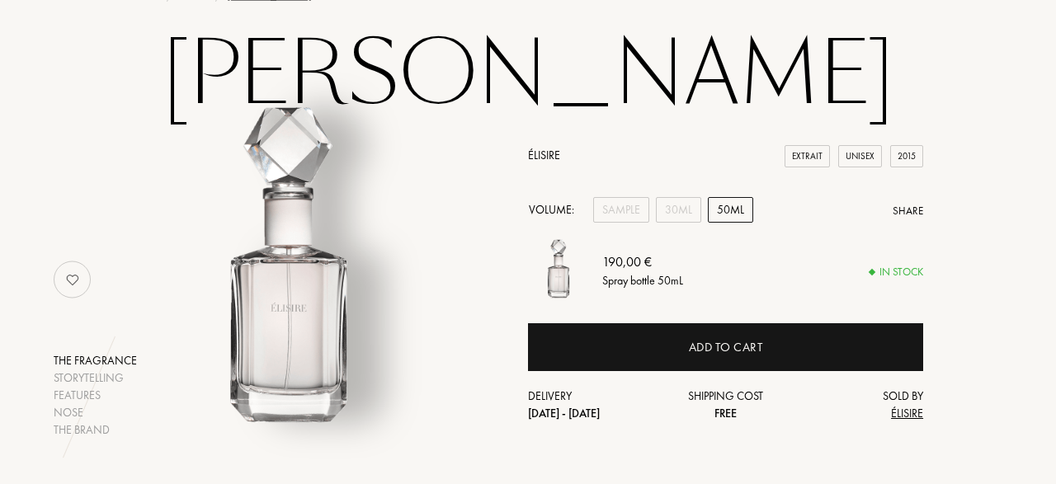
scroll to position [129, 0]
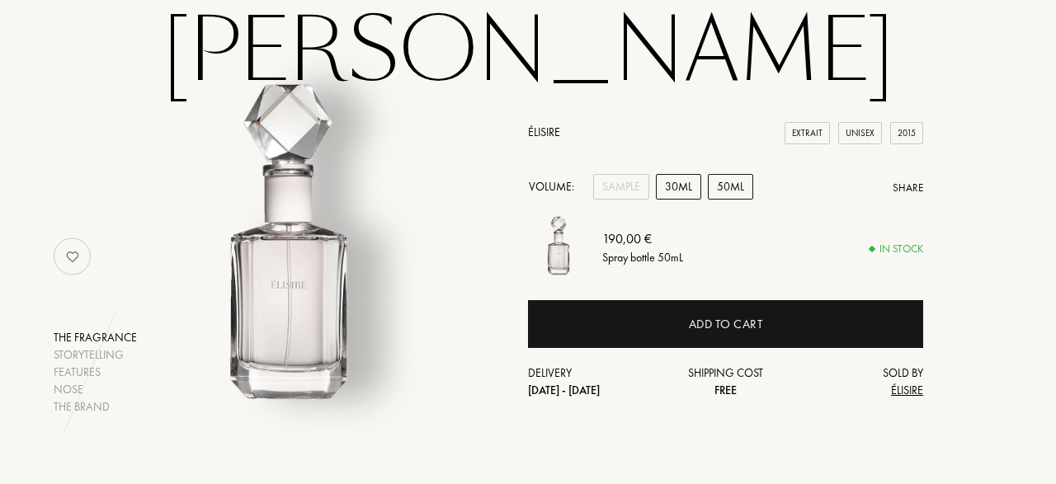
click at [677, 190] on div "30mL" at bounding box center [678, 187] width 45 height 26
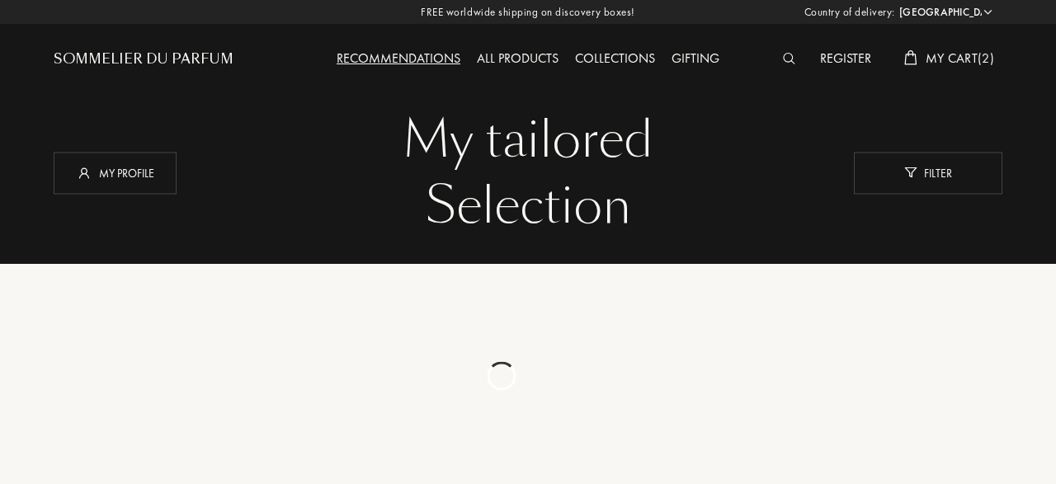
select select "DE"
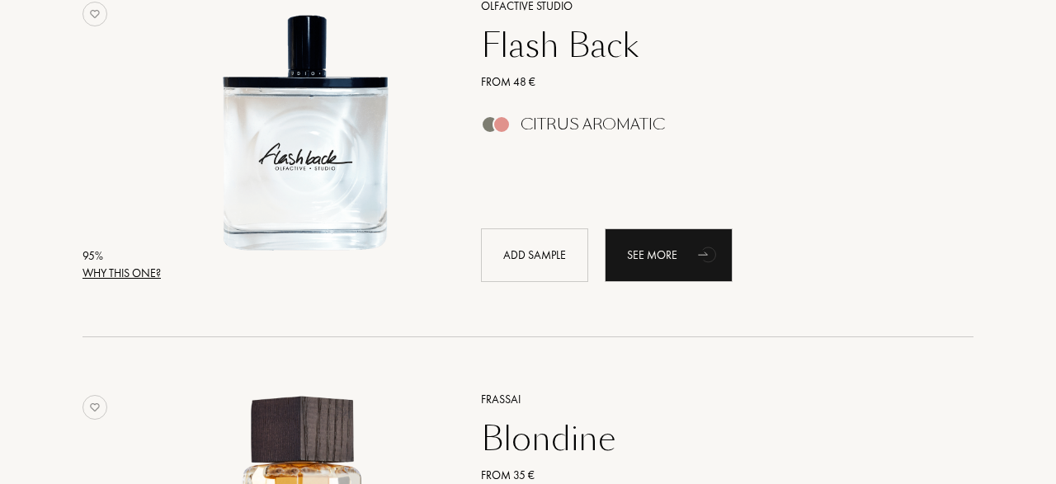
scroll to position [1109, 0]
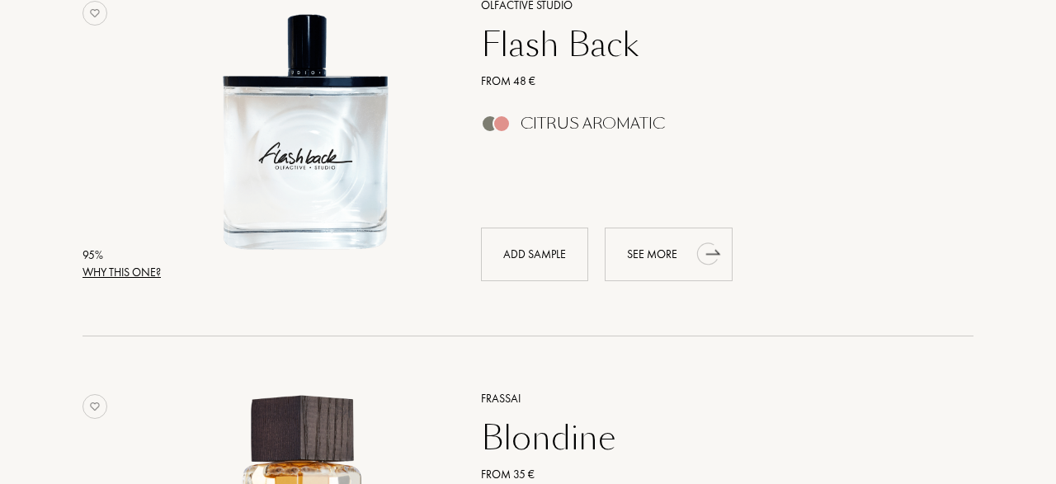
click at [648, 250] on div "See more" at bounding box center [669, 255] width 128 height 54
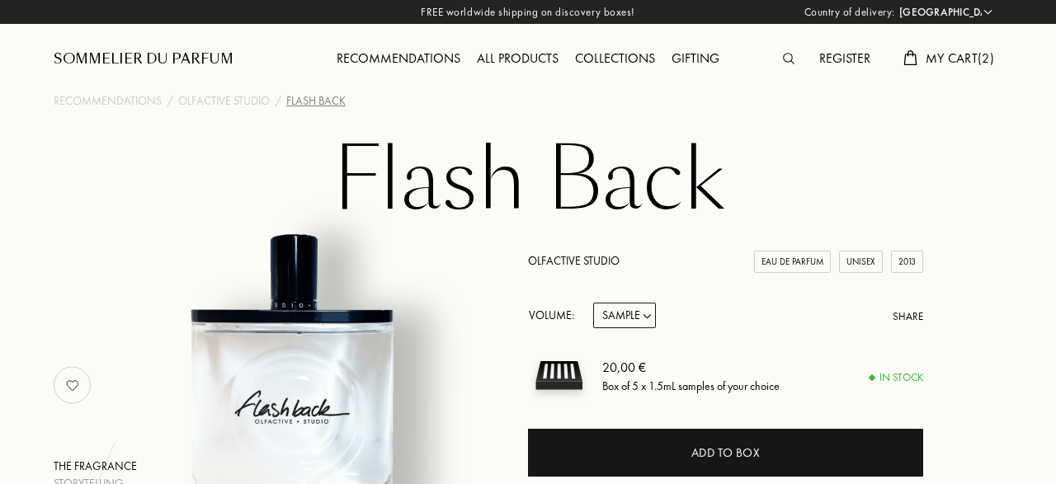
select select "DE"
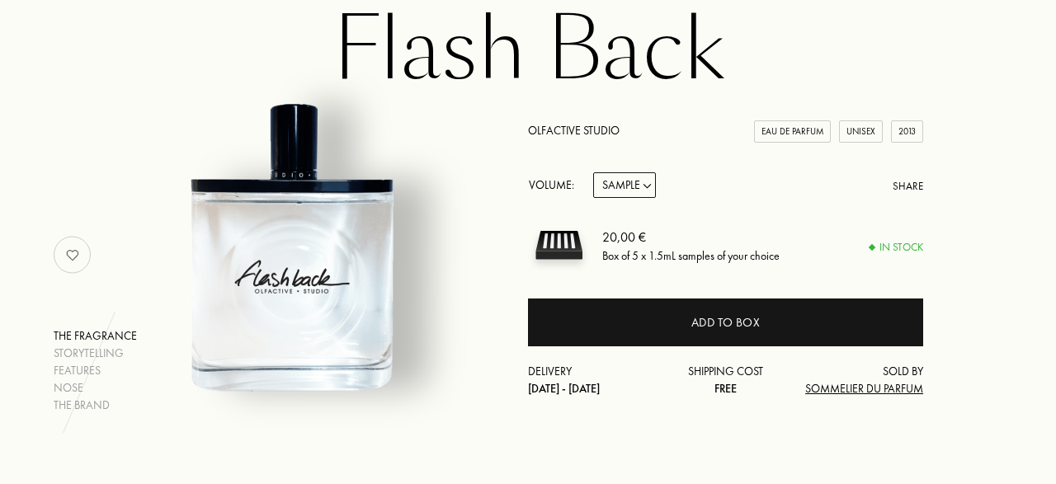
scroll to position [130, 0]
click at [593, 172] on select "Sample 15mL 50mL 100mL" at bounding box center [624, 185] width 63 height 26
select select "2"
click option "50mL" at bounding box center [0, 0] width 0 height 0
select select "2"
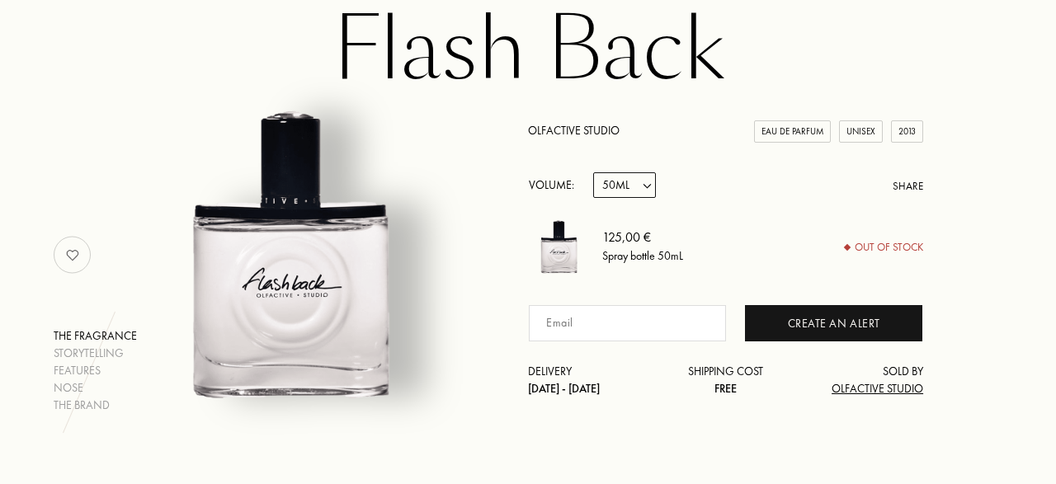
click at [593, 172] on select "Sample 15mL 50mL 100mL" at bounding box center [624, 185] width 63 height 26
select select "3"
click option "100mL" at bounding box center [0, 0] width 0 height 0
select select "3"
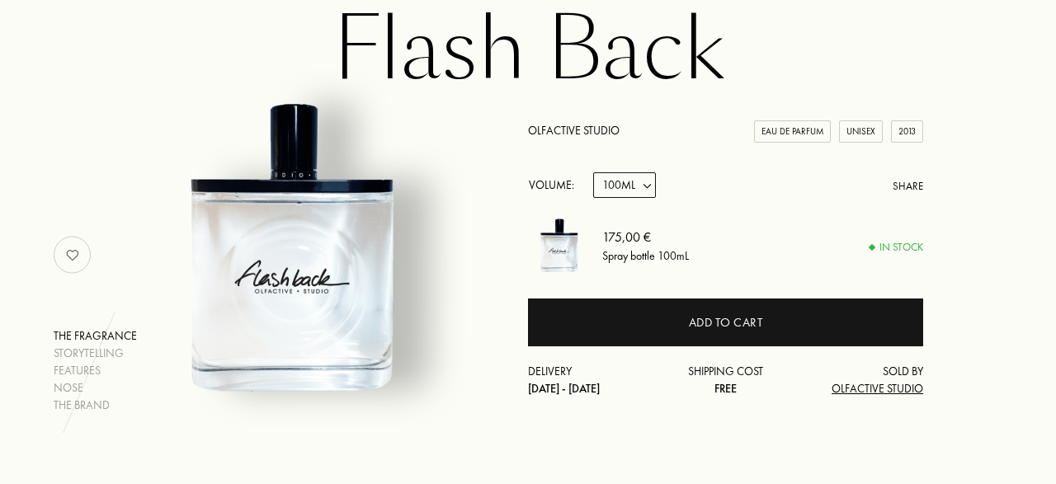
click at [593, 172] on select "Sample 15mL 50mL 100mL" at bounding box center [624, 185] width 63 height 26
select select "1"
click option "15mL" at bounding box center [0, 0] width 0 height 0
select select "1"
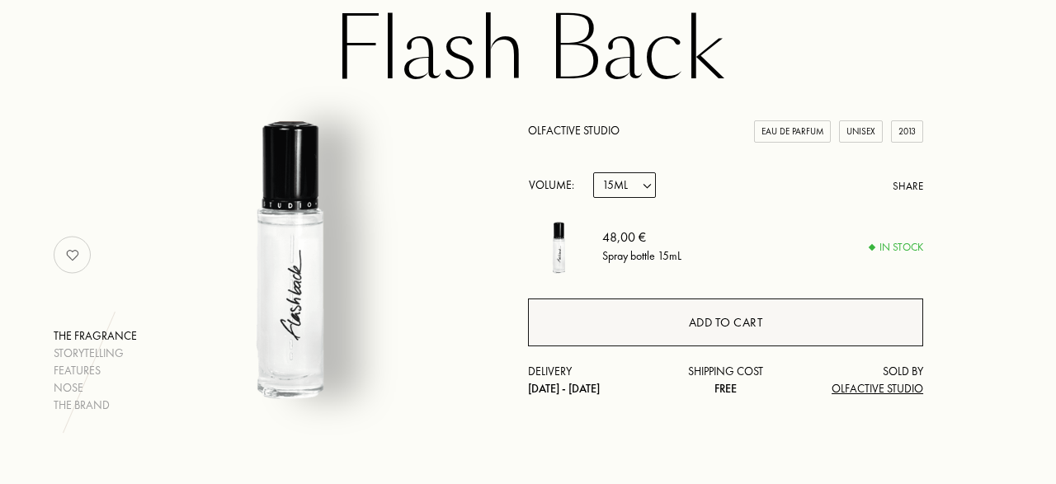
click at [617, 318] on div "Add to cart" at bounding box center [725, 323] width 395 height 48
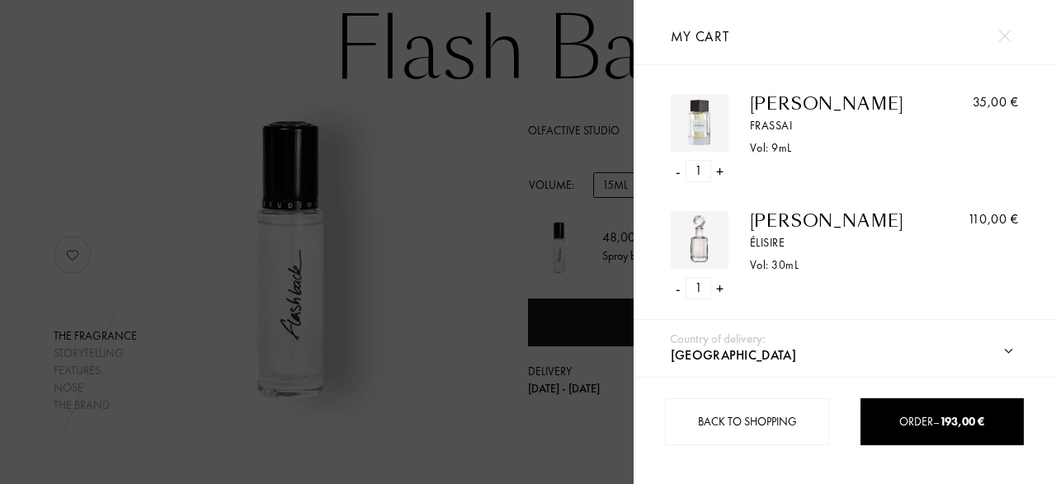
click at [462, 290] on div at bounding box center [317, 242] width 634 height 484
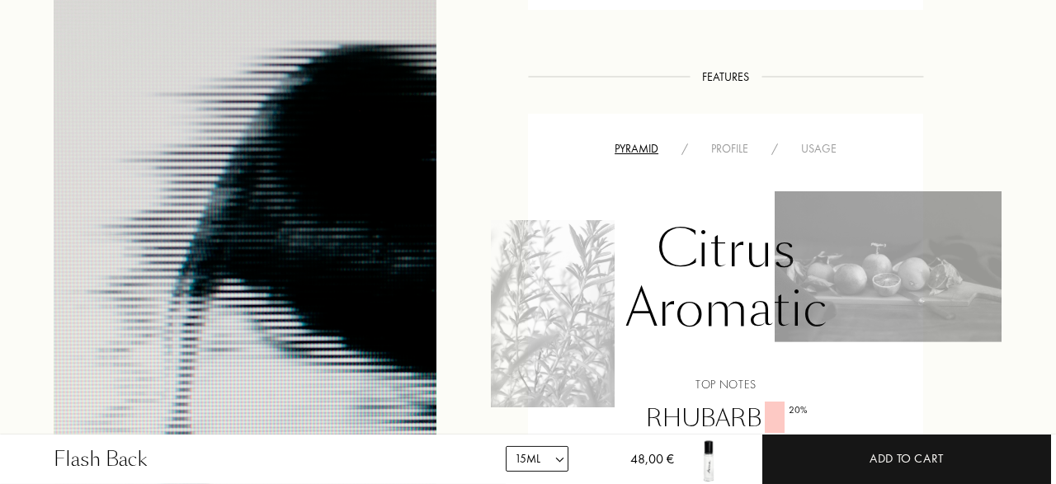
scroll to position [868, 0]
click at [716, 141] on div "Pyramid / Profile / Usage" at bounding box center [725, 150] width 370 height 20
click at [717, 150] on div "Profile" at bounding box center [730, 150] width 60 height 17
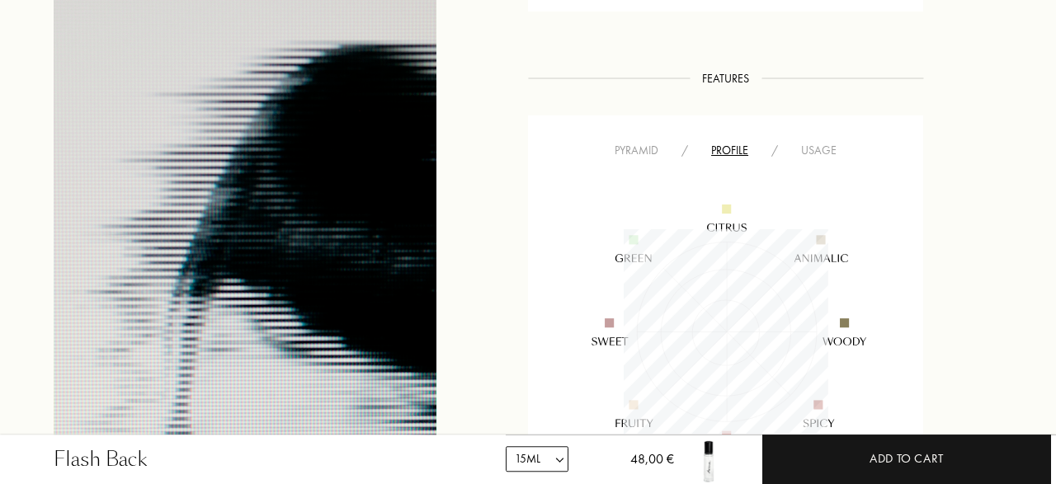
scroll to position [205, 205]
click at [817, 158] on div "Usage" at bounding box center [818, 150] width 59 height 17
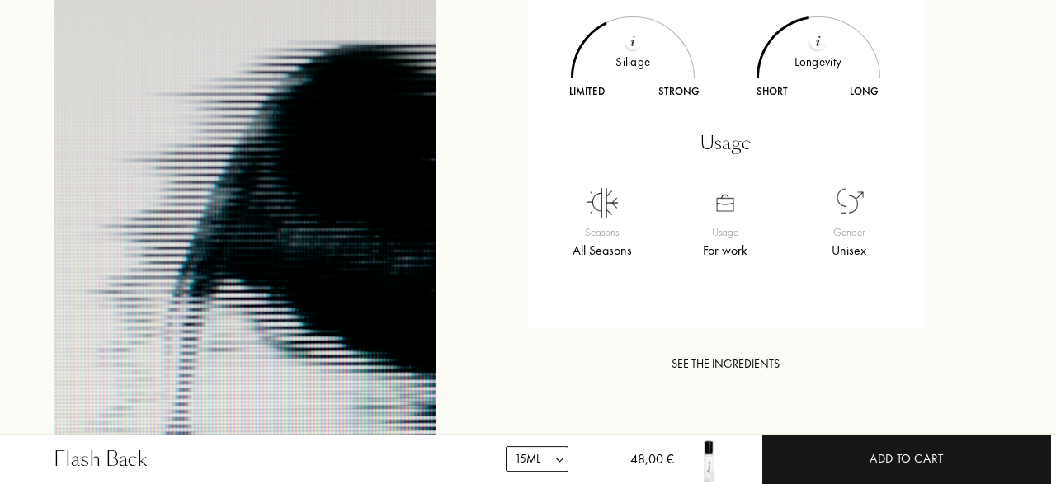
scroll to position [1110, 0]
click at [748, 358] on div "See the ingredients" at bounding box center [725, 363] width 395 height 17
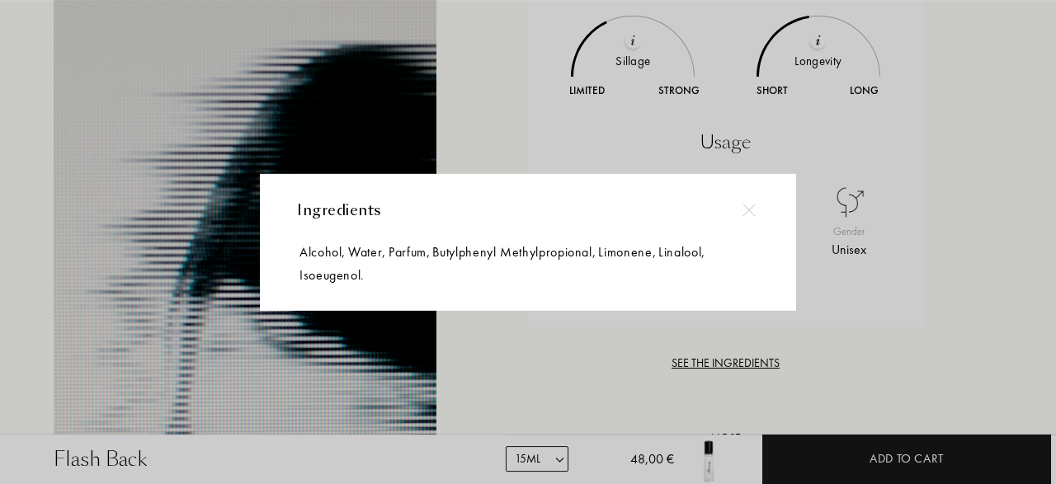
click at [748, 215] on img at bounding box center [748, 210] width 12 height 12
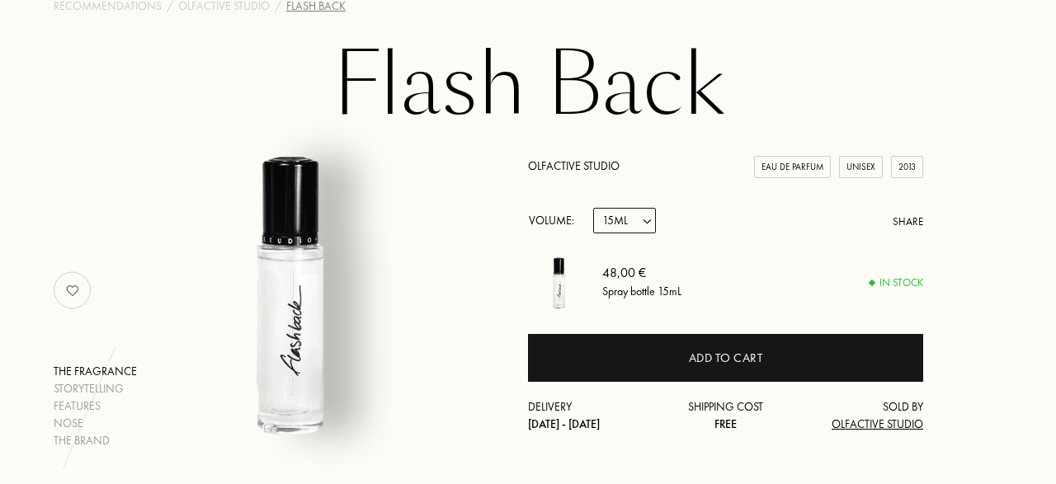
scroll to position [0, 0]
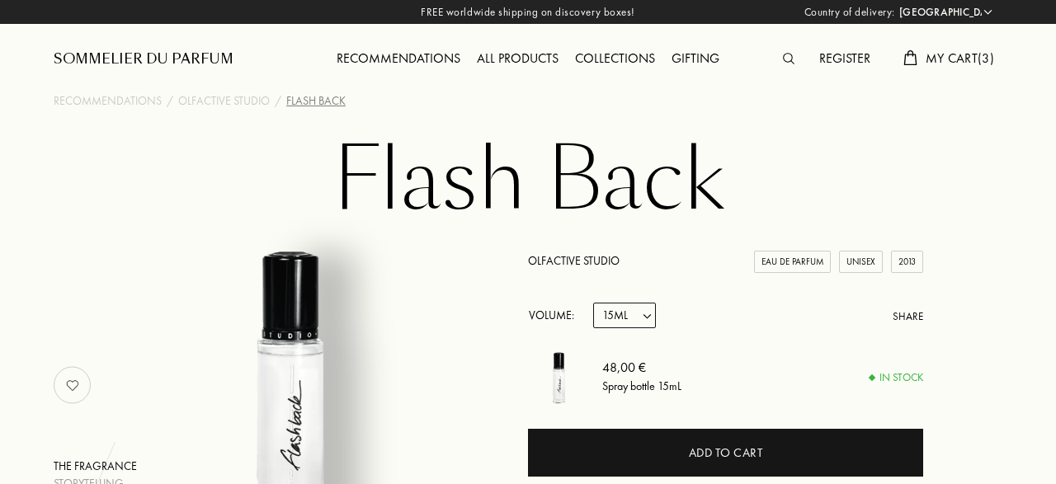
click at [964, 52] on span "My Cart ( 3 )" at bounding box center [960, 57] width 68 height 17
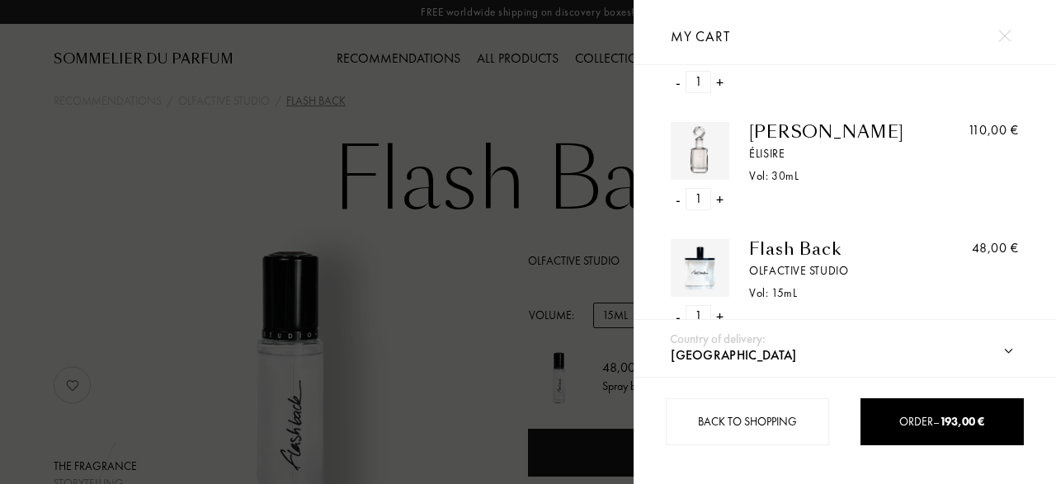
scroll to position [129, 0]
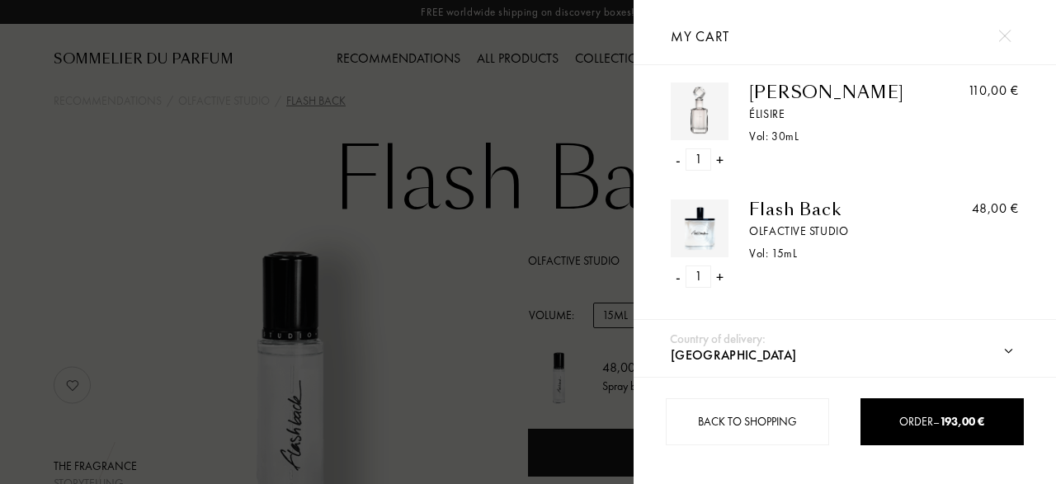
click at [304, 226] on div at bounding box center [317, 242] width 634 height 484
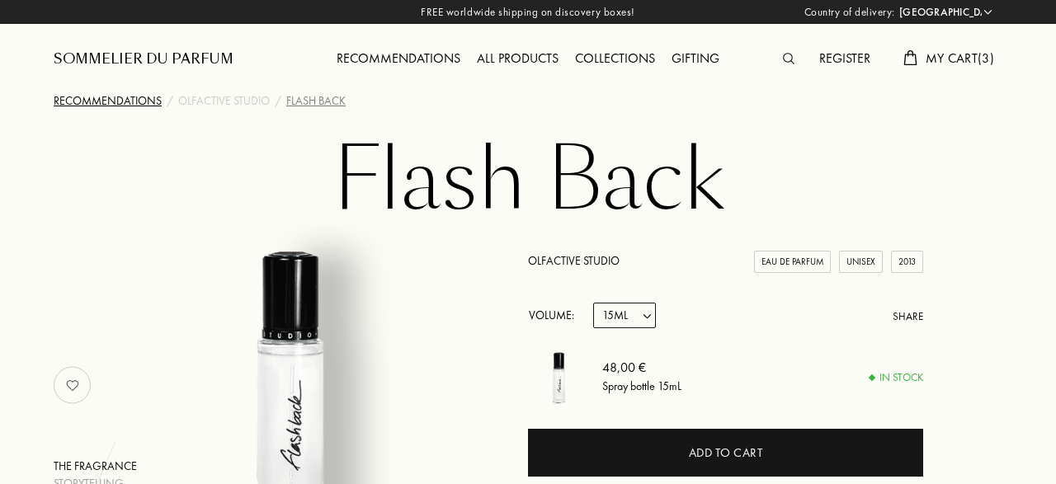
click at [115, 109] on div "Recommendations" at bounding box center [108, 100] width 108 height 17
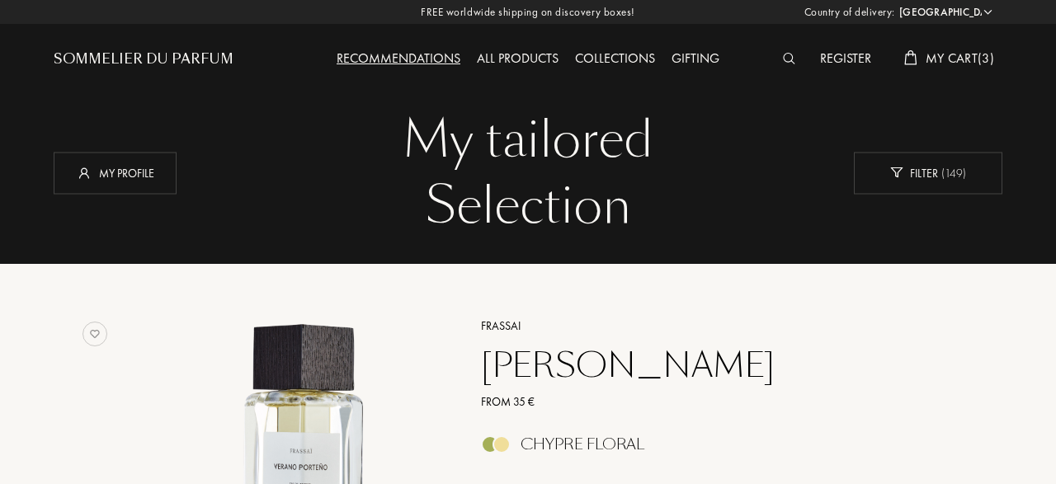
select select "DE"
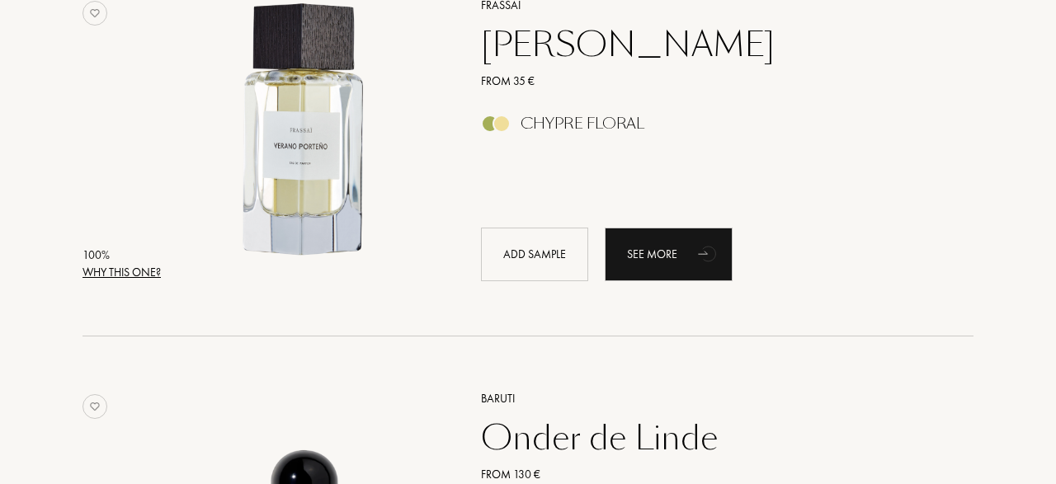
scroll to position [318, 0]
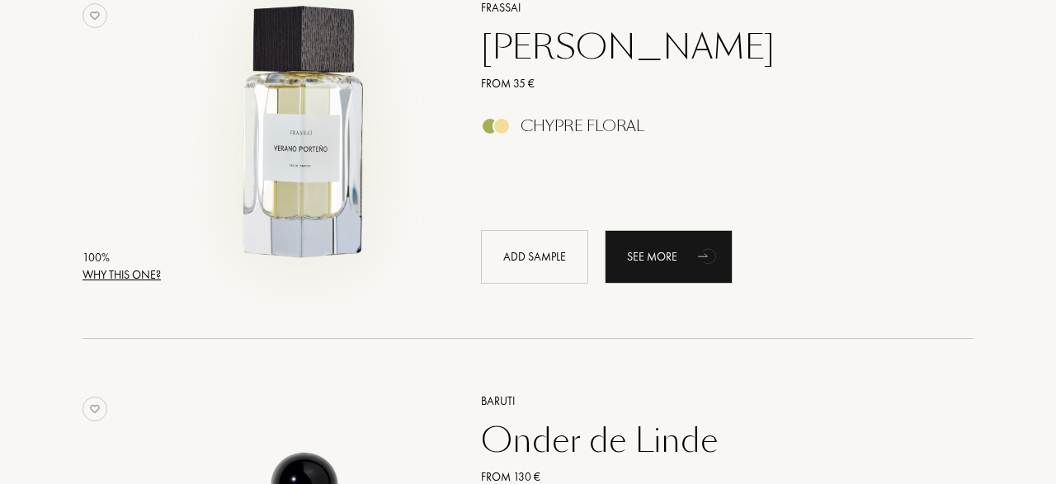
click at [248, 130] on img at bounding box center [304, 134] width 275 height 275
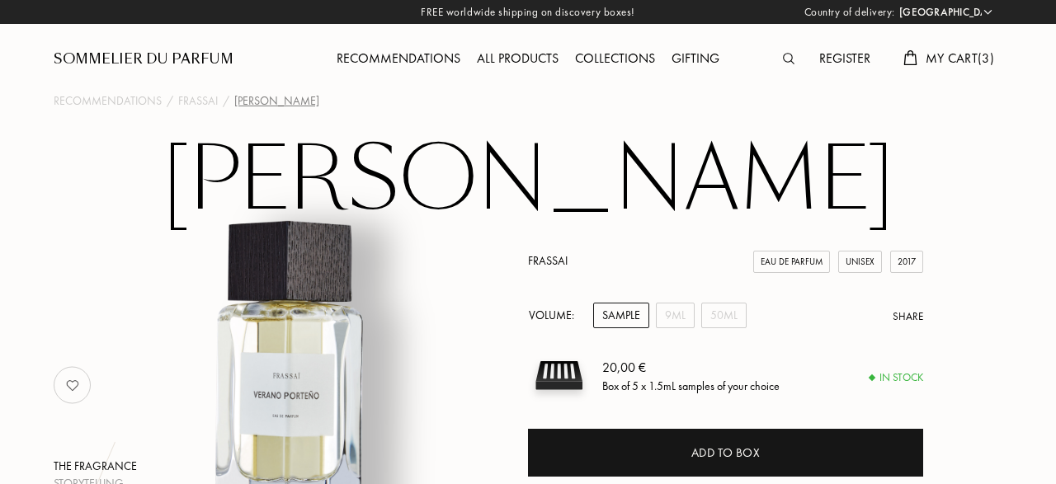
select select "DE"
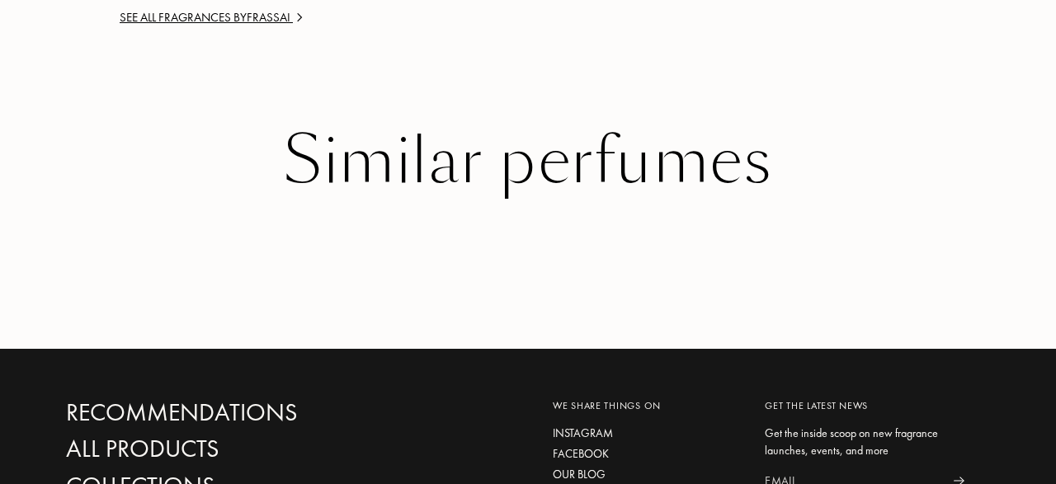
scroll to position [2452, 0]
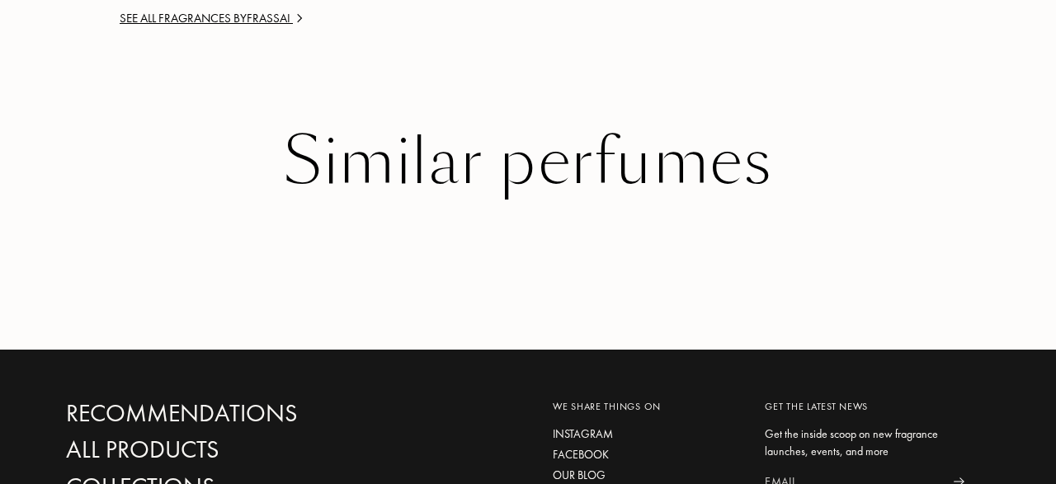
click at [432, 167] on div "Similar perfumes" at bounding box center [528, 161] width 924 height 71
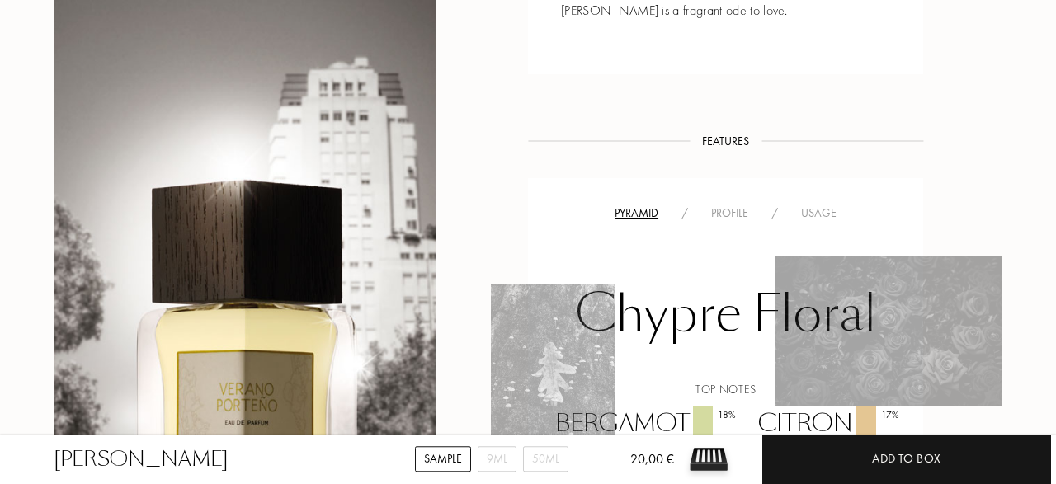
scroll to position [932, 0]
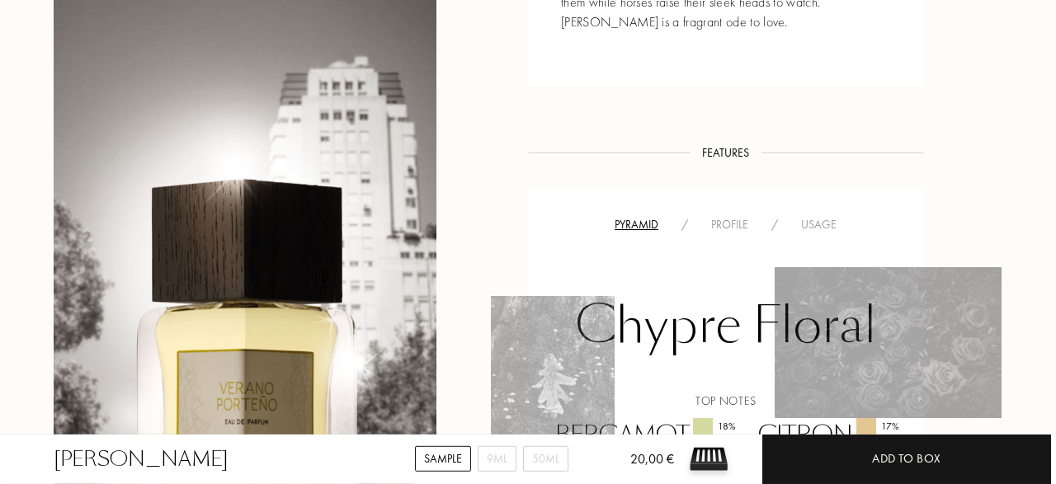
click at [733, 224] on div "Profile" at bounding box center [730, 224] width 60 height 17
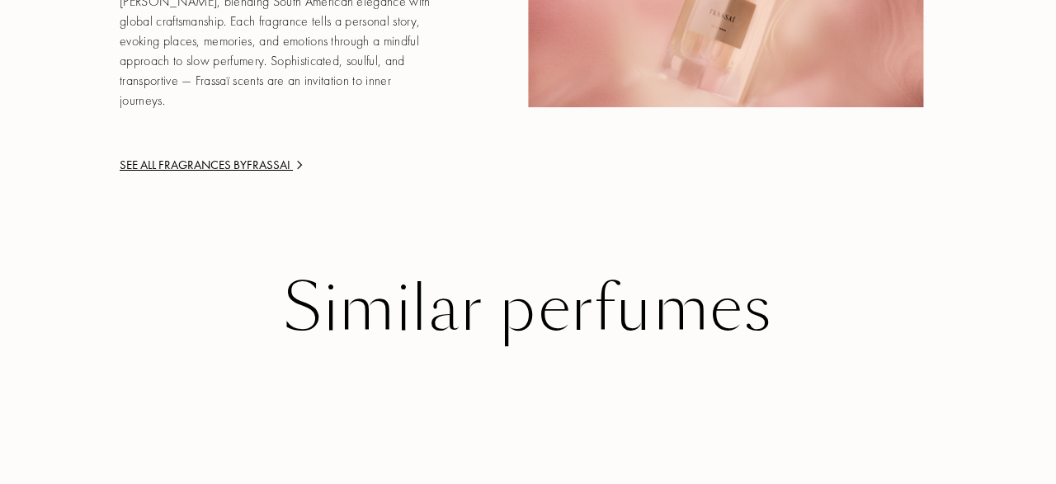
scroll to position [2216, 0]
click at [249, 163] on div "See all fragrances by Frassai" at bounding box center [278, 163] width 317 height 19
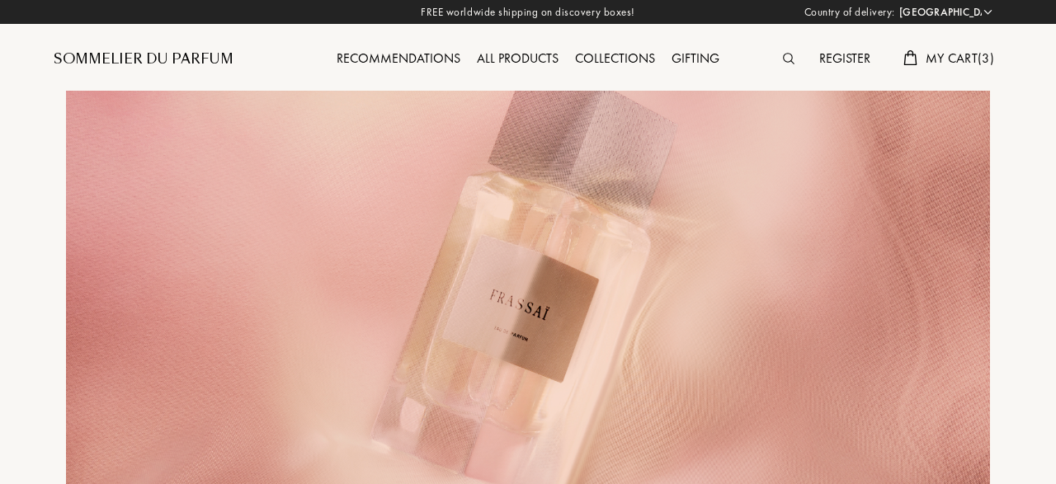
select select "DE"
click at [417, 54] on div "Recommendations" at bounding box center [398, 59] width 140 height 21
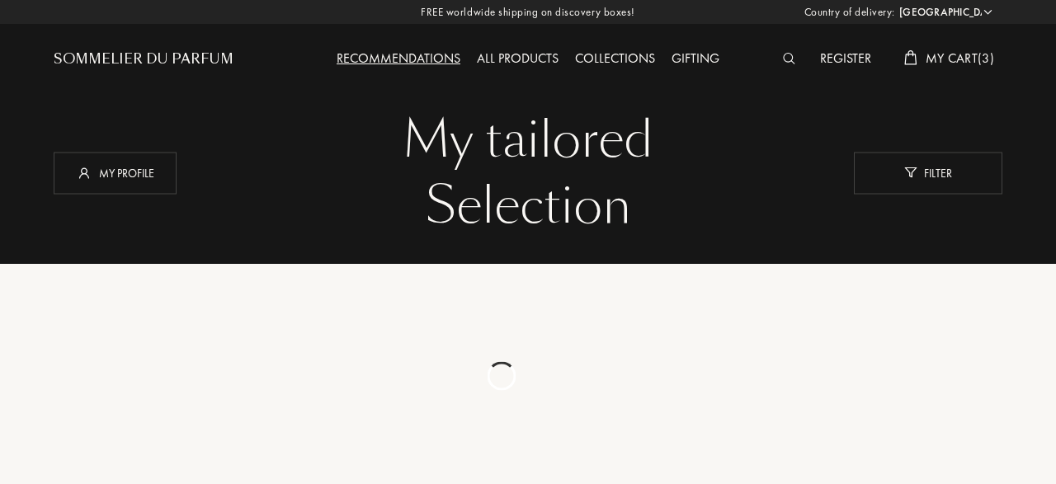
select select "DE"
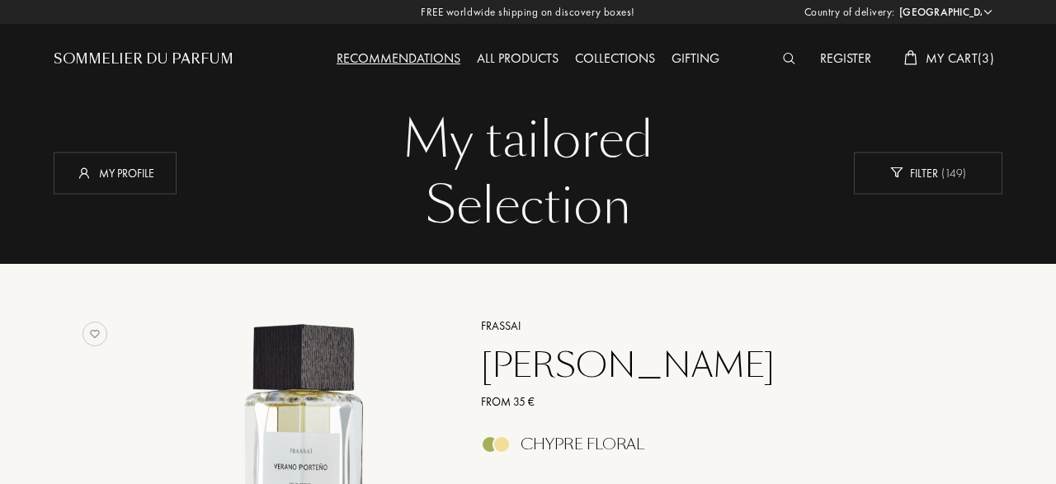
click at [95, 337] on img at bounding box center [94, 334] width 25 height 25
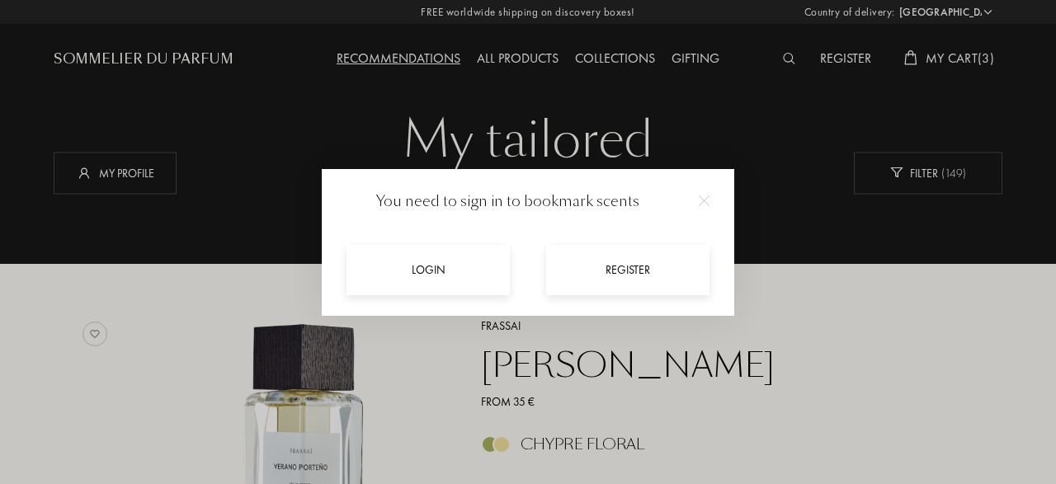
click at [634, 278] on div "Register" at bounding box center [627, 270] width 163 height 50
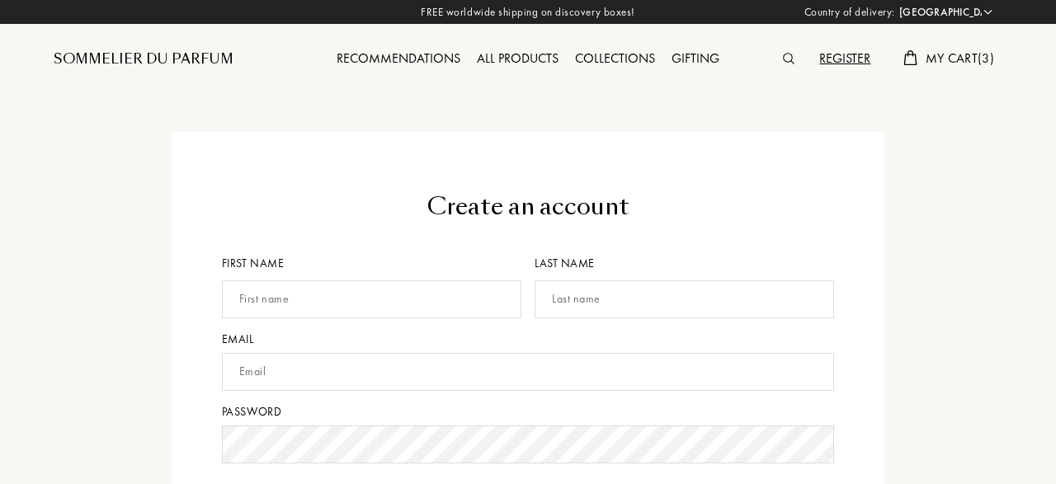
select select "DE"
click at [421, 303] on input "text" at bounding box center [371, 299] width 299 height 38
type input "Katharina"
type input "Baluzkich"
click at [443, 365] on input "text" at bounding box center [528, 372] width 613 height 38
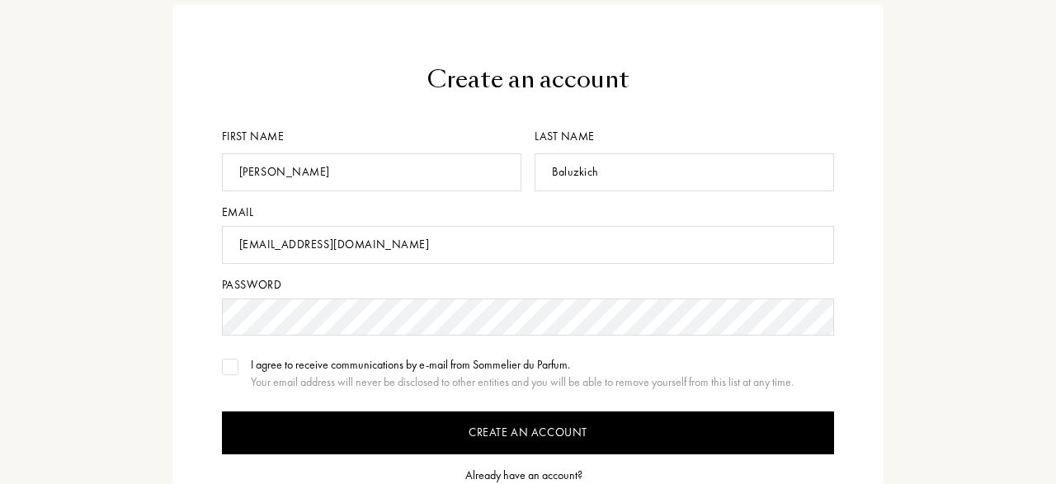
scroll to position [128, 0]
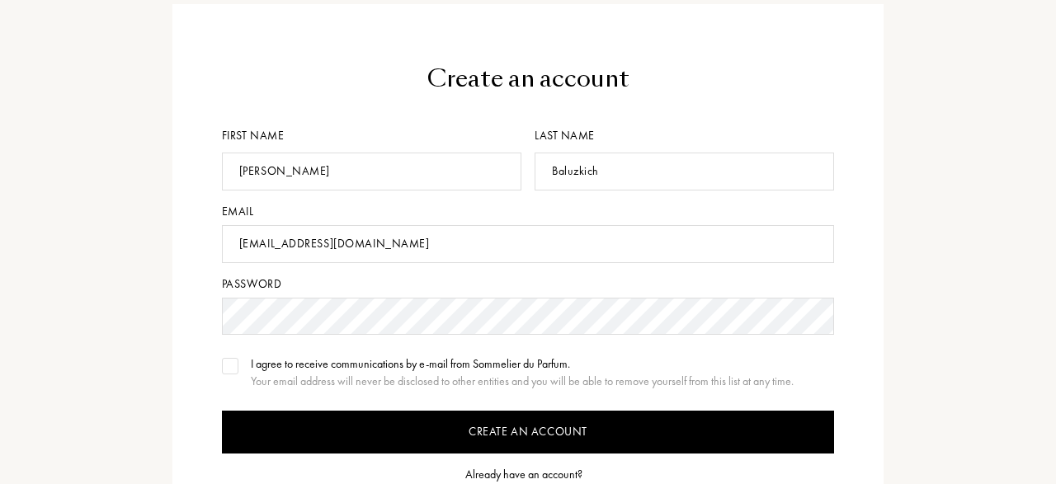
type input "baluzkich.katharina@gmx.de"
click at [229, 368] on img at bounding box center [230, 366] width 12 height 8
click at [285, 426] on input "Create an account" at bounding box center [528, 432] width 613 height 43
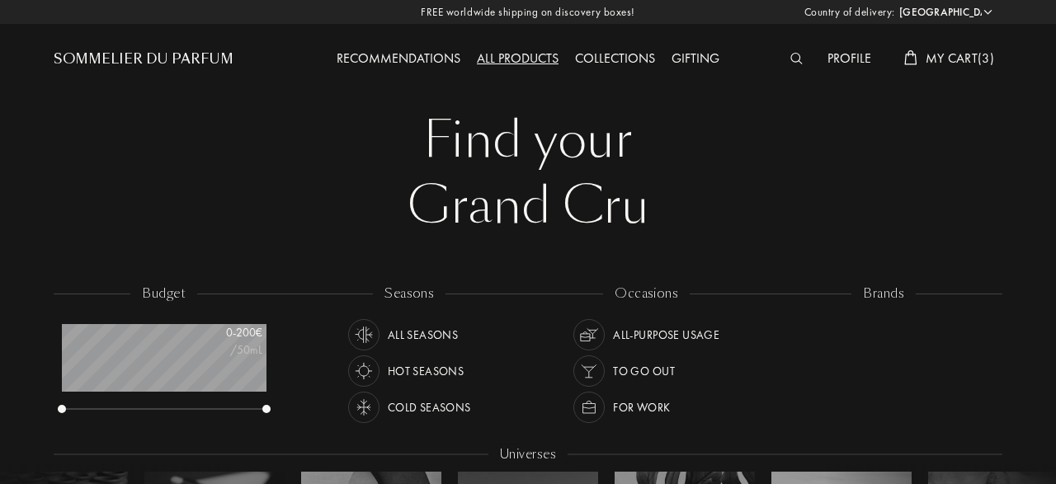
select select "DE"
click at [415, 54] on div "Recommendations" at bounding box center [398, 59] width 140 height 21
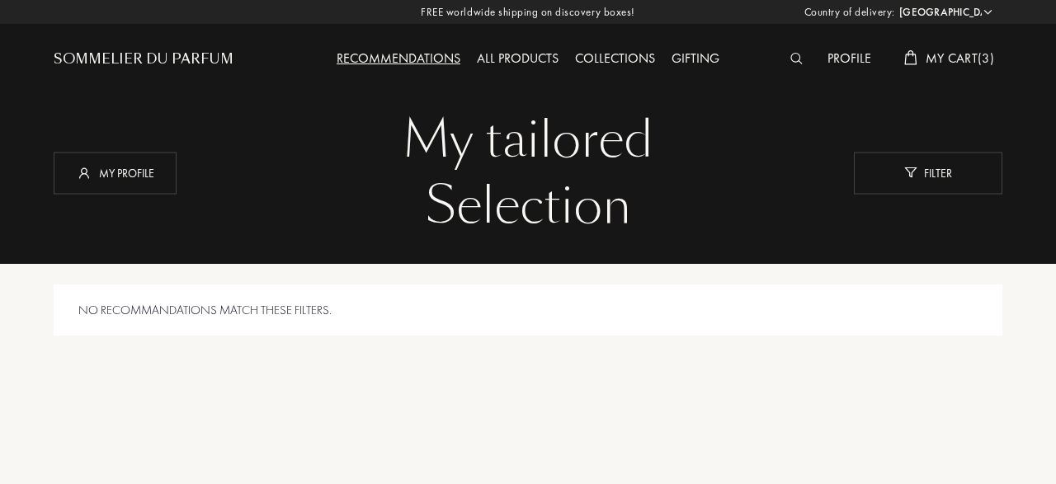
select select "DE"
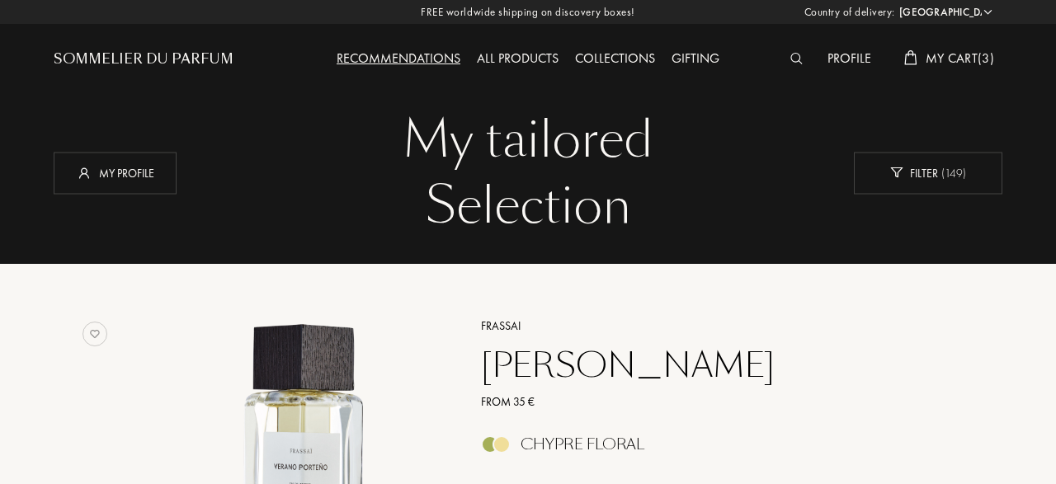
click at [97, 335] on img at bounding box center [94, 334] width 25 height 25
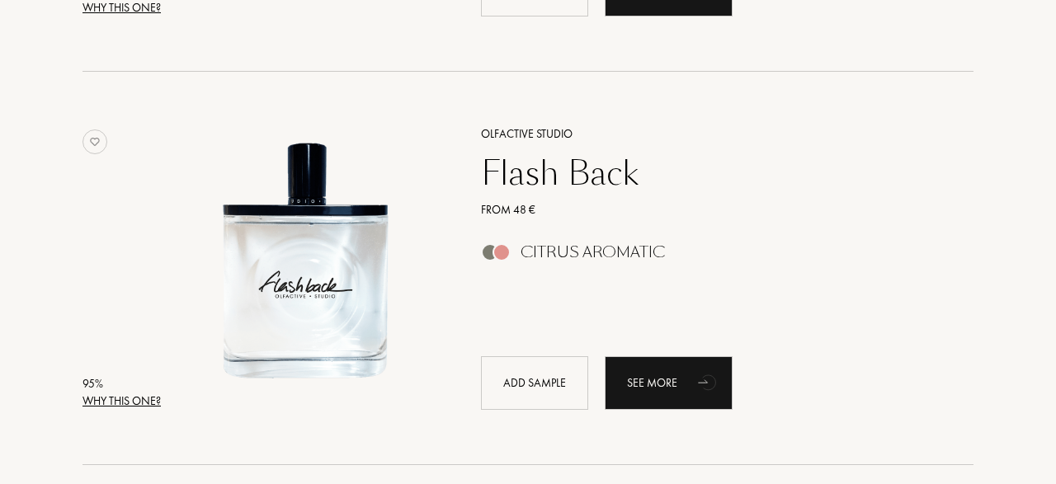
scroll to position [1049, 0]
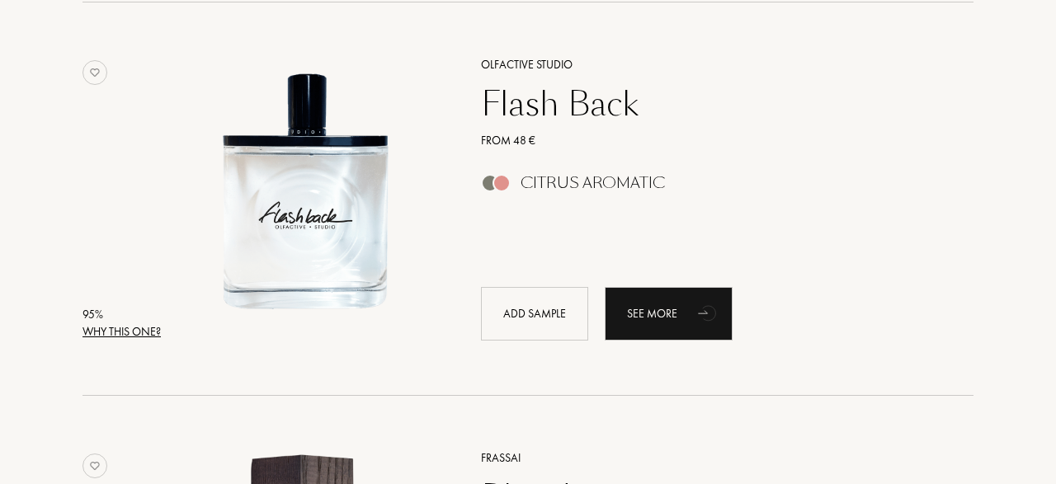
click at [88, 73] on img at bounding box center [94, 72] width 25 height 25
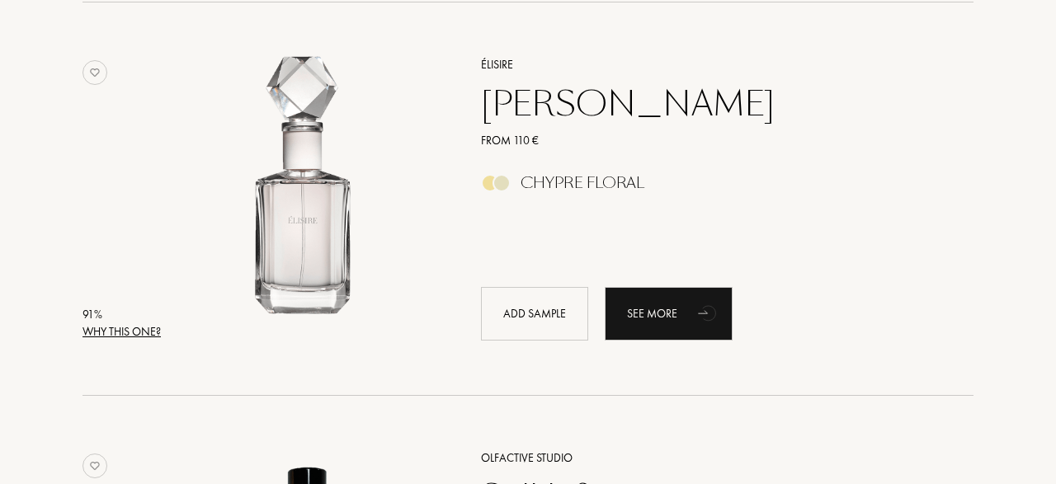
scroll to position [3413, 0]
click at [90, 80] on img at bounding box center [94, 71] width 25 height 25
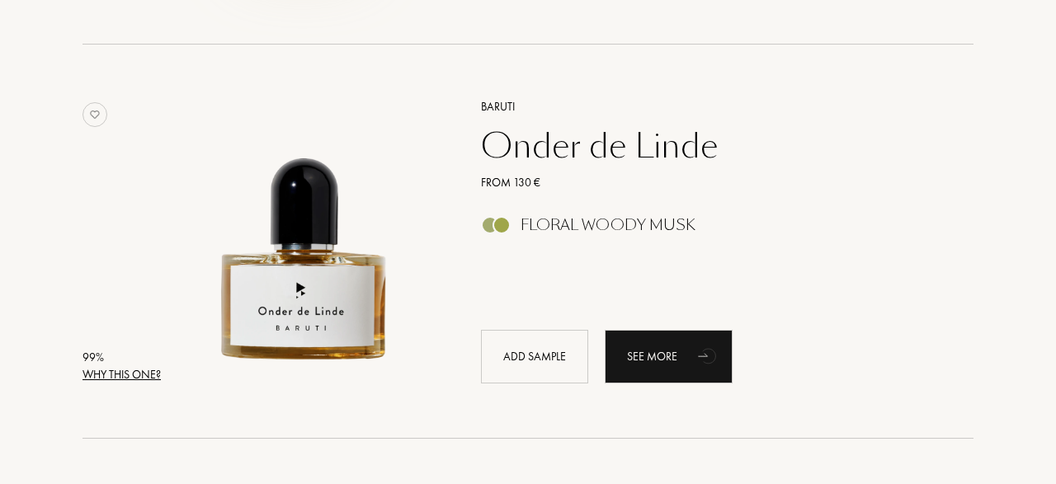
scroll to position [615, 0]
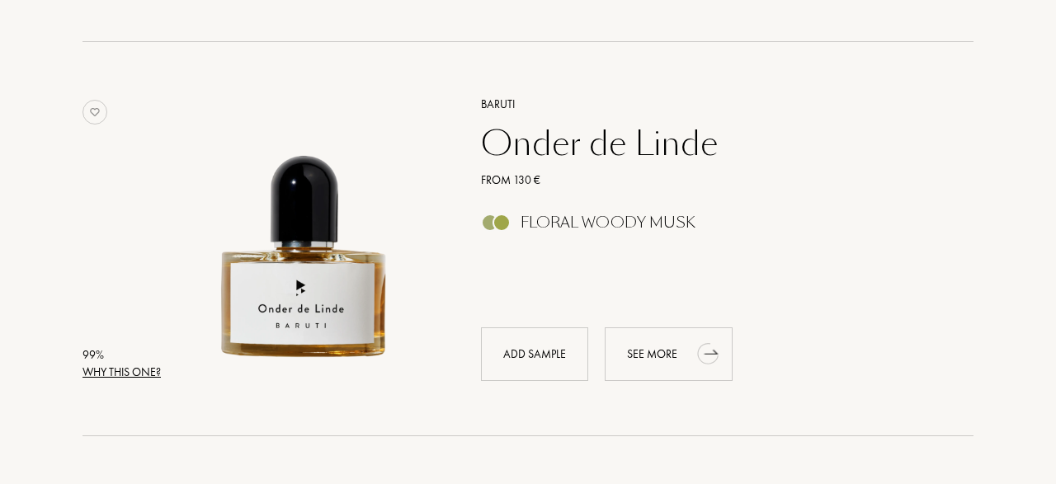
click at [646, 358] on div "See more" at bounding box center [669, 354] width 128 height 54
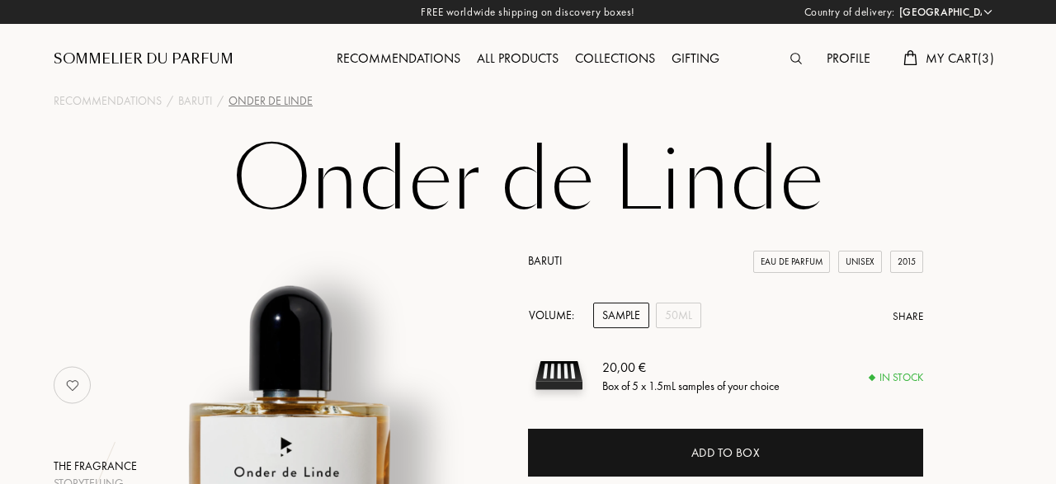
select select "DE"
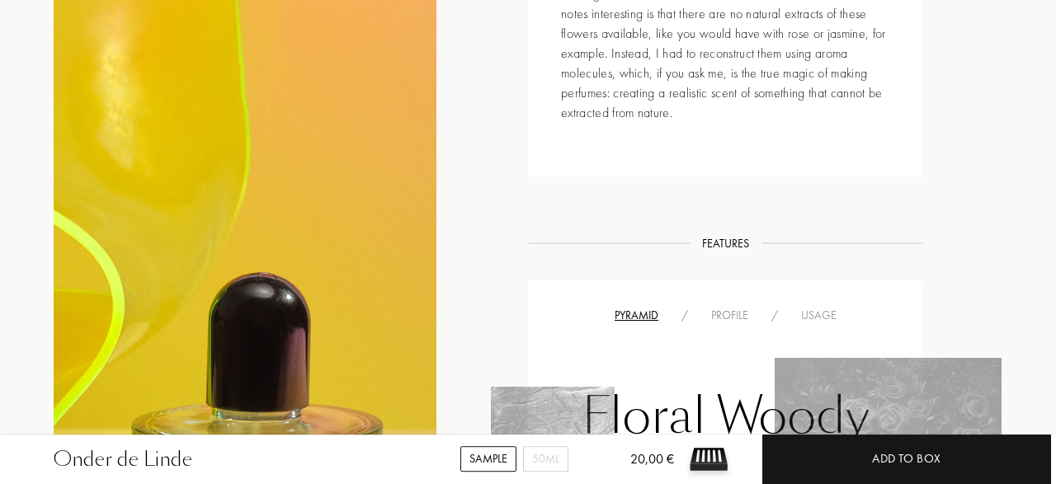
scroll to position [935, 0]
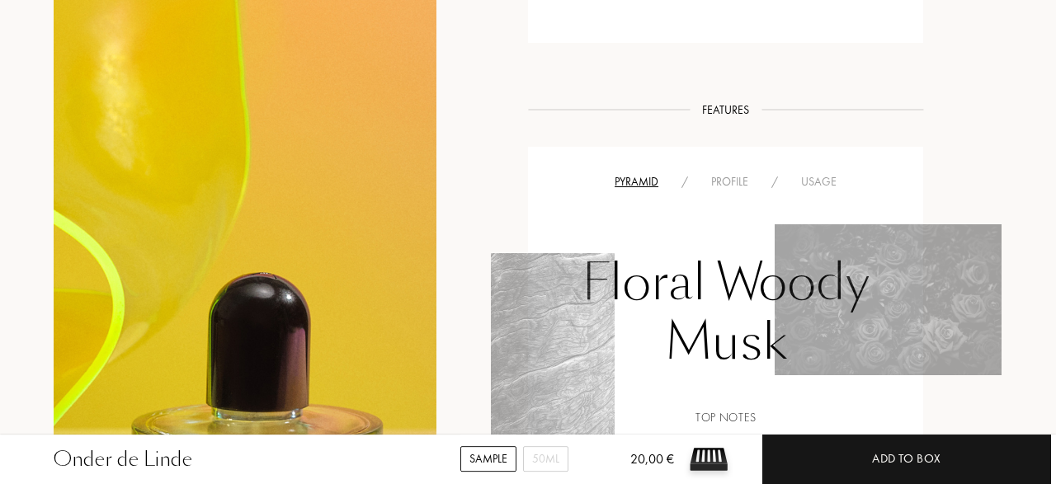
click at [812, 172] on div "Pyramid / Profile / Usage" at bounding box center [725, 182] width 370 height 20
click at [812, 186] on div "Usage" at bounding box center [818, 181] width 59 height 17
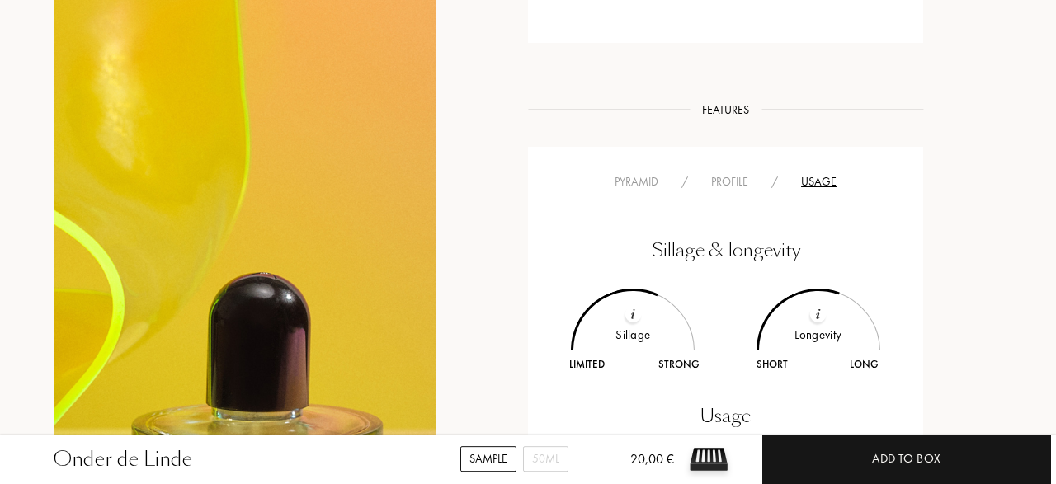
scroll to position [1169, 0]
